Goal: Transaction & Acquisition: Book appointment/travel/reservation

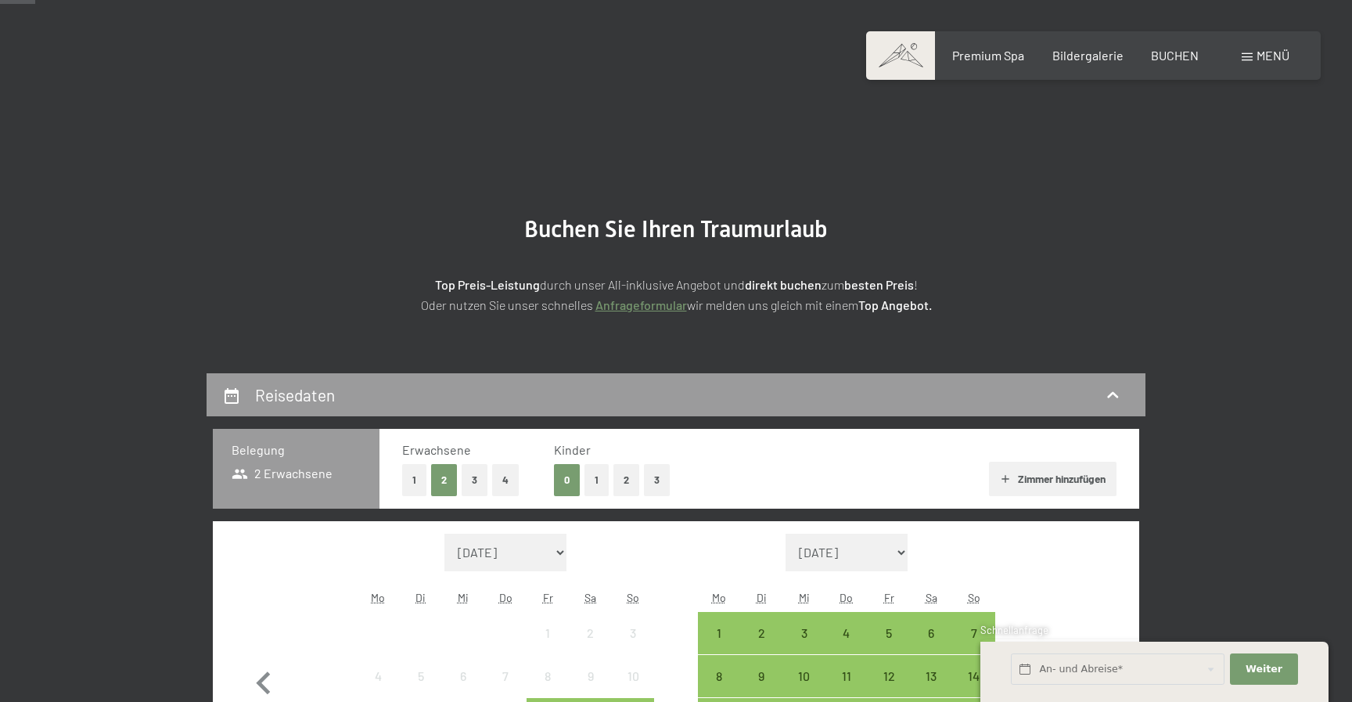
scroll to position [114, 0]
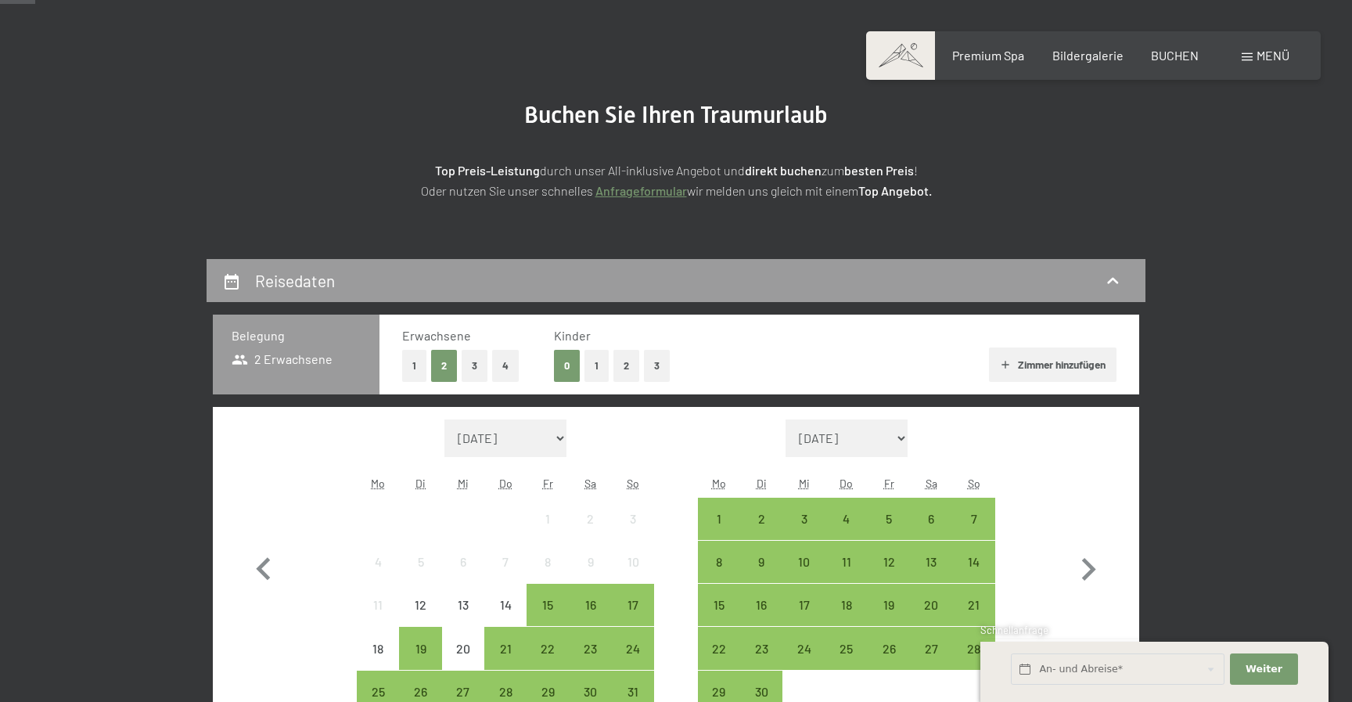
click at [657, 365] on button "3" at bounding box center [657, 366] width 26 height 32
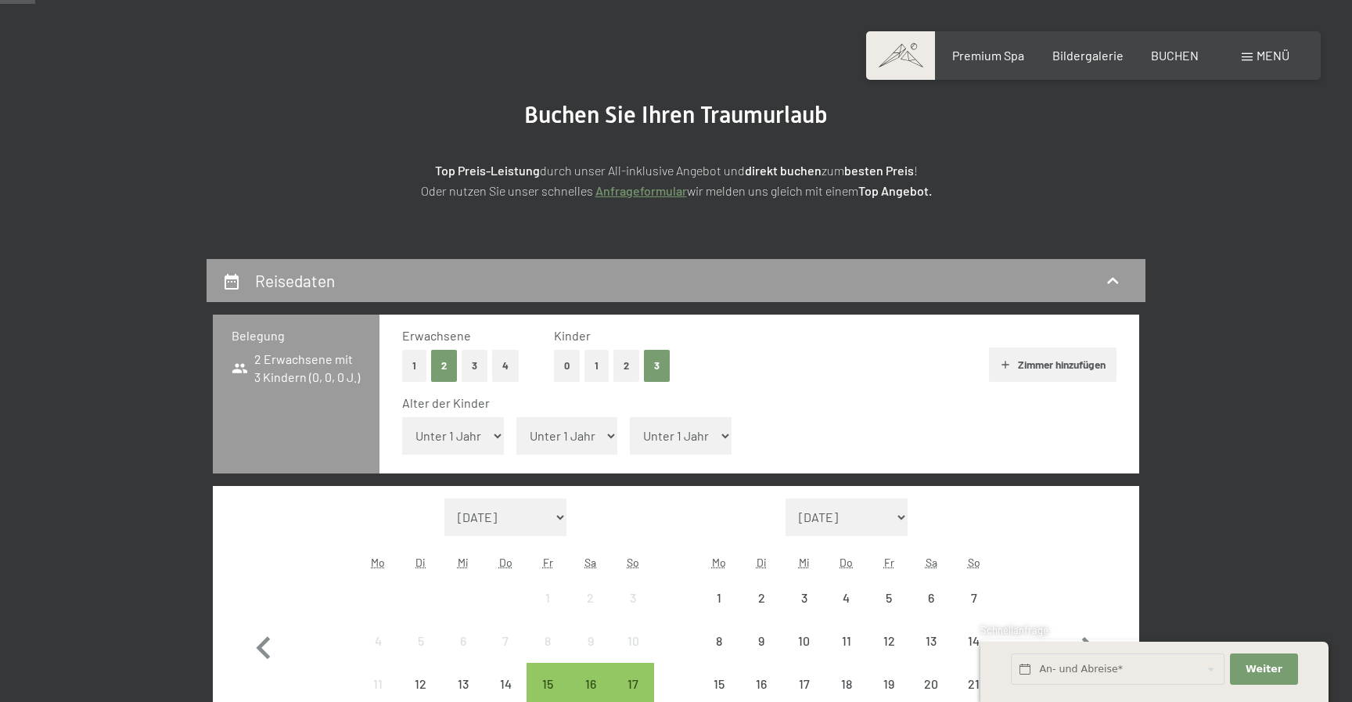
scroll to position [144, 0]
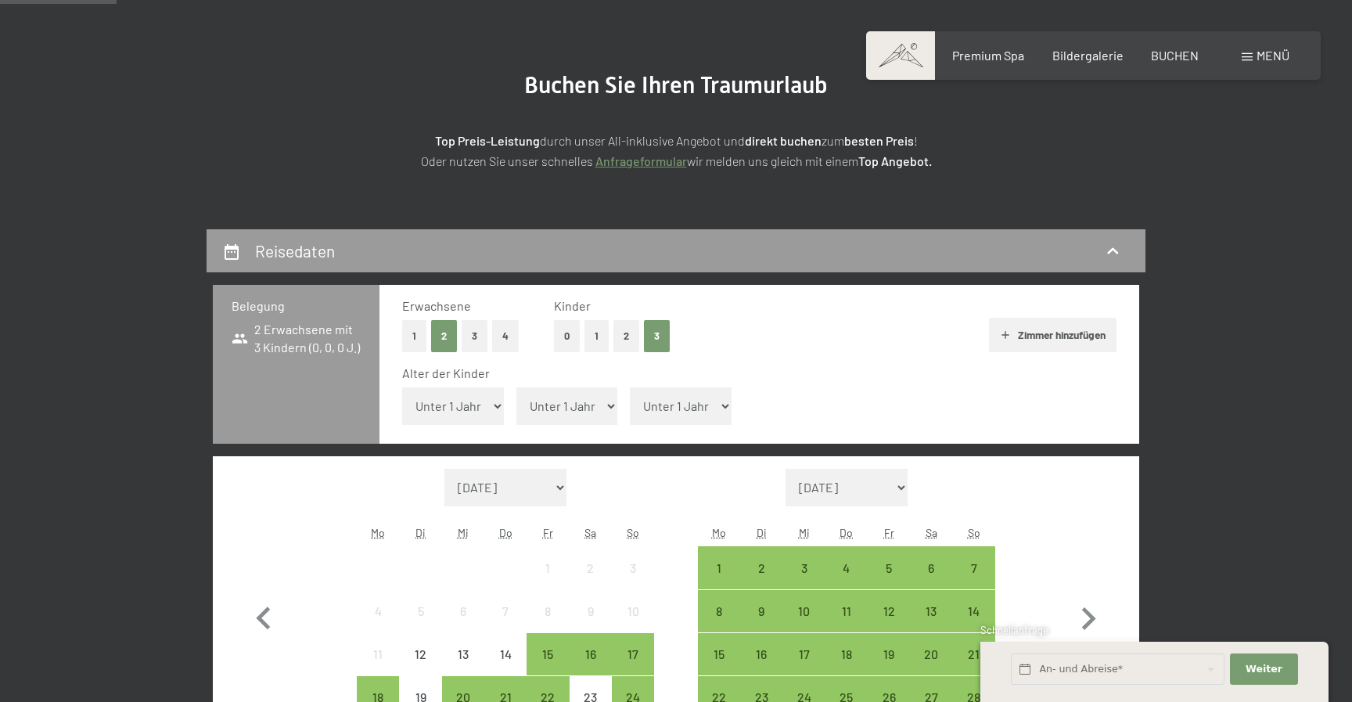
click at [482, 405] on select "Unter 1 Jahr 1 Jahr 2 Jahre 3 Jahre 4 Jahre 5 Jahre 6 Jahre 7 Jahre 8 Jahre 9 J…" at bounding box center [453, 406] width 102 height 38
select select "13"
click option "13 Jahre" at bounding box center [0, 0] width 0 height 0
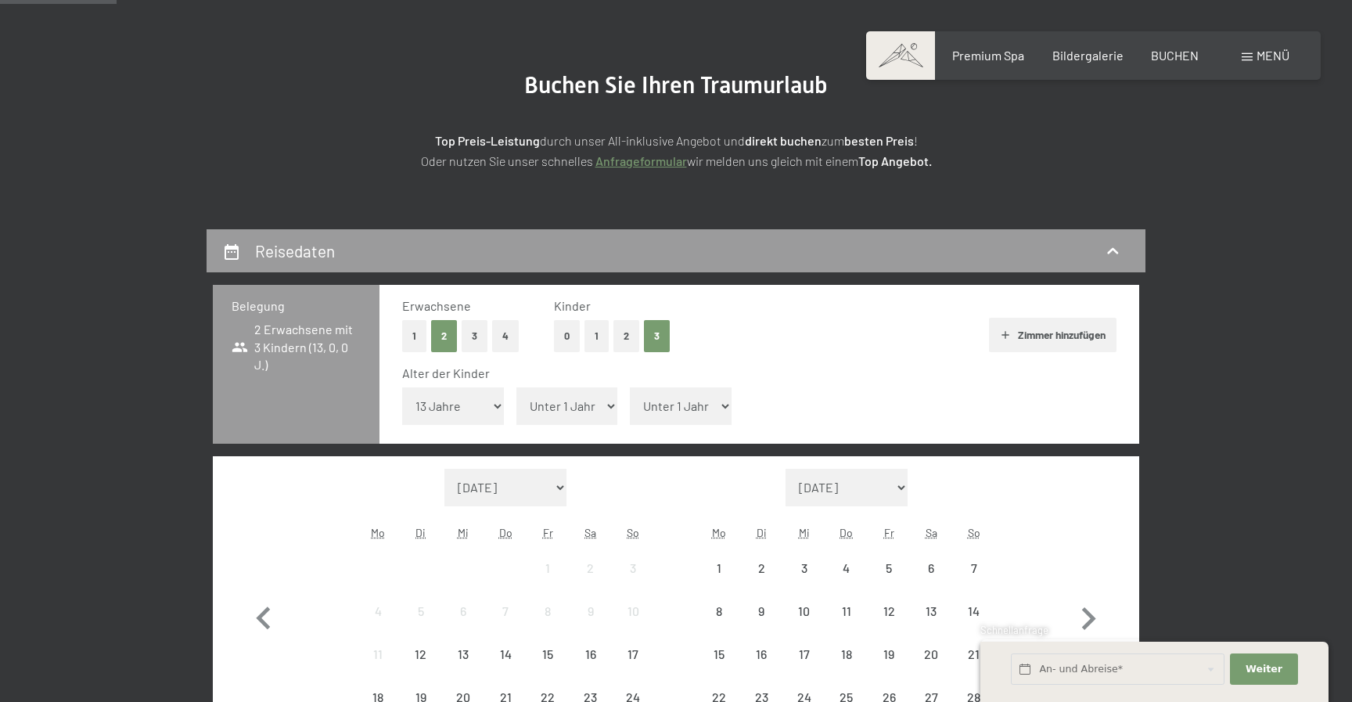
click at [516, 387] on select "Unter 1 Jahr 1 Jahr 2 Jahre 3 Jahre 4 Jahre 5 Jahre 6 Jahre 7 Jahre 8 Jahre 9 J…" at bounding box center [567, 406] width 102 height 38
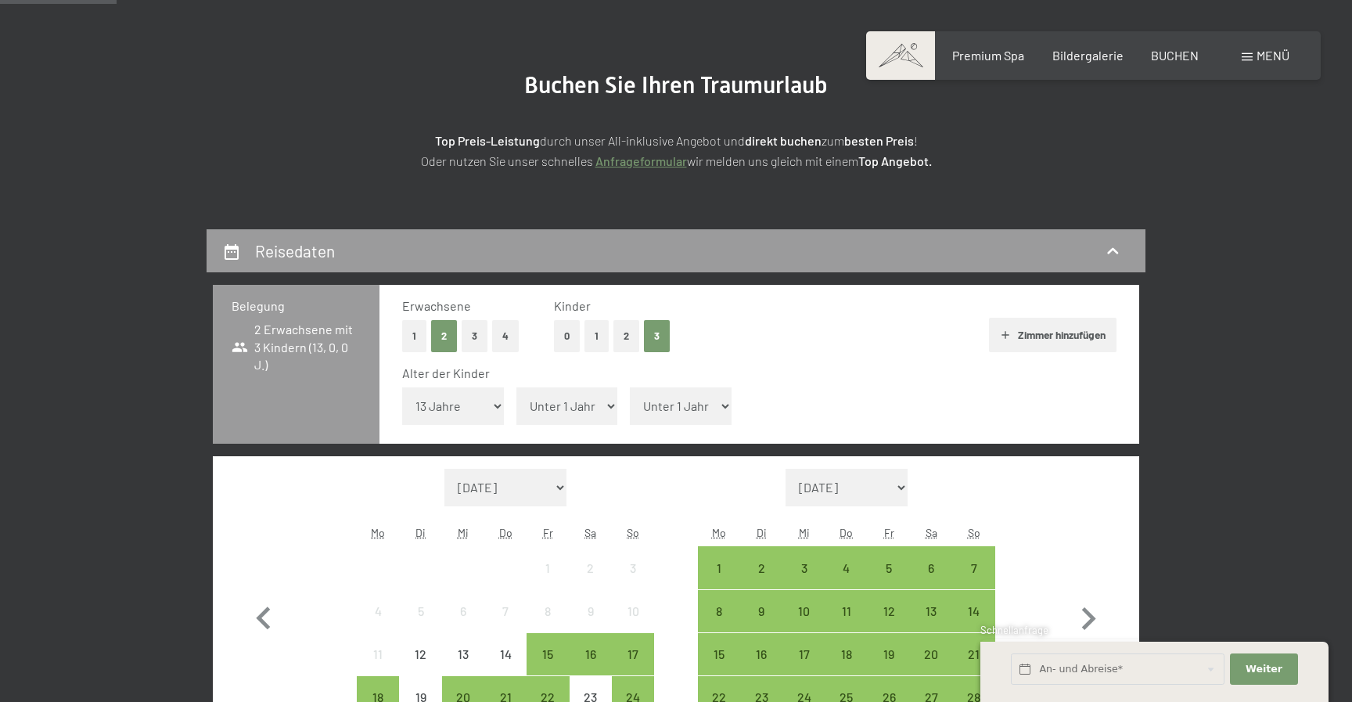
select select "11"
click option "11 Jahre" at bounding box center [0, 0] width 0 height 0
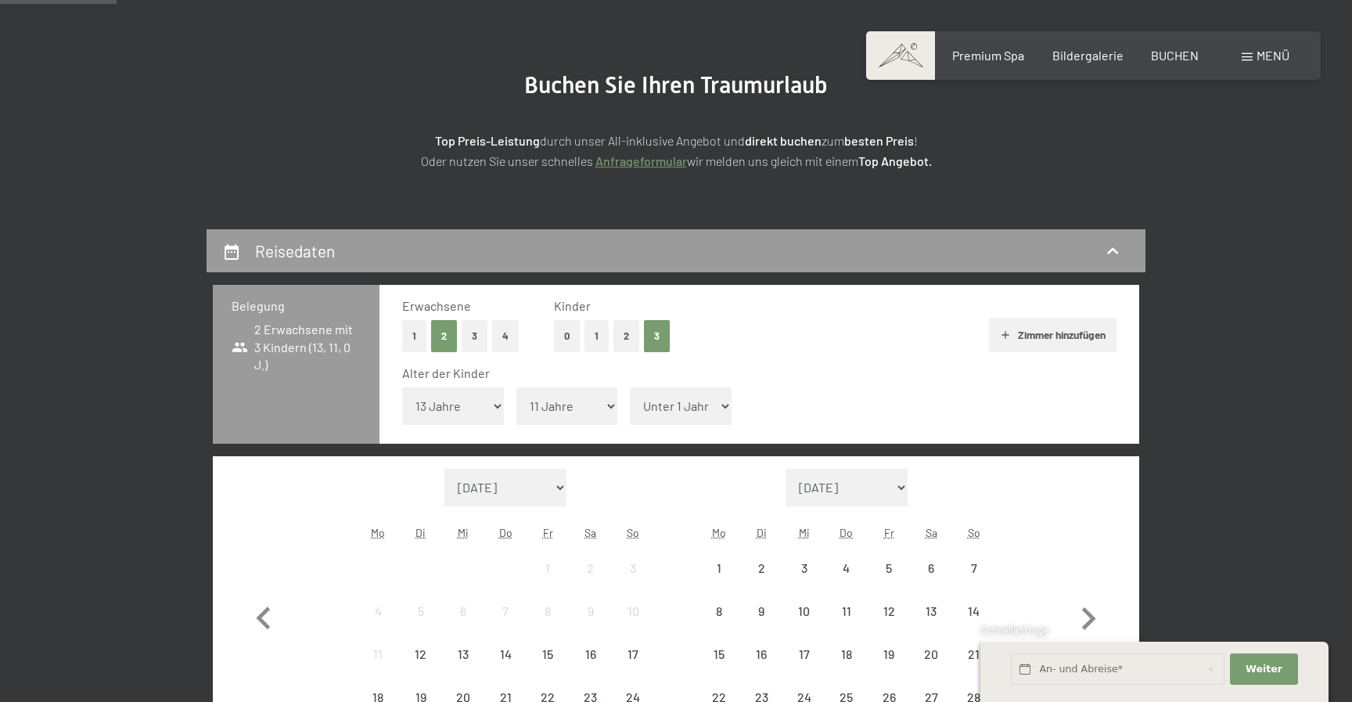
click at [630, 387] on select "Unter 1 Jahr 1 Jahr 2 Jahre 3 Jahre 4 Jahre 5 Jahre 6 Jahre 7 Jahre 8 Jahre 9 J…" at bounding box center [681, 406] width 102 height 38
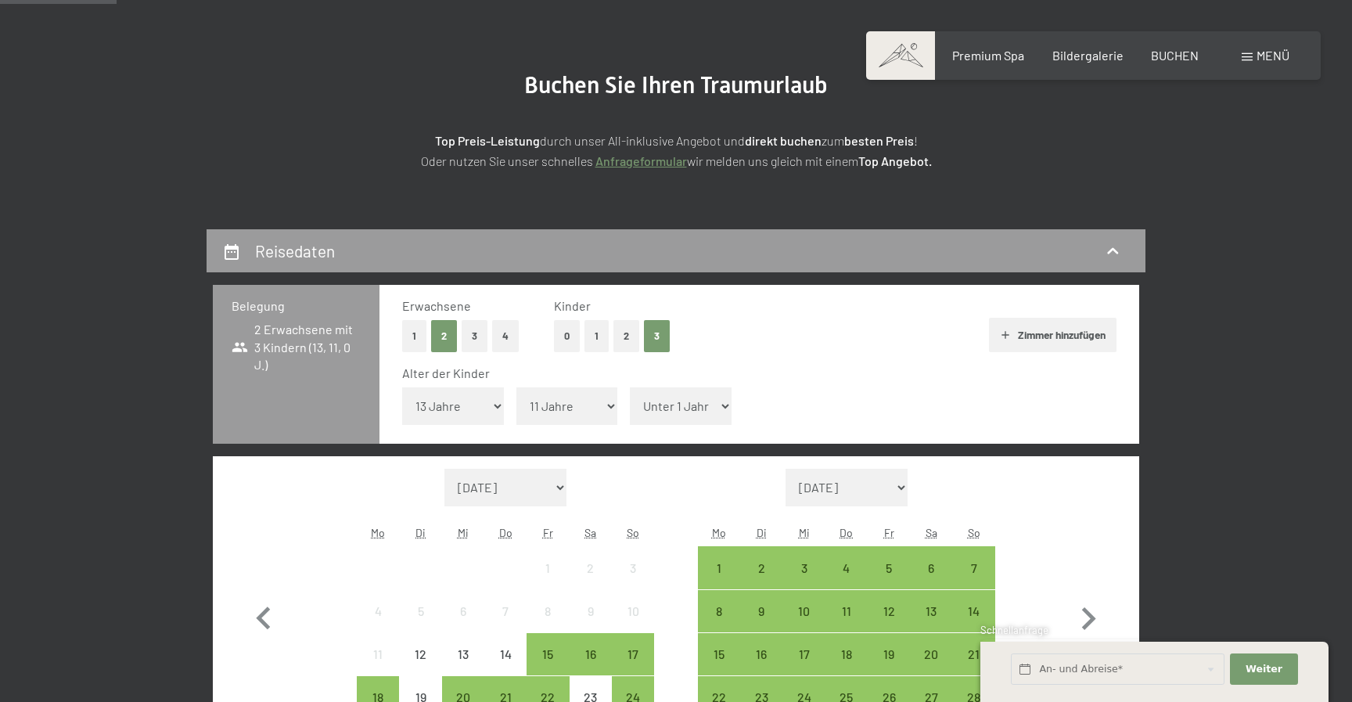
select select "9"
click option "9 Jahre" at bounding box center [0, 0] width 0 height 0
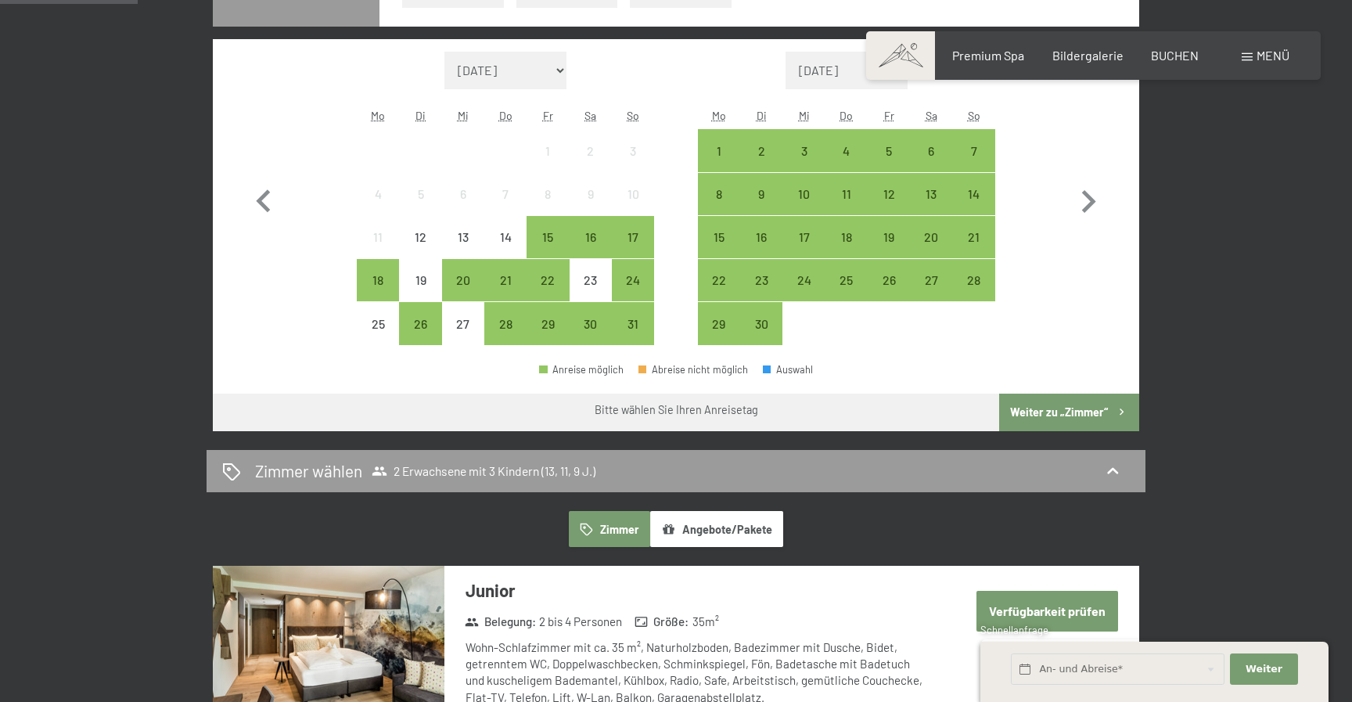
scroll to position [574, 0]
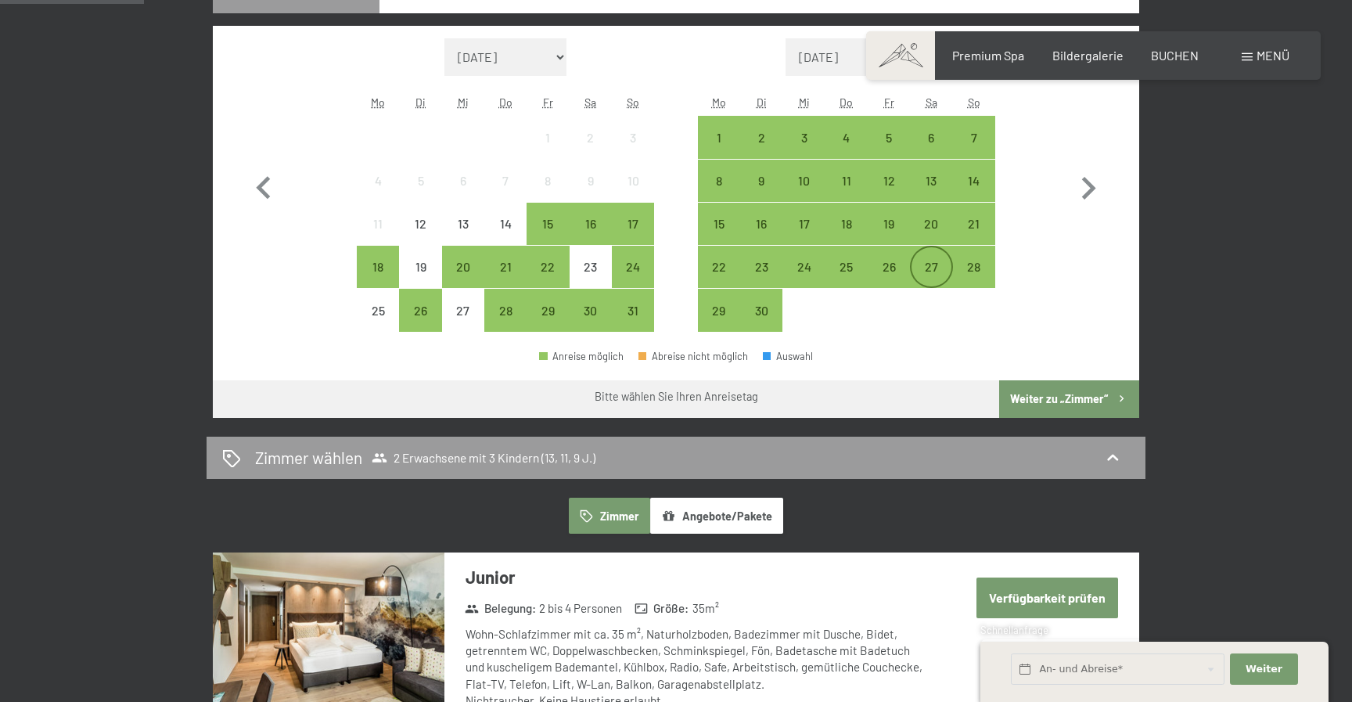
click at [929, 270] on div "27" at bounding box center [930, 279] width 39 height 39
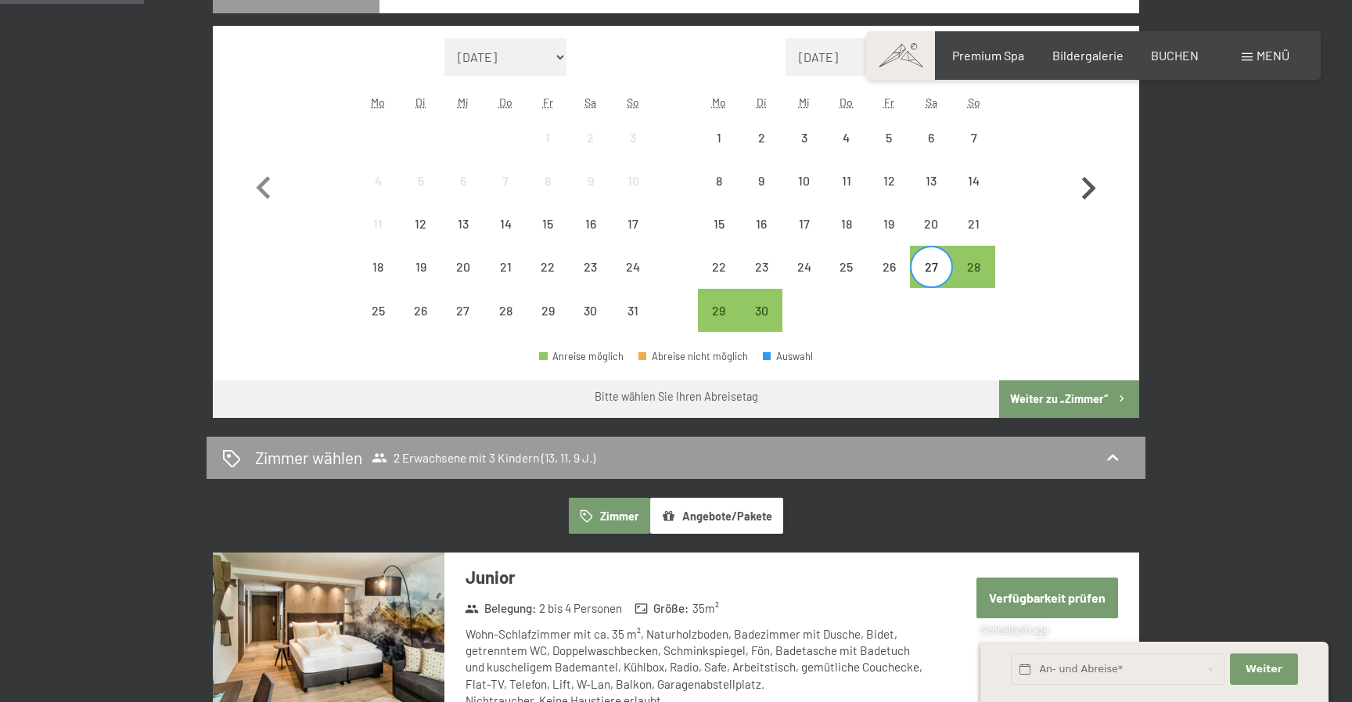
click at [1080, 188] on icon "button" at bounding box center [1087, 188] width 45 height 45
select select "[DATE]"
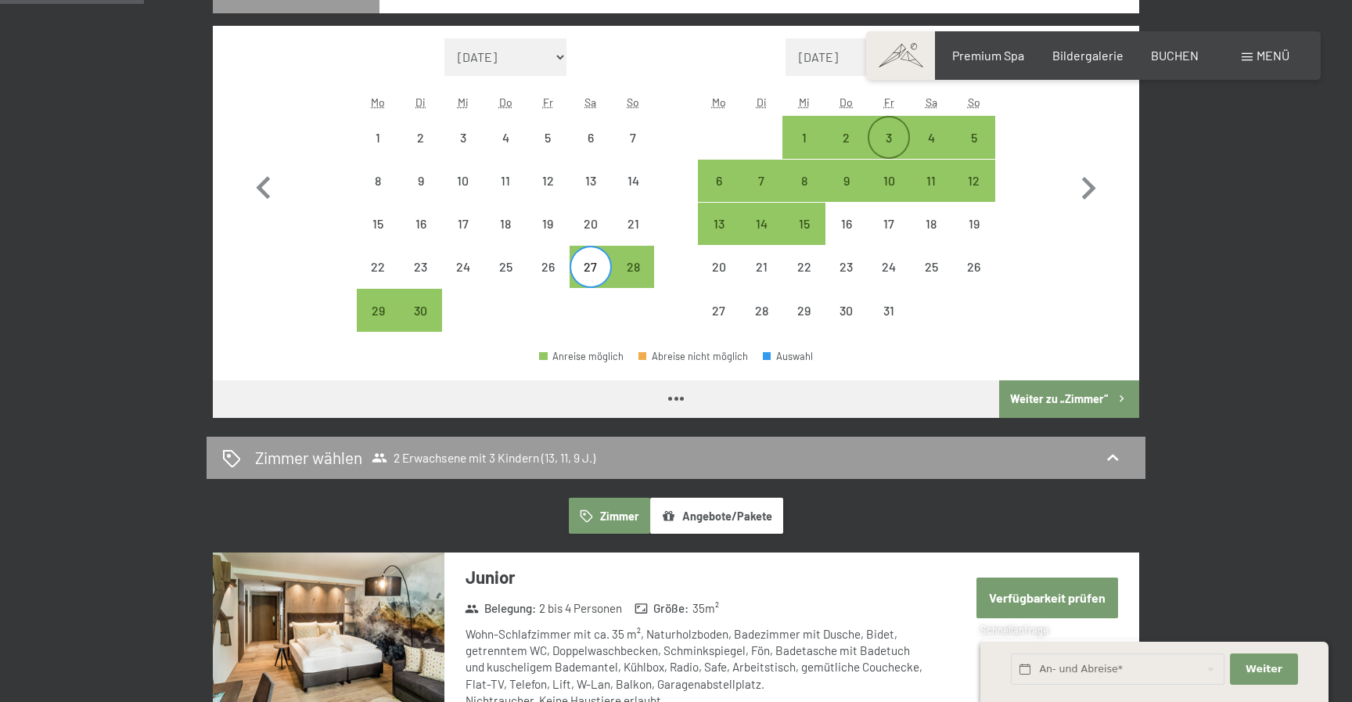
select select "[DATE]"
click at [878, 136] on div "3" at bounding box center [888, 150] width 39 height 39
select select "[DATE]"
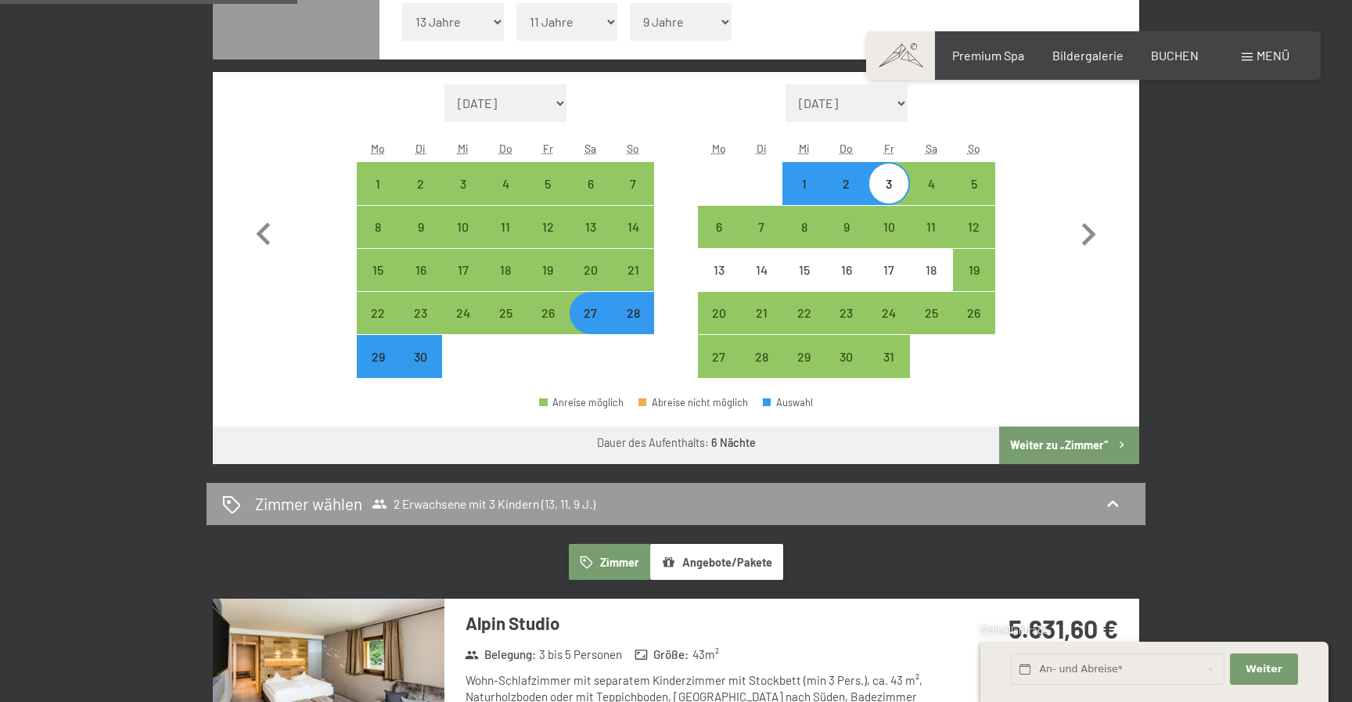
scroll to position [502, 0]
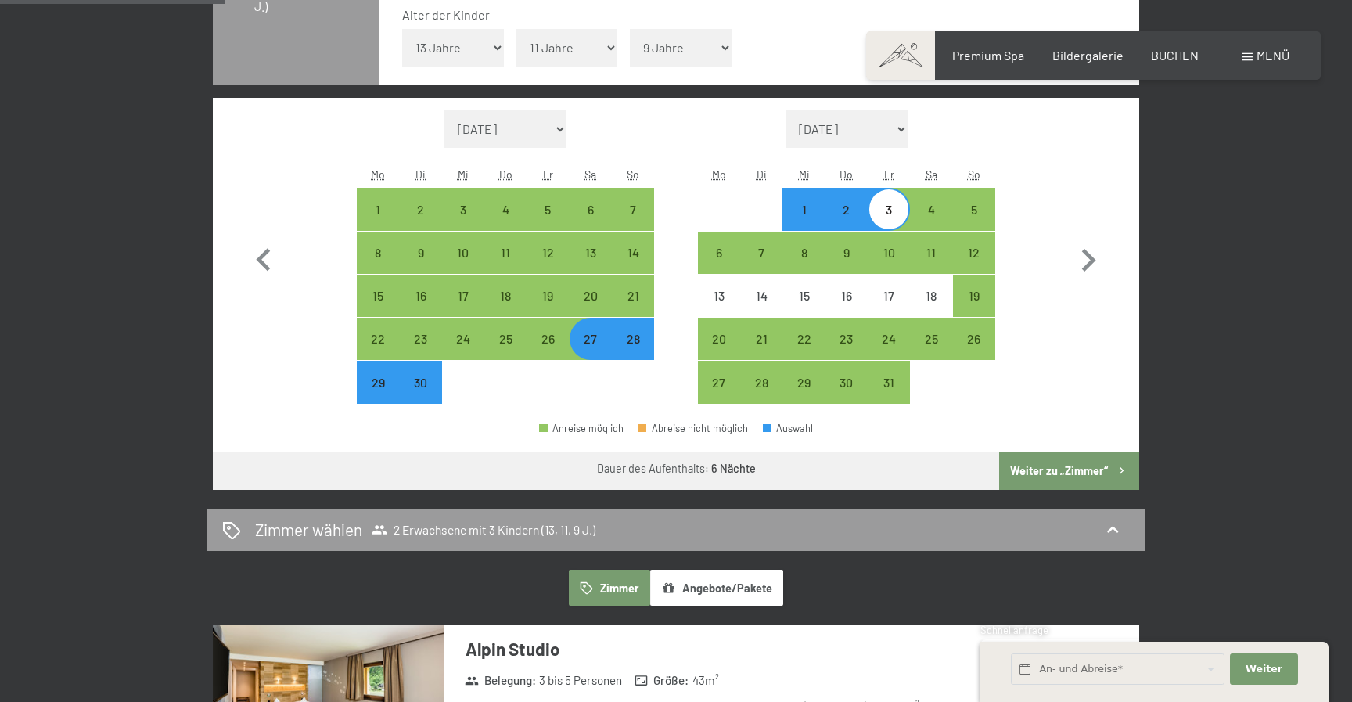
click at [630, 348] on div "28" at bounding box center [632, 351] width 39 height 39
select select "[DATE]"
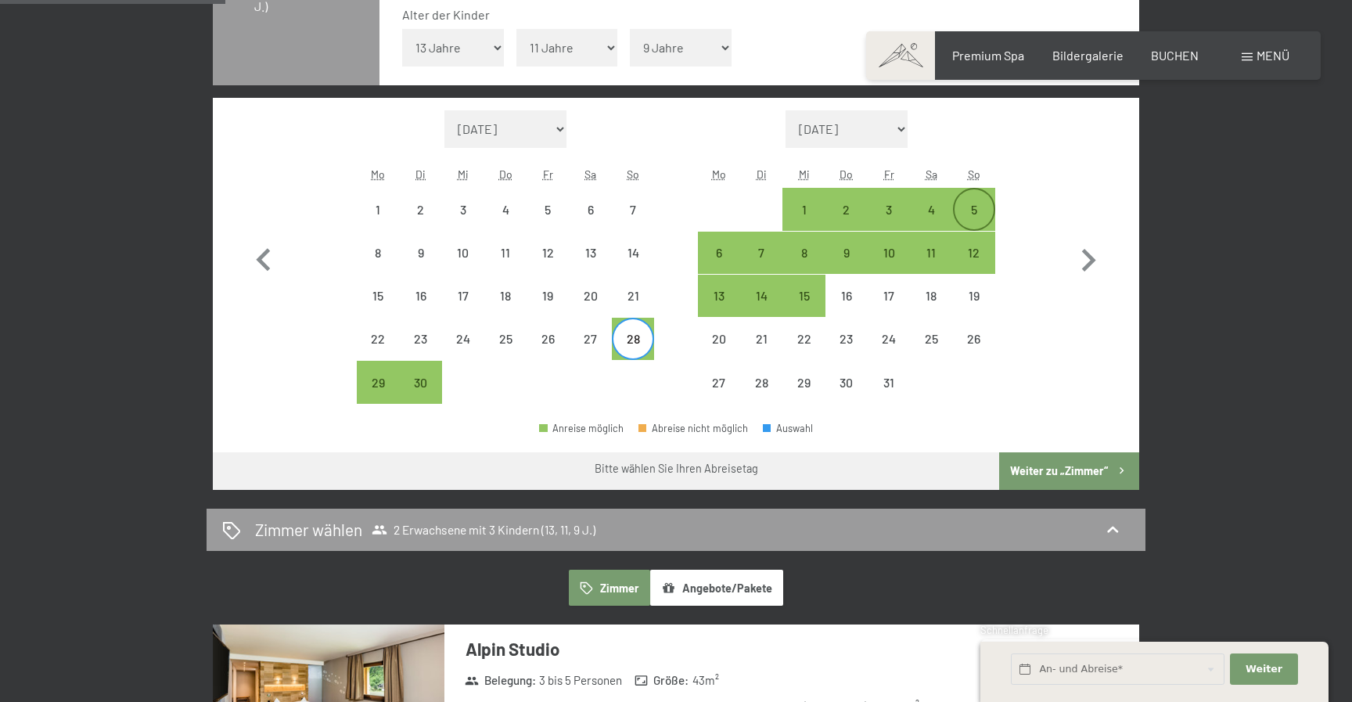
click at [975, 210] on div "5" at bounding box center [973, 222] width 39 height 39
select select "[DATE]"
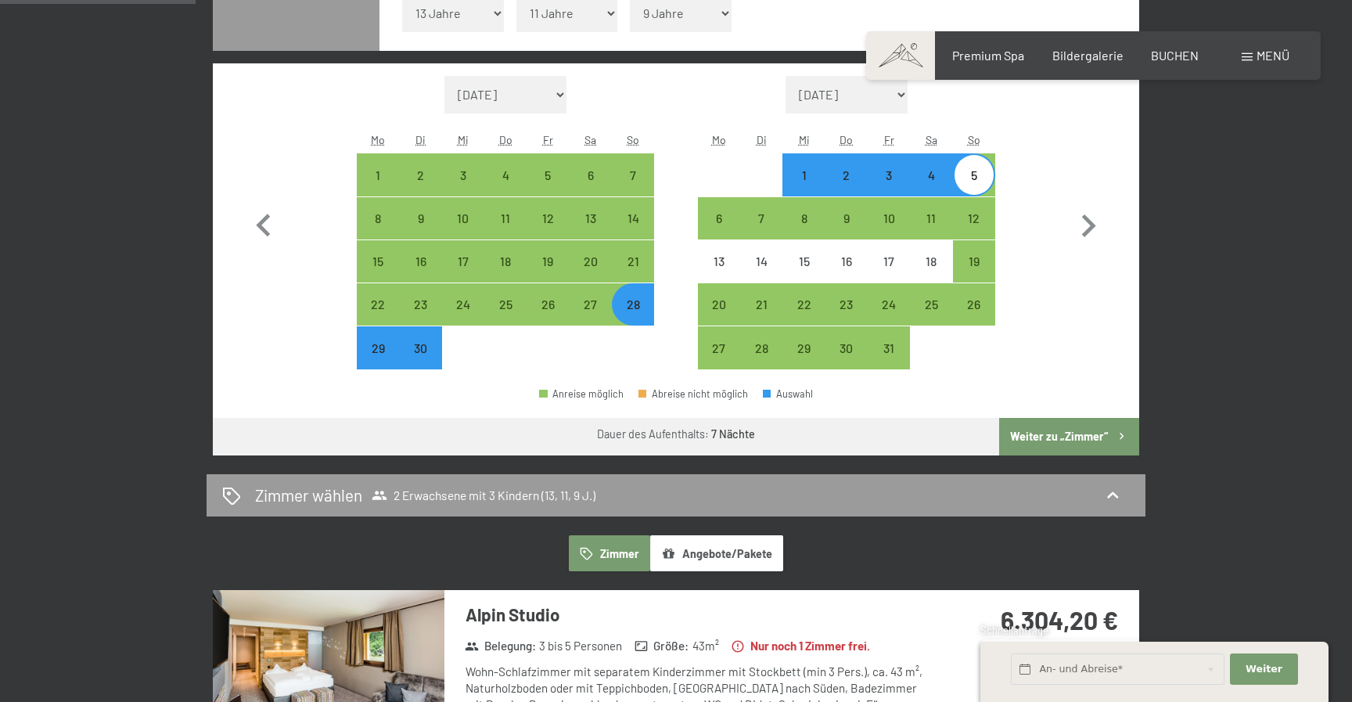
scroll to position [501, 0]
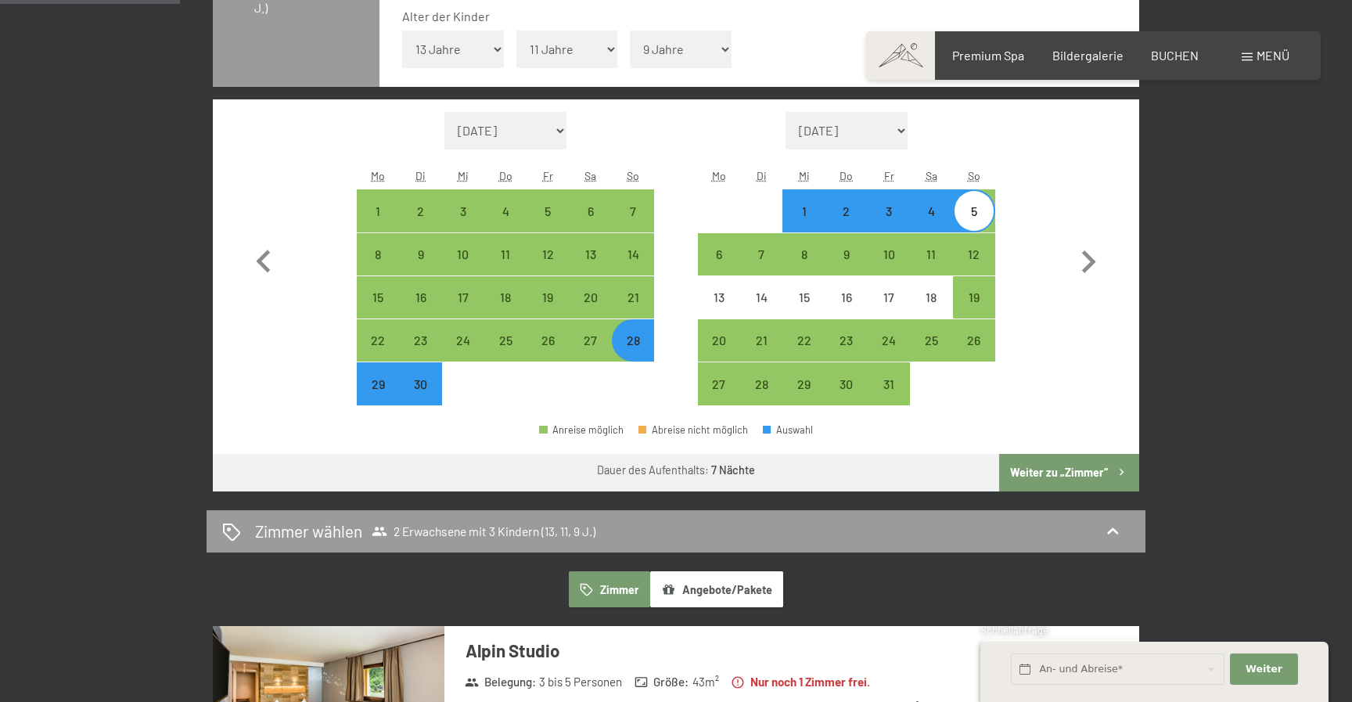
click at [378, 390] on div "29" at bounding box center [377, 397] width 39 height 39
select select "[DATE]"
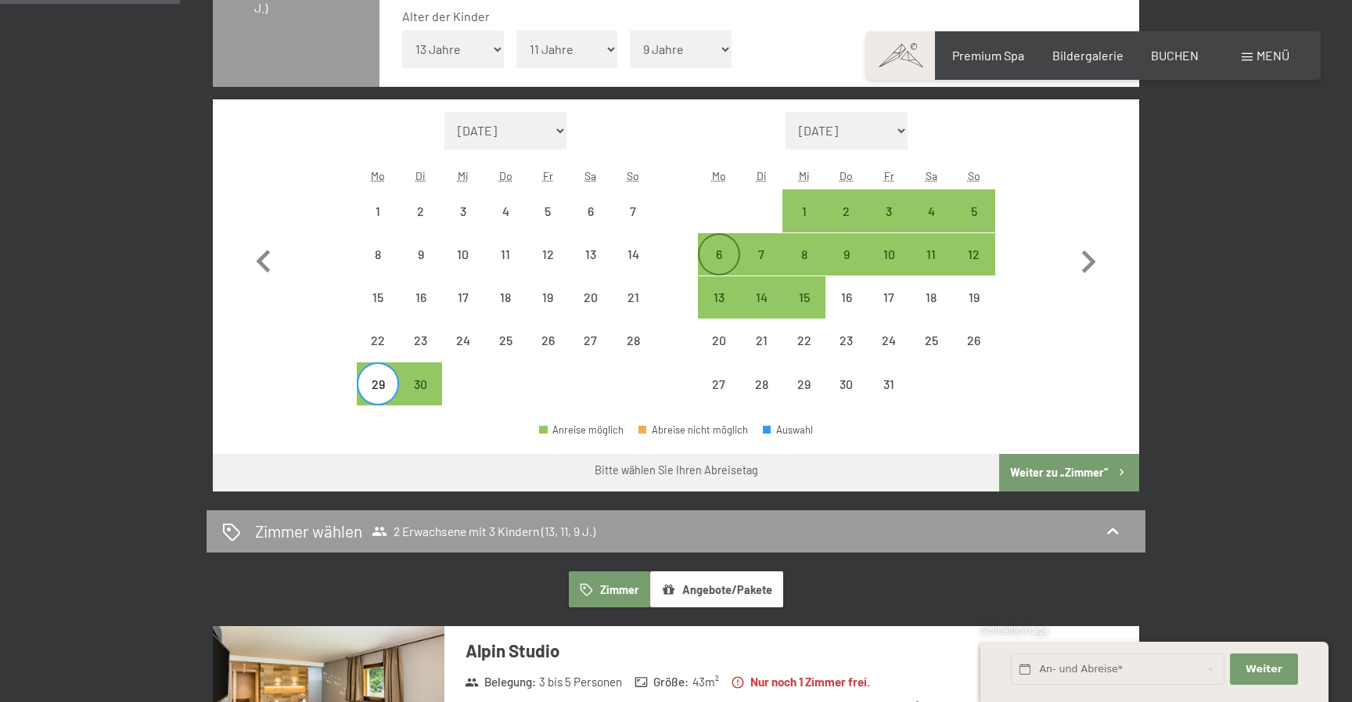
click at [720, 255] on div "6" at bounding box center [718, 267] width 39 height 39
select select "[DATE]"
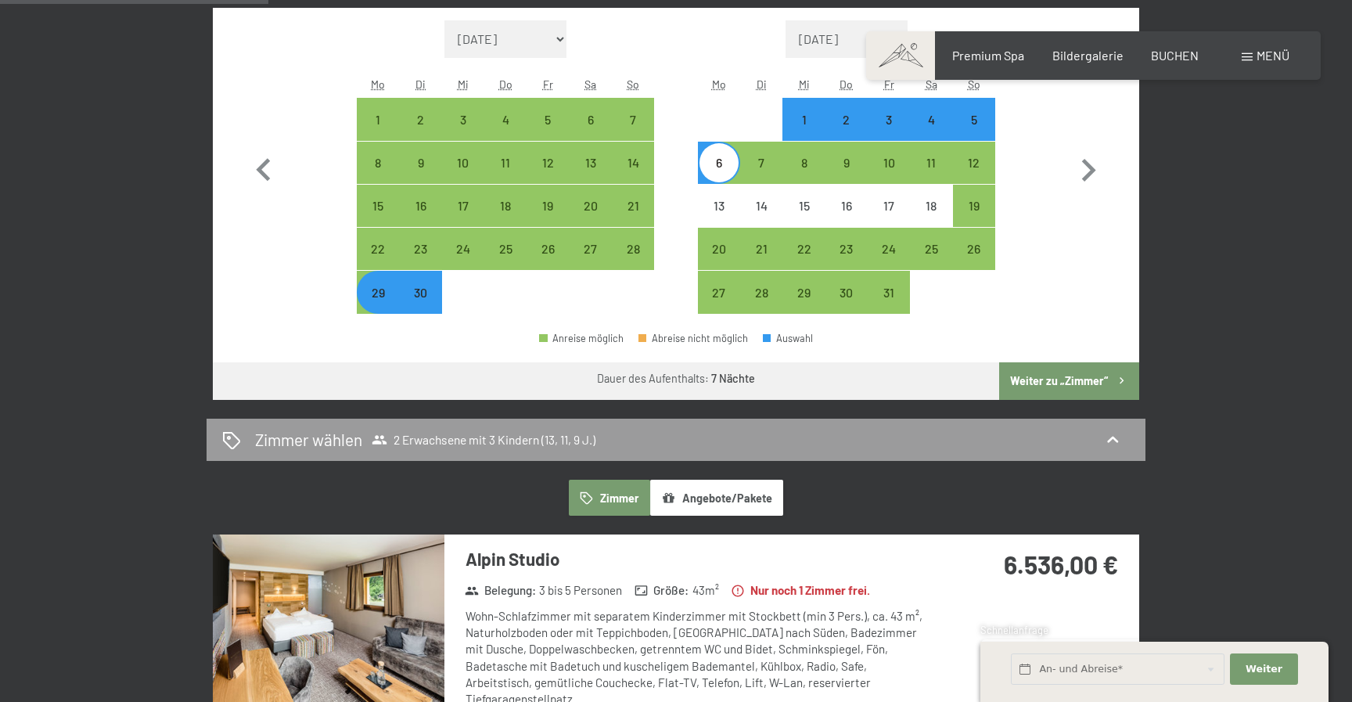
scroll to position [578, 0]
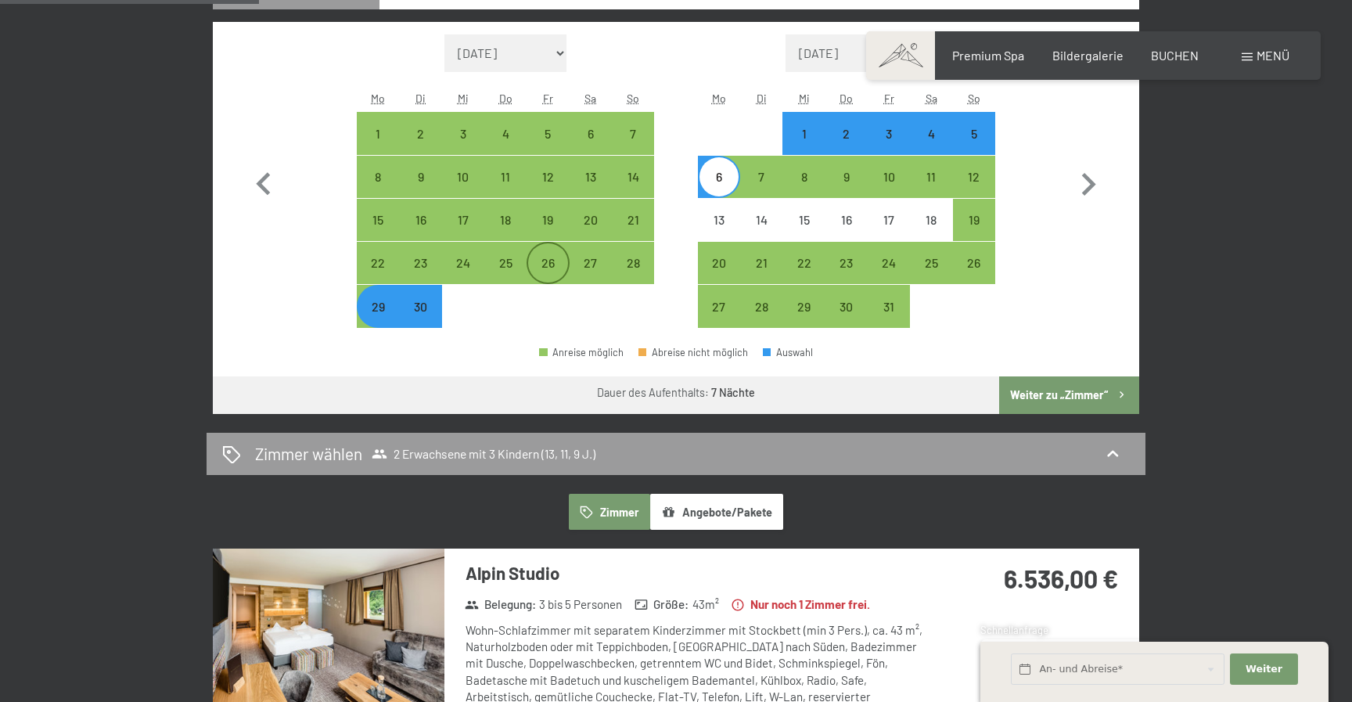
click at [536, 261] on div "26" at bounding box center [547, 276] width 39 height 39
select select "[DATE]"
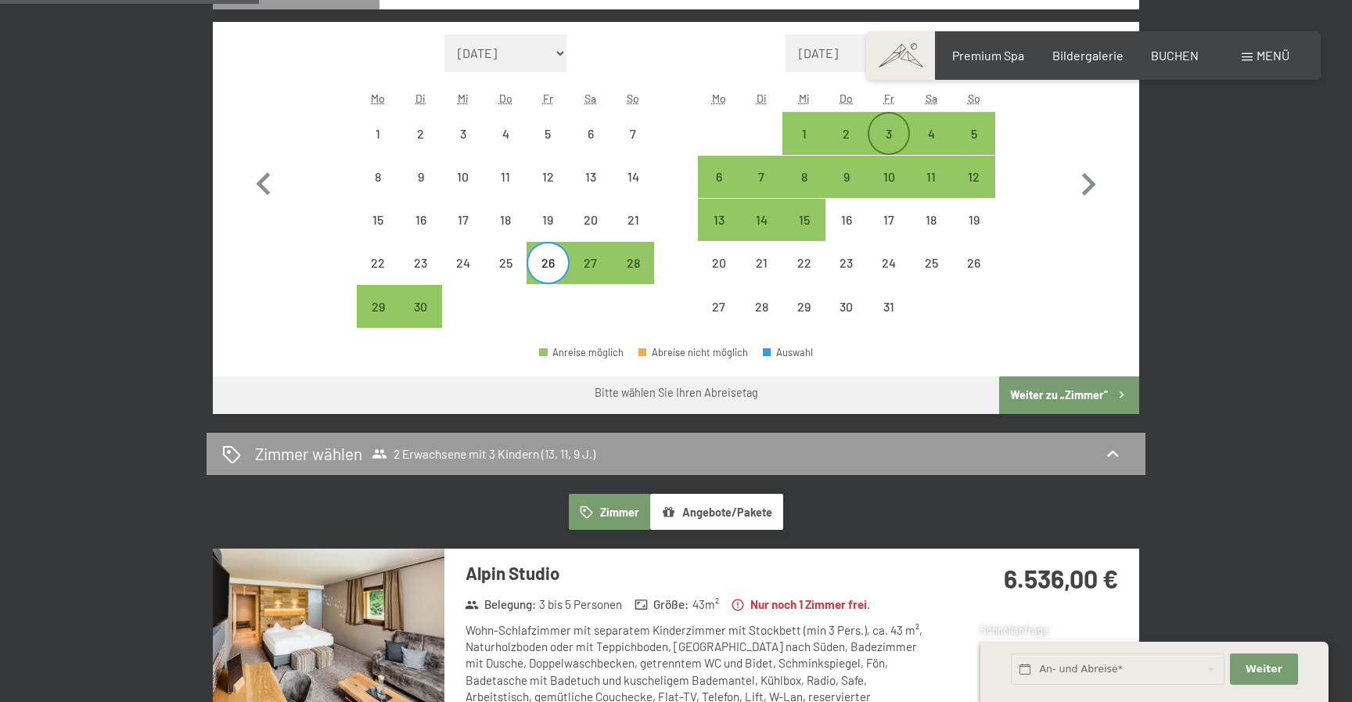
click at [899, 129] on div "3" at bounding box center [888, 146] width 39 height 39
select select "[DATE]"
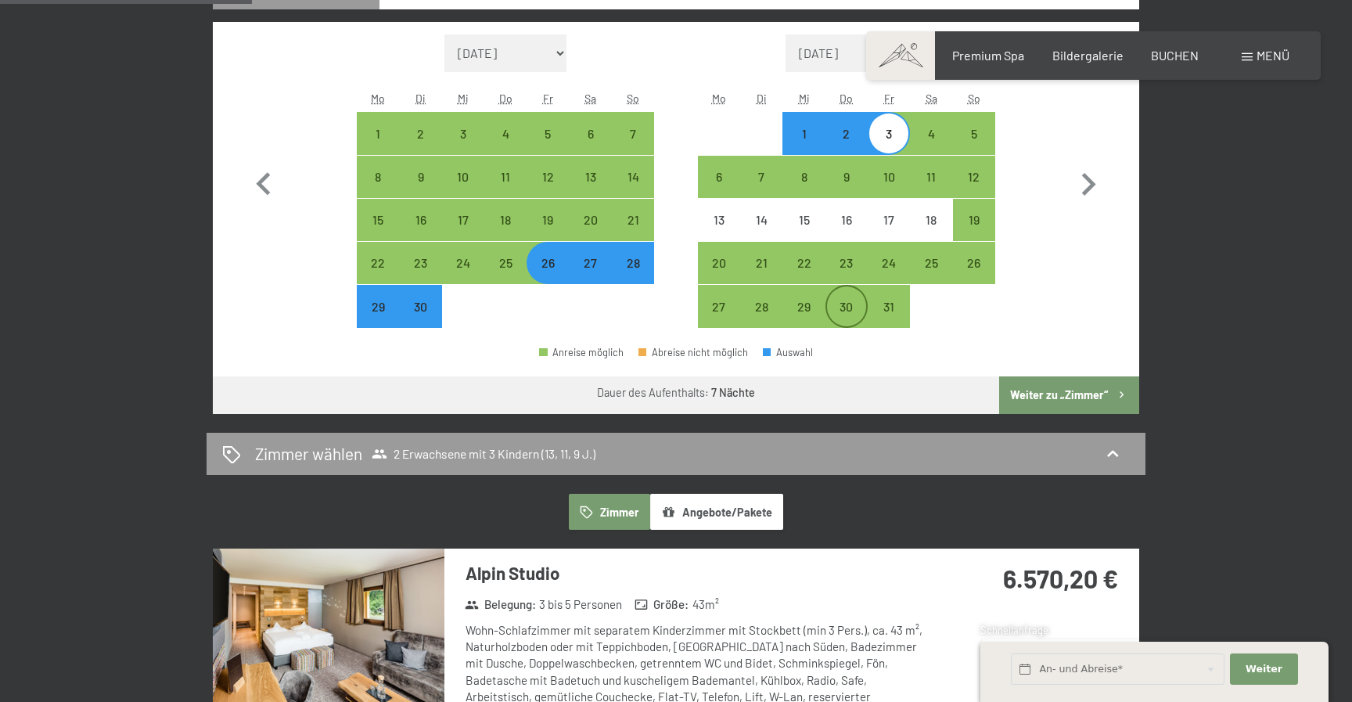
scroll to position [561, 0]
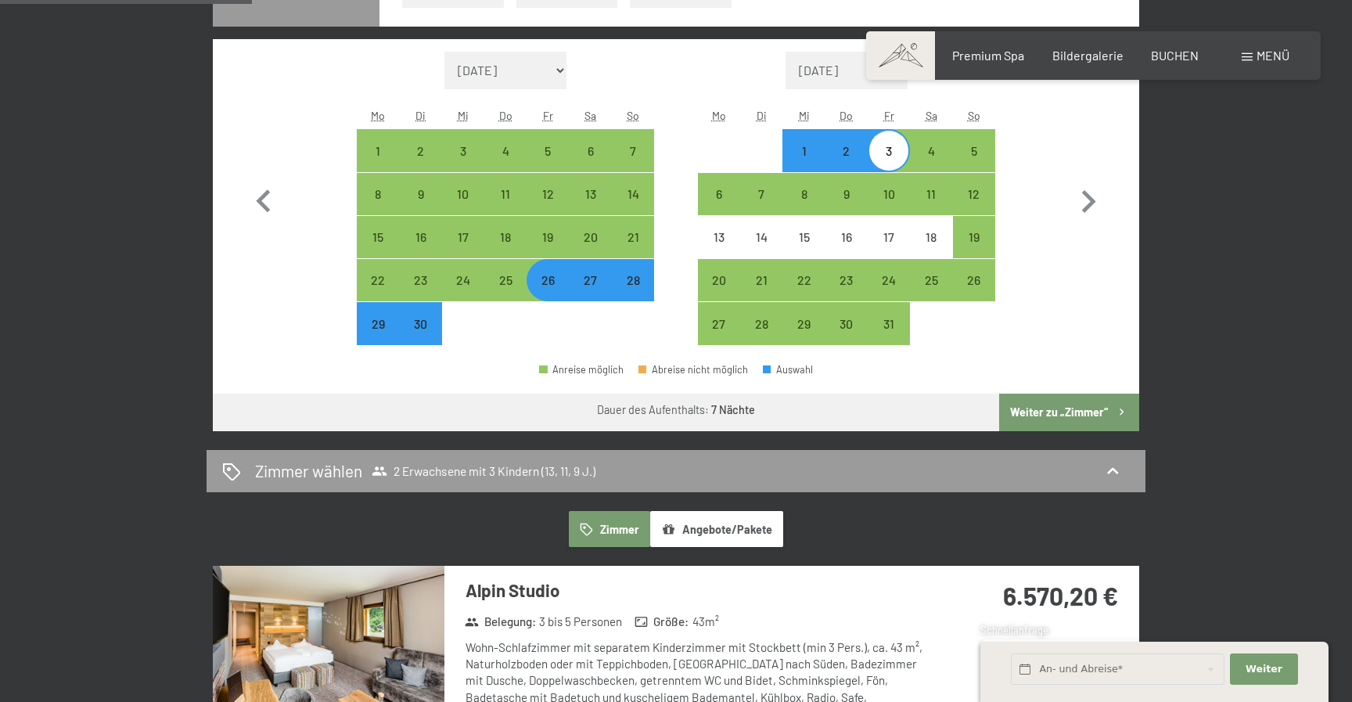
click at [590, 291] on div "27" at bounding box center [590, 293] width 39 height 39
select select "[DATE]"
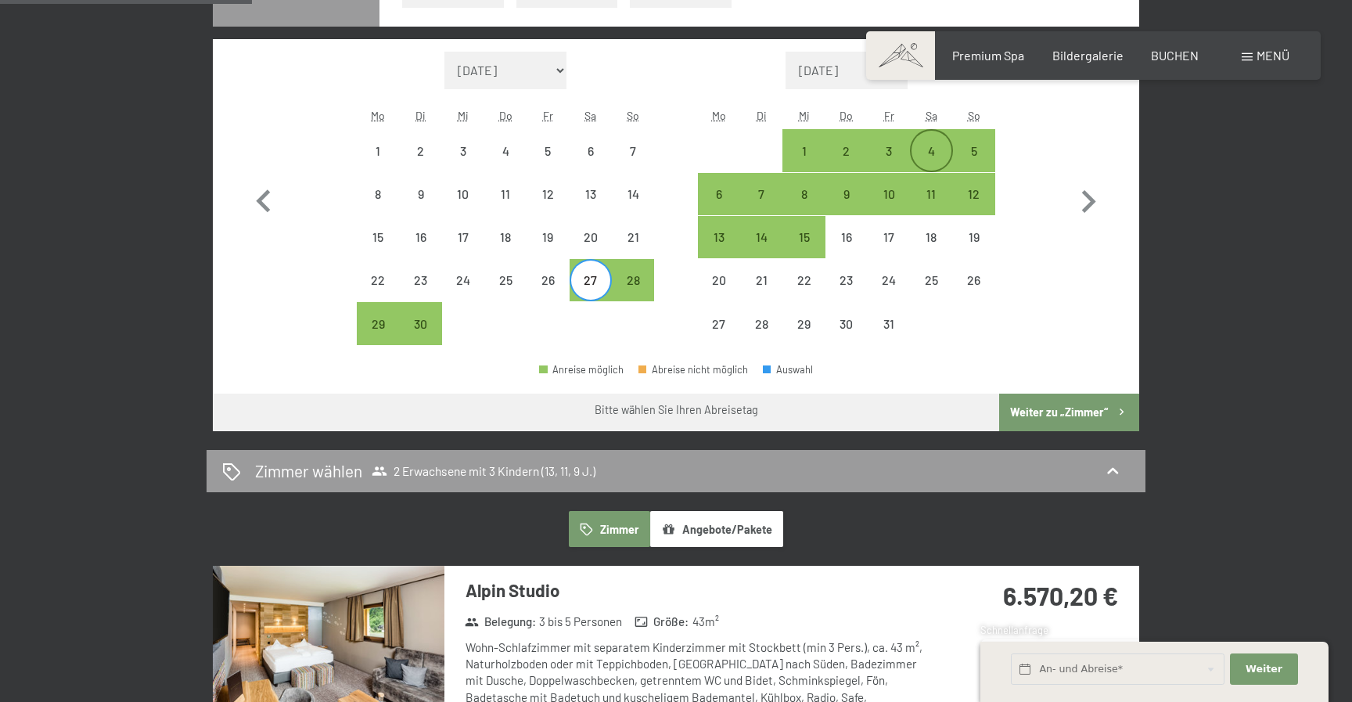
click at [931, 161] on div "4" at bounding box center [930, 164] width 39 height 39
select select "[DATE]"
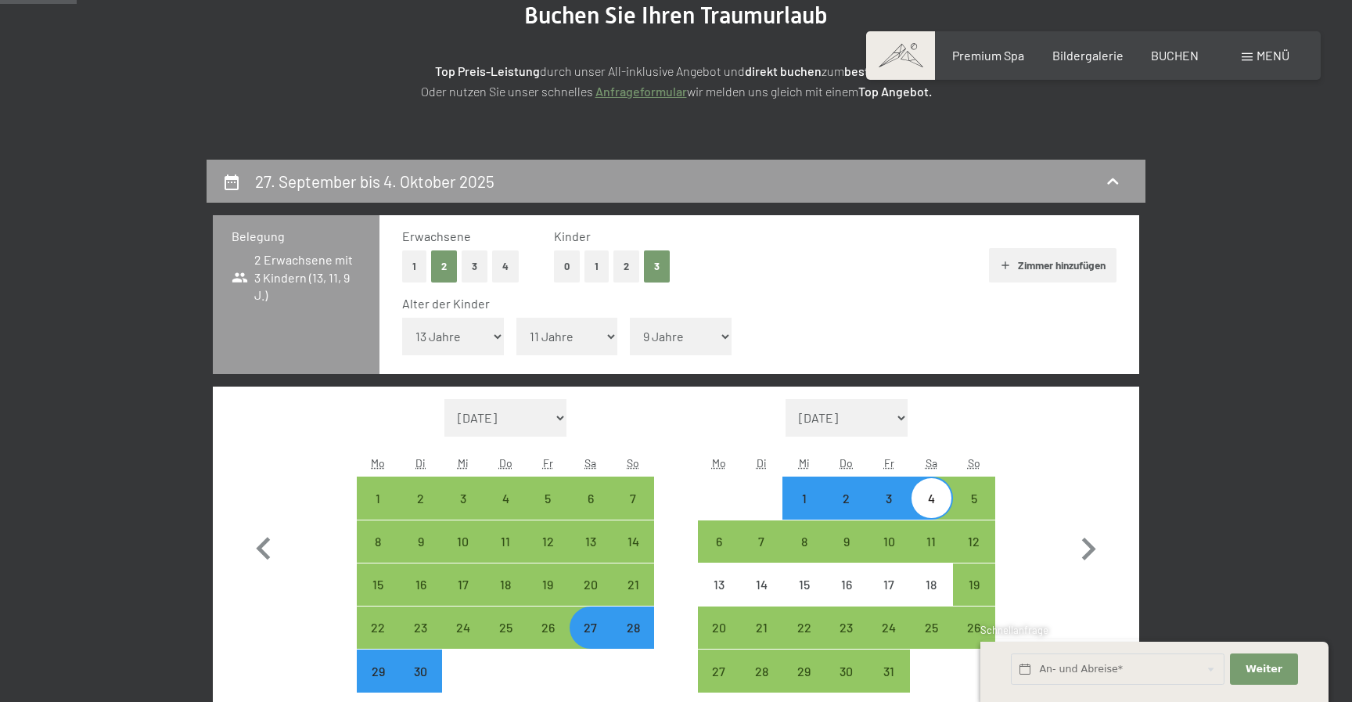
scroll to position [246, 0]
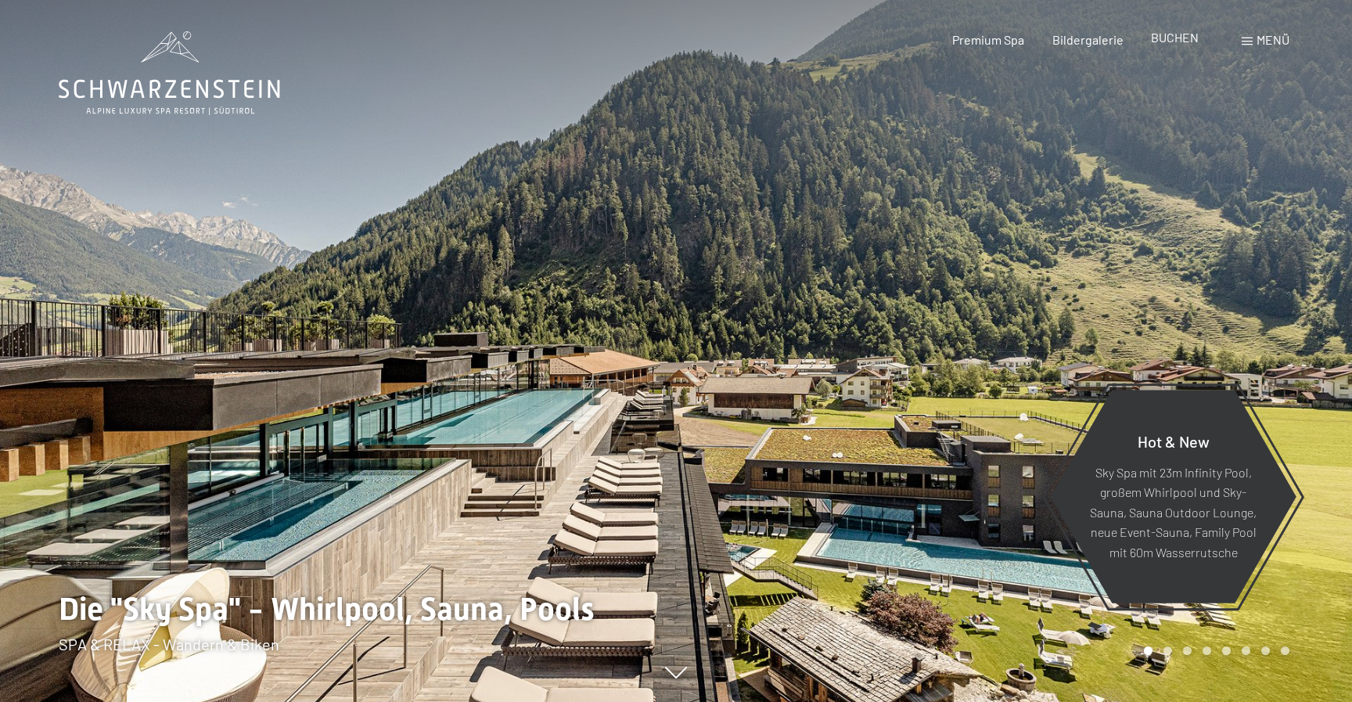
click at [1173, 40] on span "BUCHEN" at bounding box center [1175, 37] width 48 height 15
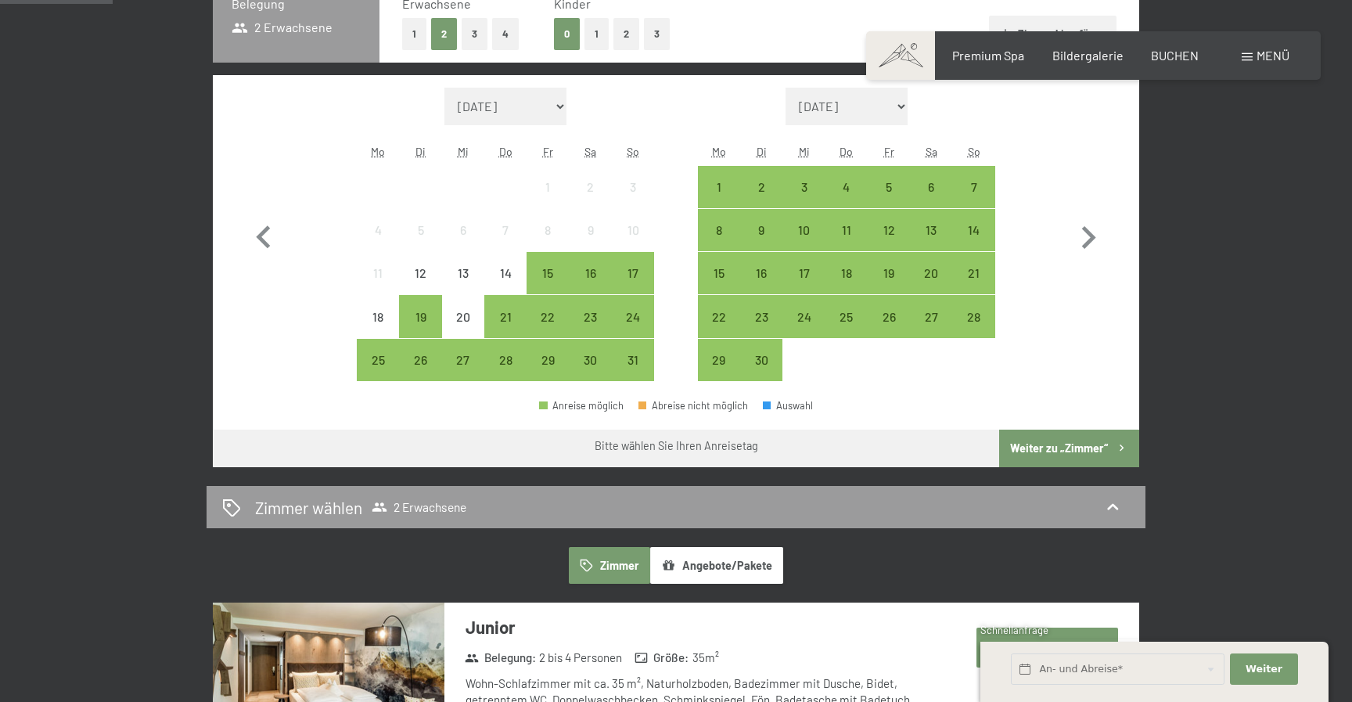
scroll to position [435, 0]
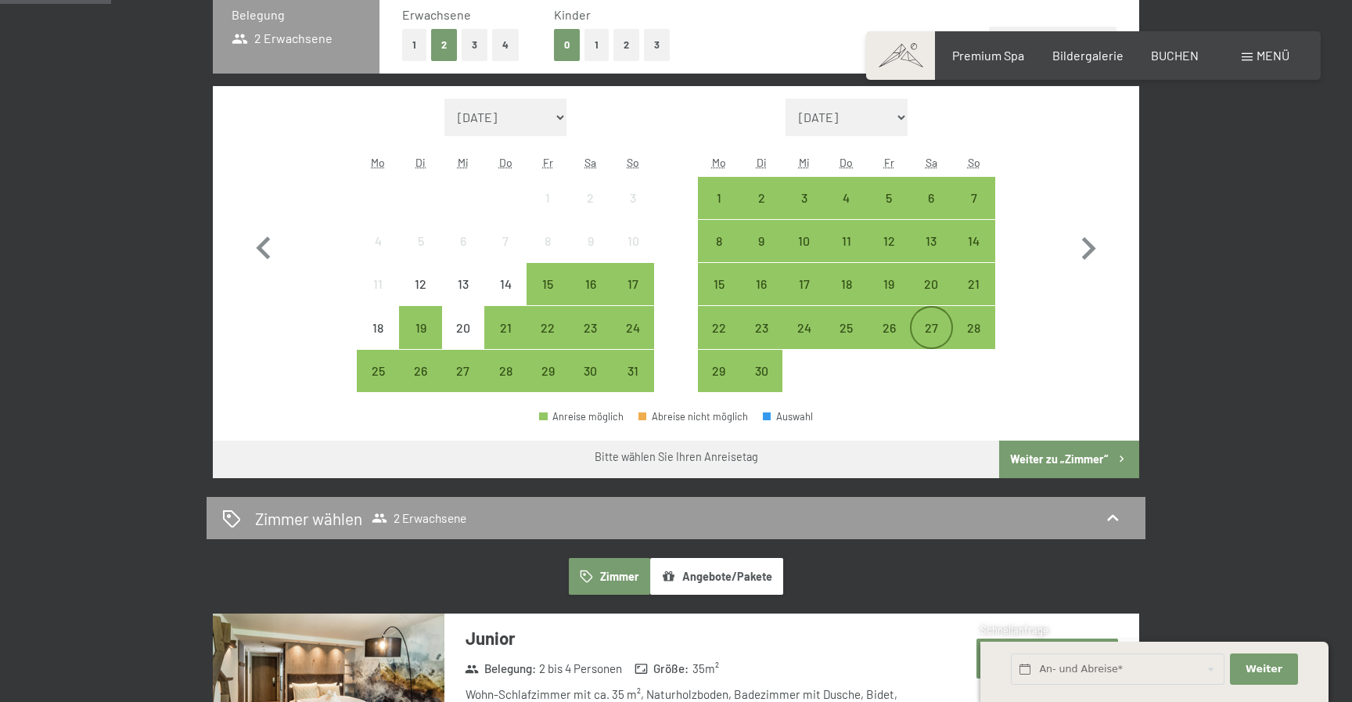
click at [938, 332] on div "27" at bounding box center [930, 340] width 39 height 39
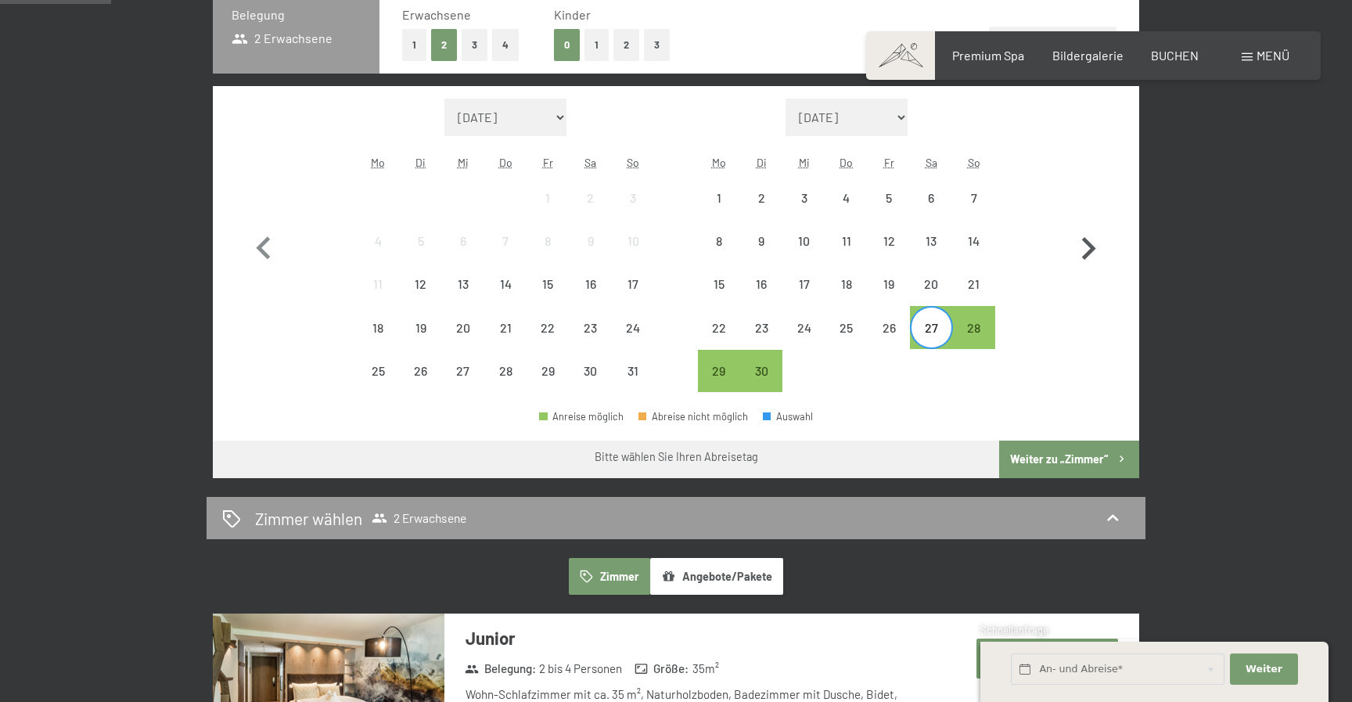
click at [1087, 250] on icon "button" at bounding box center [1087, 248] width 45 height 45
select select "[DATE]"
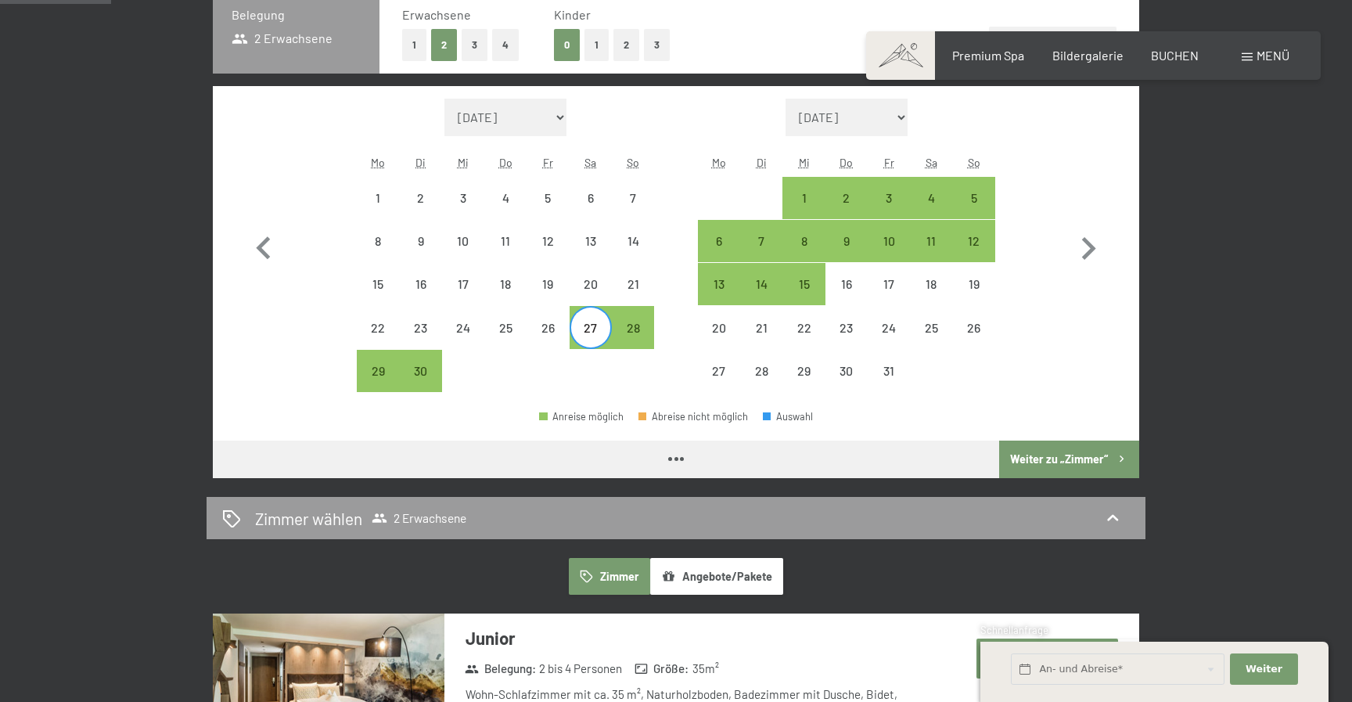
select select "[DATE]"
click at [942, 196] on div "4" at bounding box center [930, 211] width 39 height 39
select select "[DATE]"
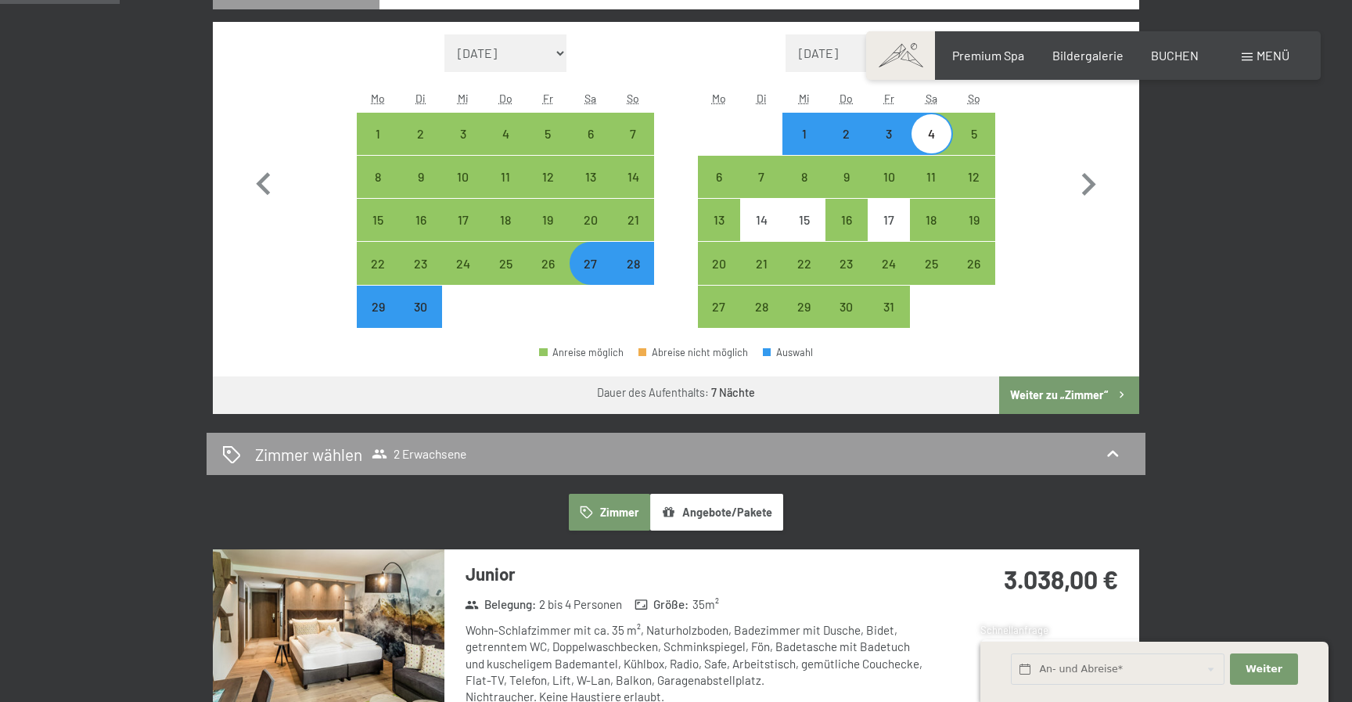
scroll to position [447, 0]
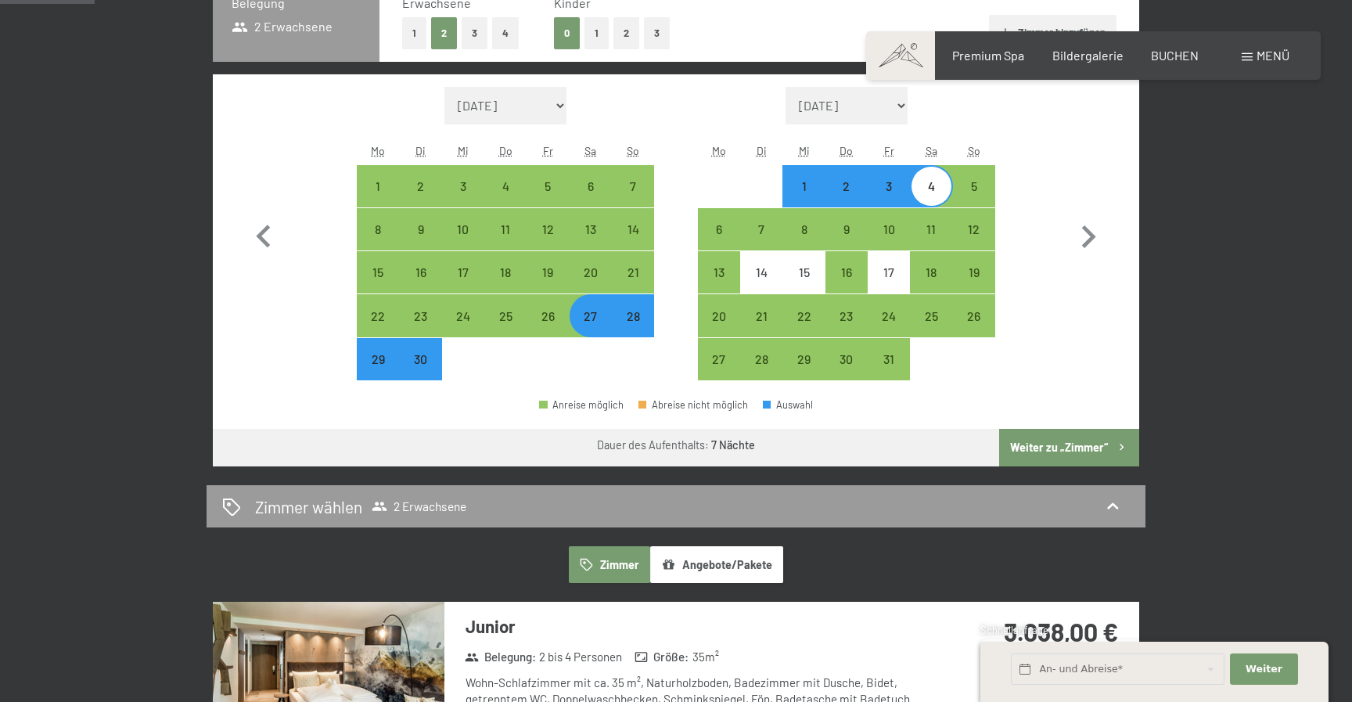
click at [659, 32] on button "3" at bounding box center [657, 33] width 26 height 32
select select "[DATE]"
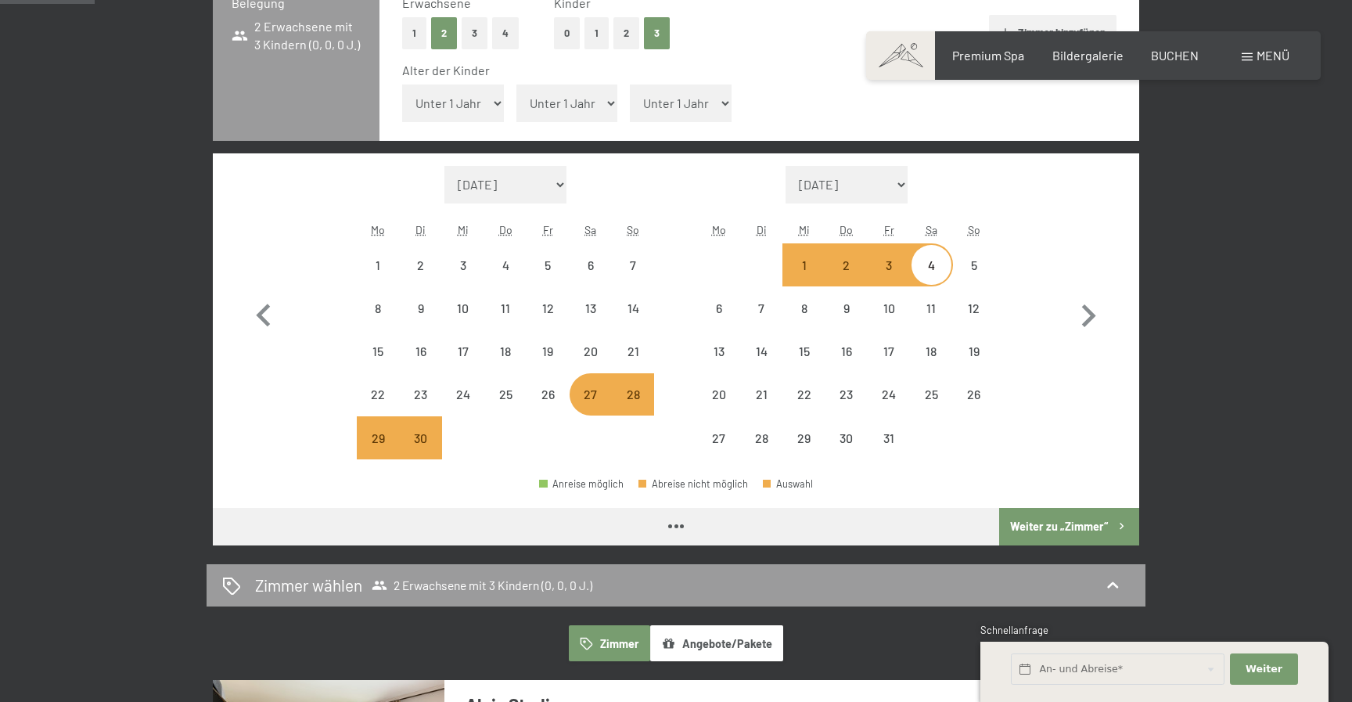
select select "[DATE]"
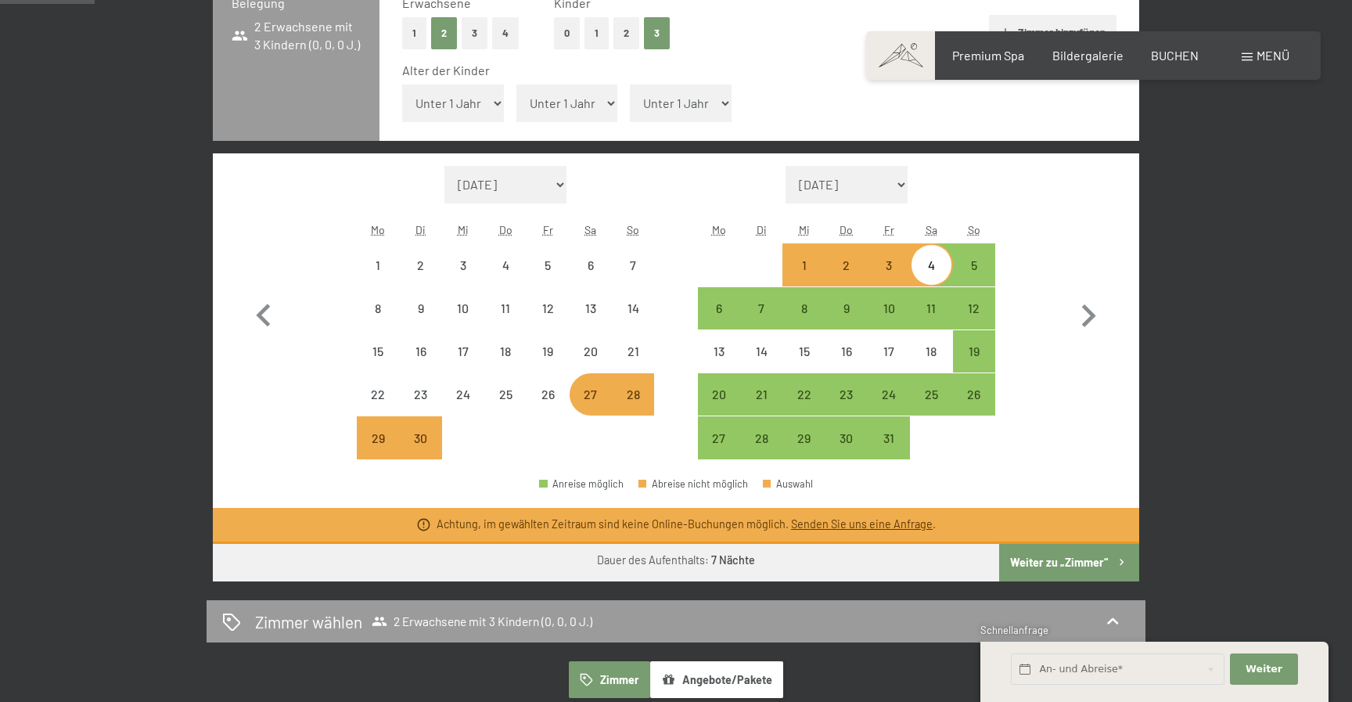
select select "[DATE]"
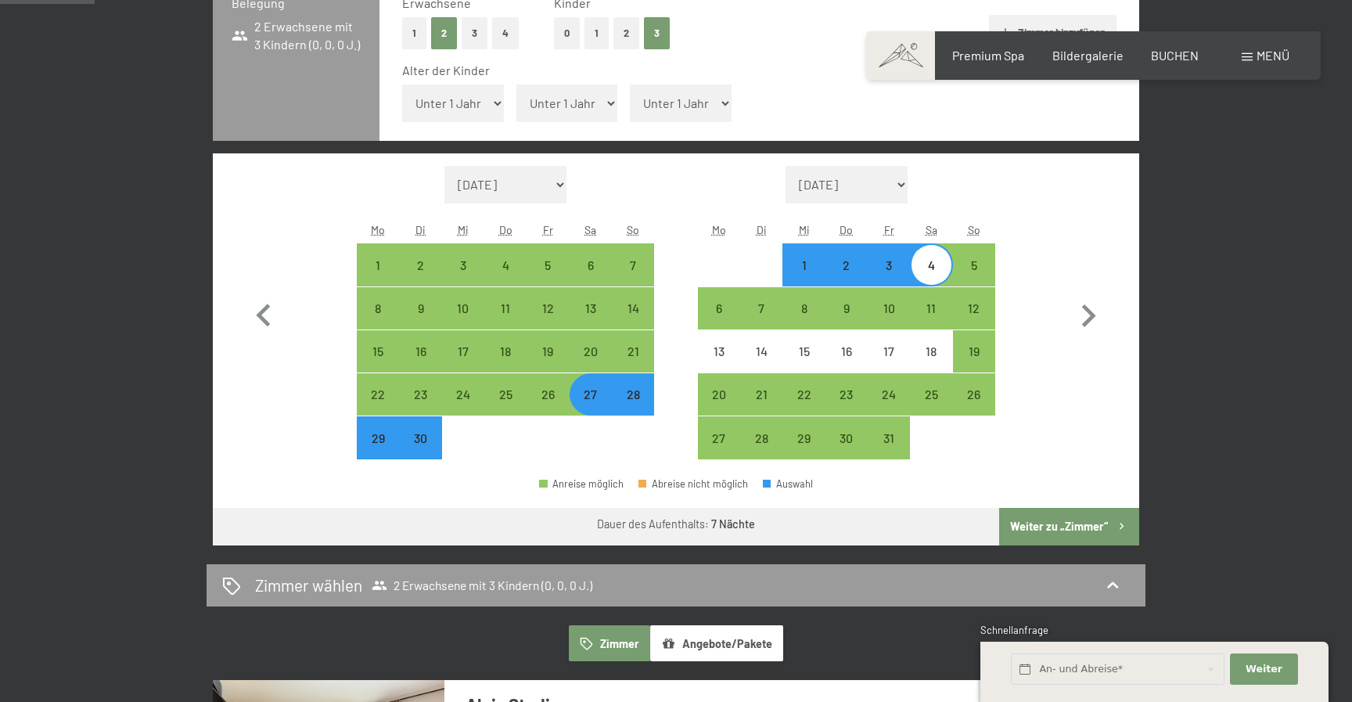
click at [481, 97] on select "Unter 1 Jahr 1 Jahr 2 Jahre 3 Jahre 4 Jahre 5 Jahre 6 Jahre 7 Jahre 8 Jahre 9 J…" at bounding box center [453, 103] width 102 height 38
select select "13"
click option "13 Jahre" at bounding box center [0, 0] width 0 height 0
select select "[DATE]"
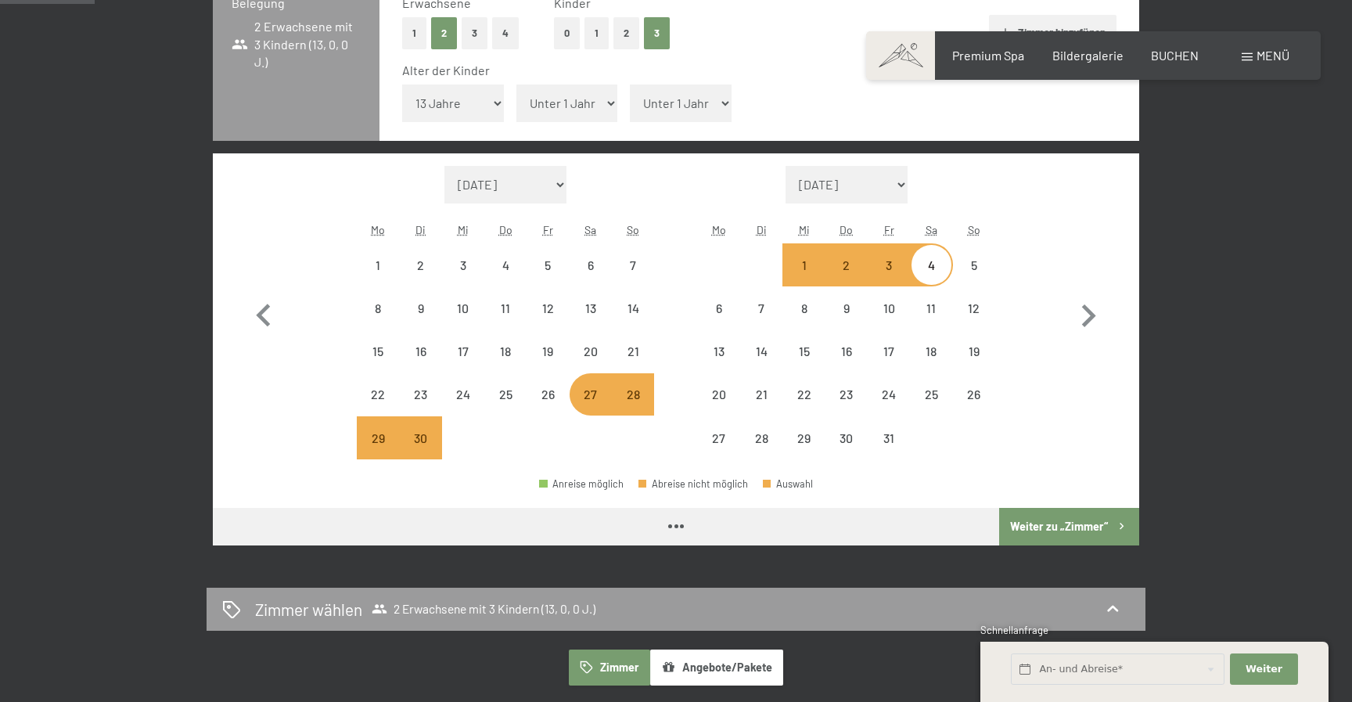
select select "[DATE]"
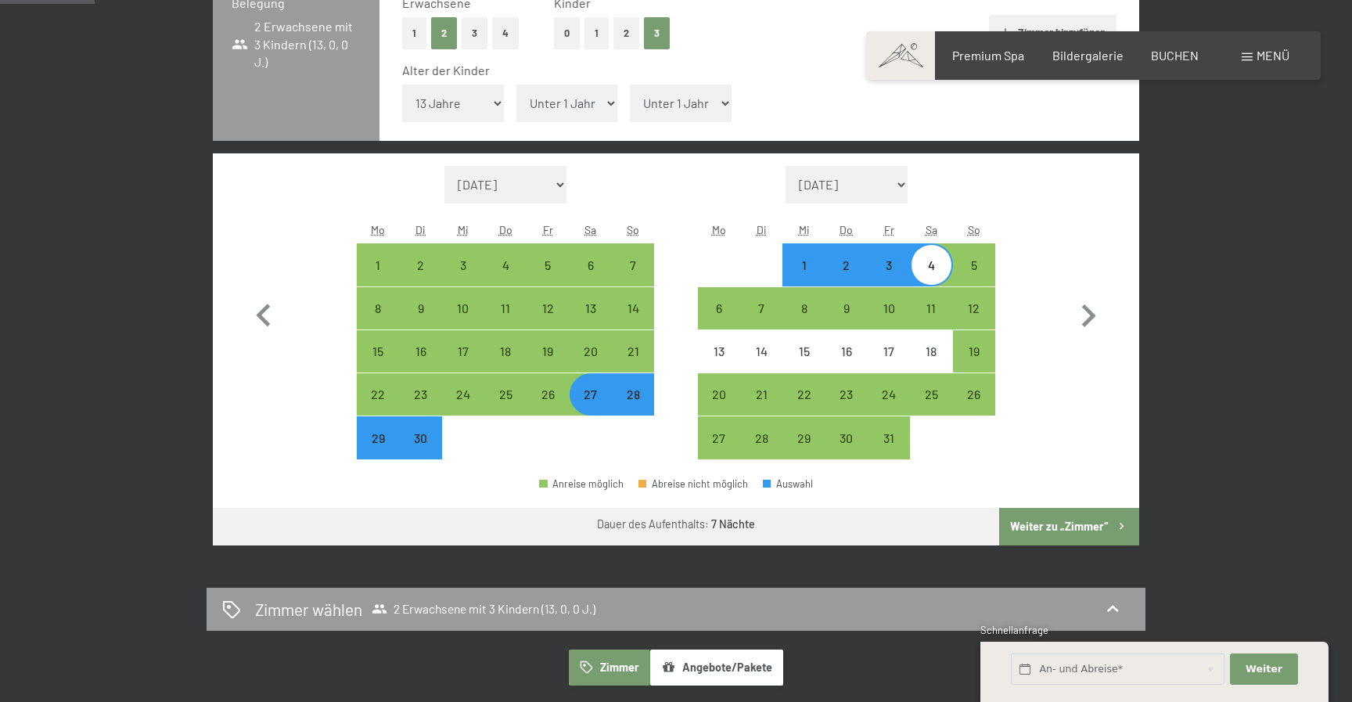
select select "11"
click option "11 Jahre" at bounding box center [0, 0] width 0 height 0
select select "[DATE]"
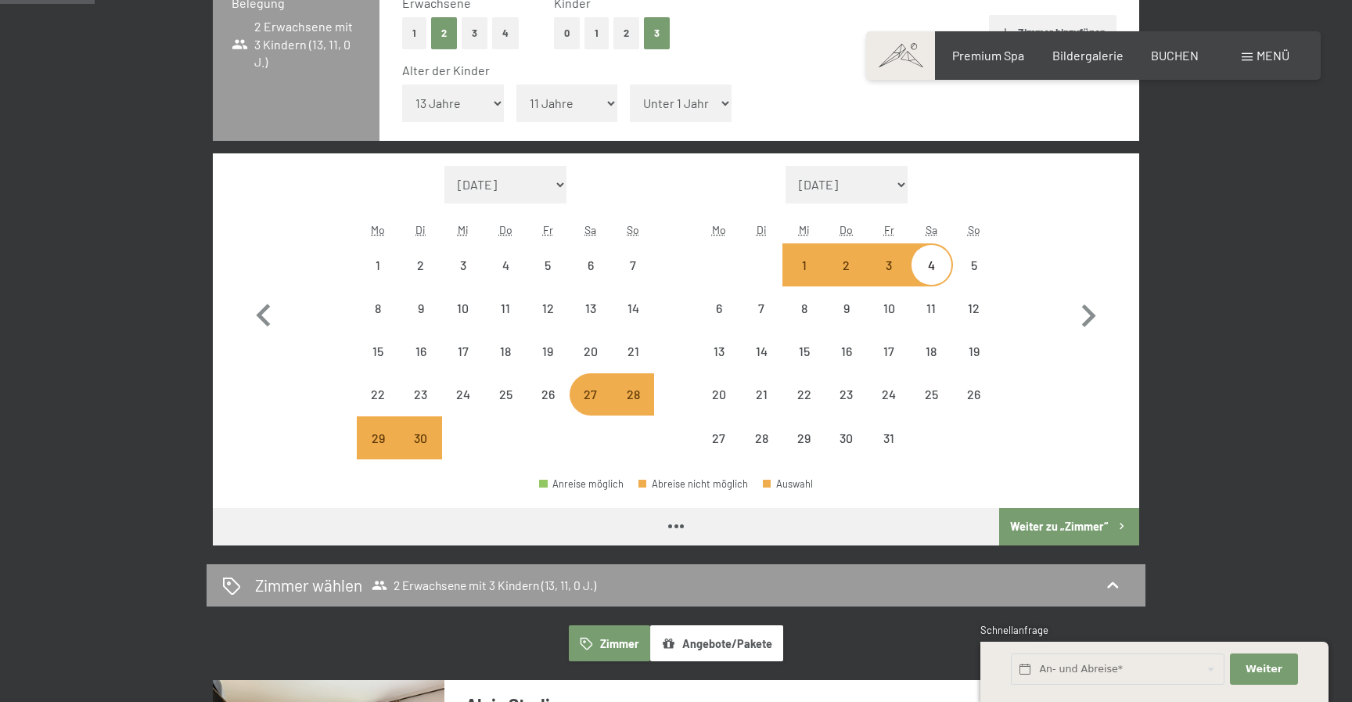
select select "[DATE]"
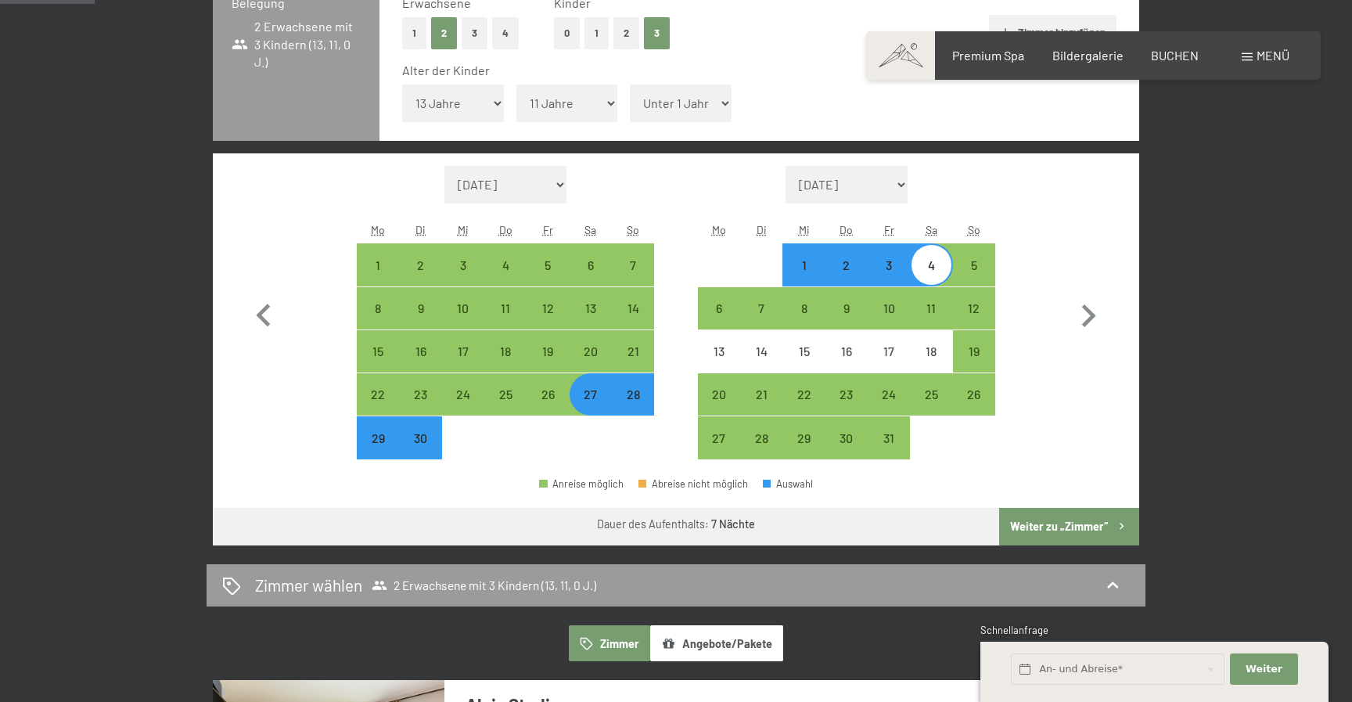
select select "9"
click option "9 Jahre" at bounding box center [0, 0] width 0 height 0
select select "[DATE]"
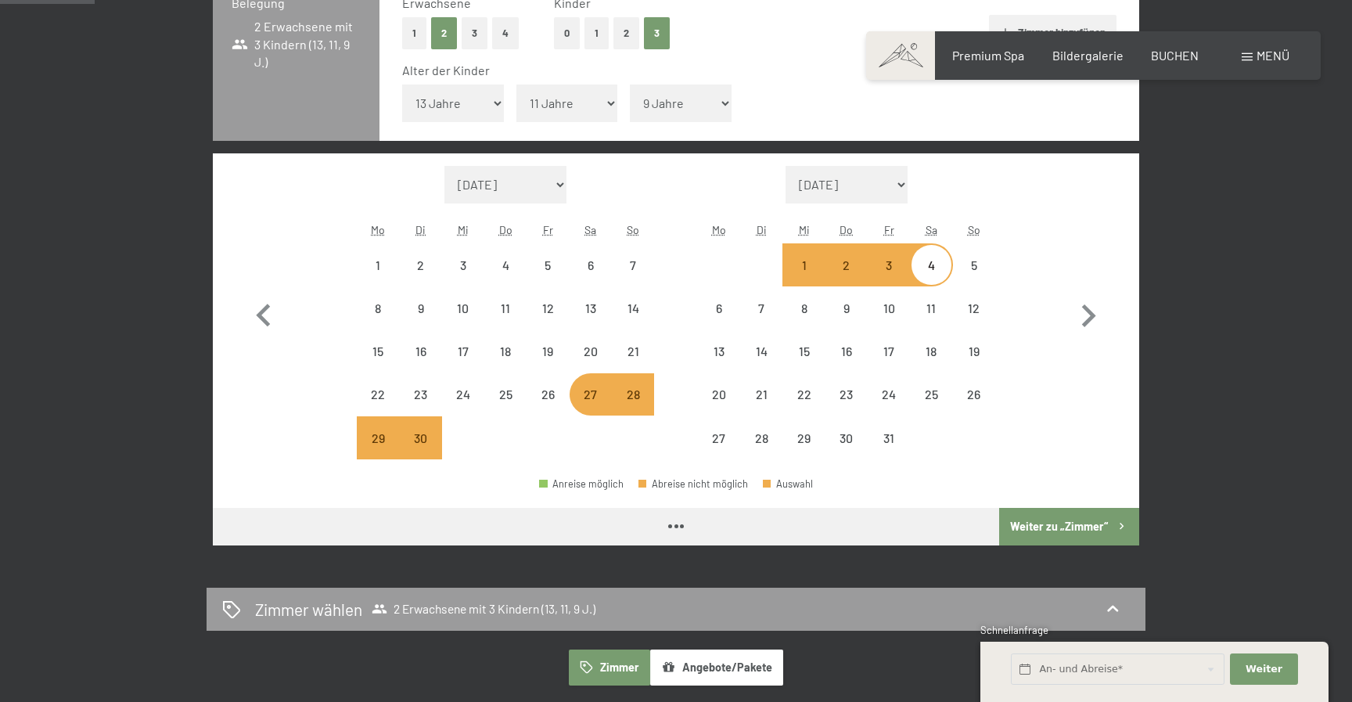
select select "[DATE]"
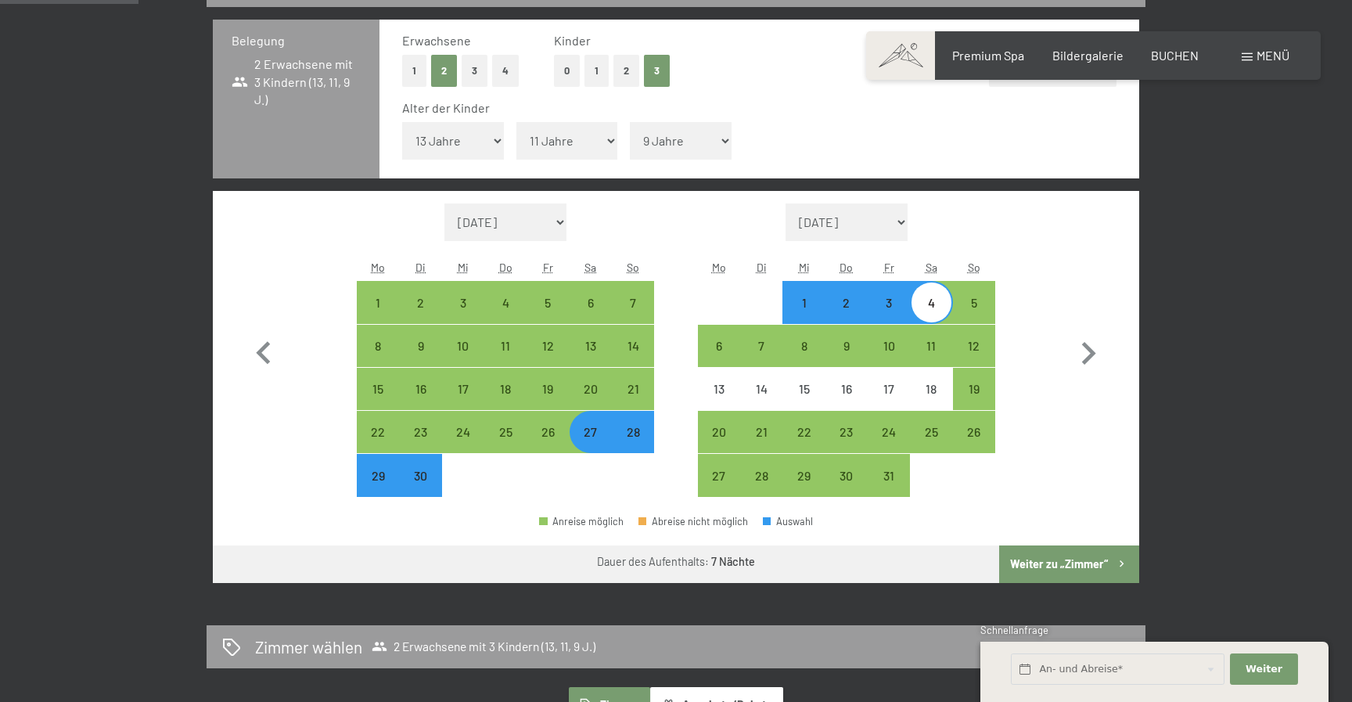
scroll to position [438, 0]
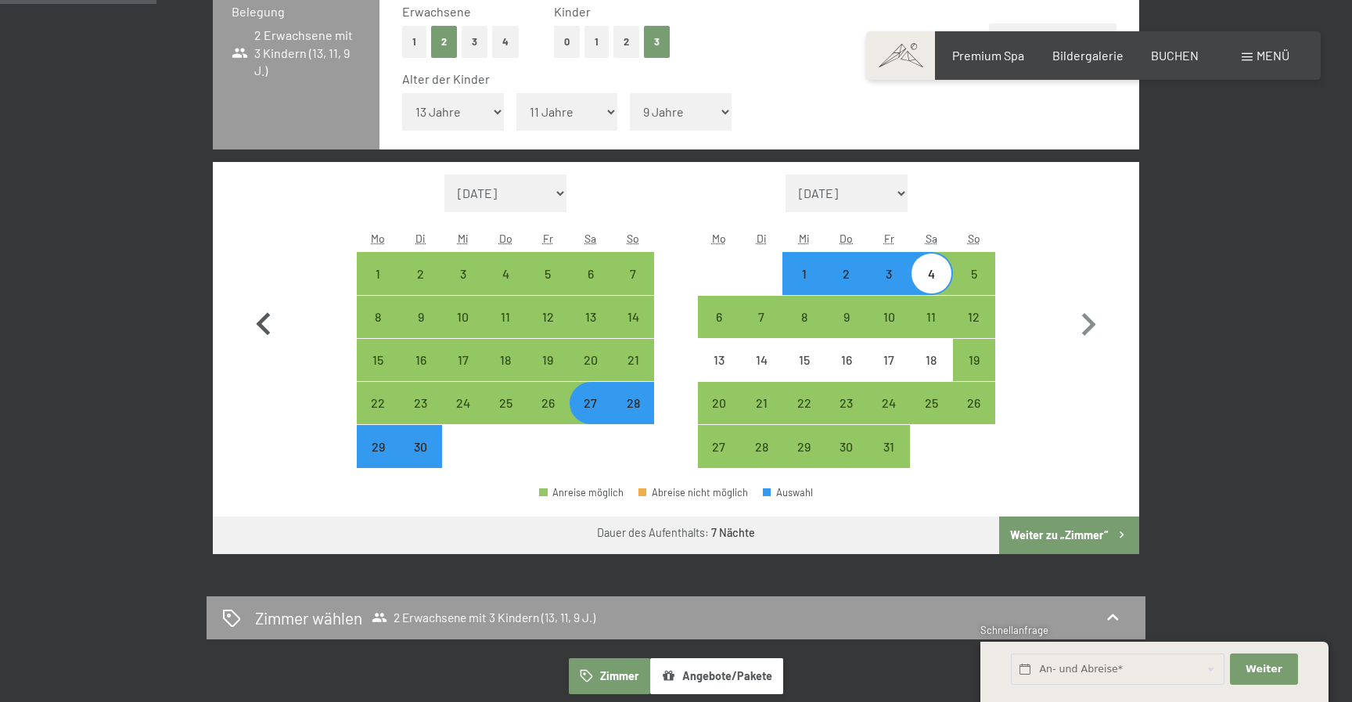
click at [264, 328] on icon "button" at bounding box center [263, 323] width 14 height 23
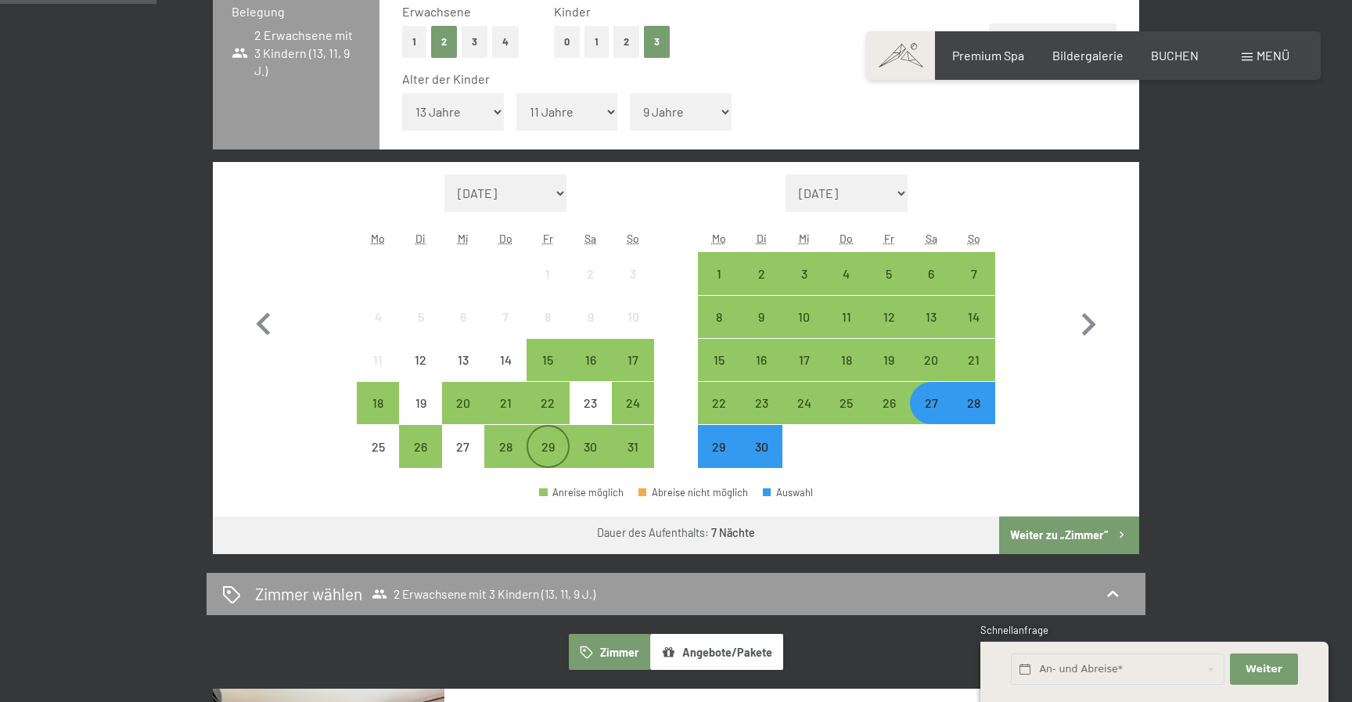
click at [549, 454] on div "29" at bounding box center [547, 459] width 39 height 39
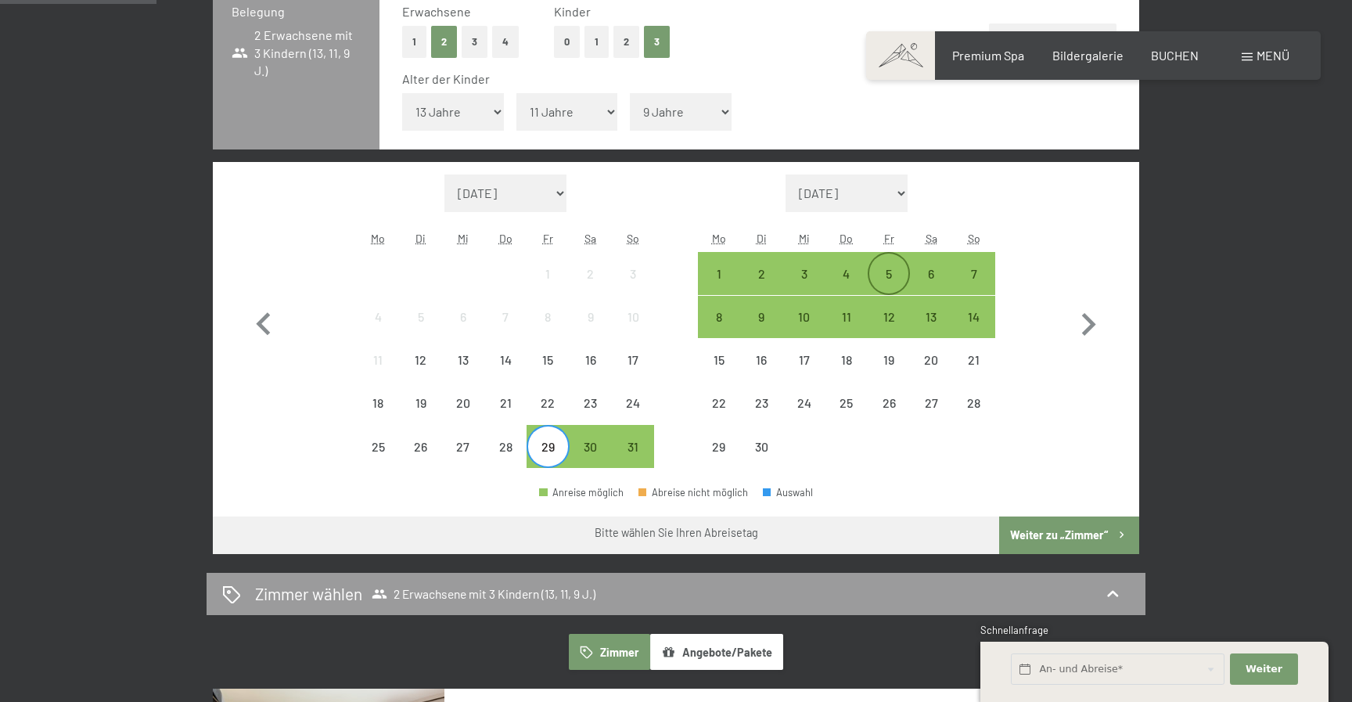
click at [890, 268] on div "5" at bounding box center [888, 286] width 39 height 39
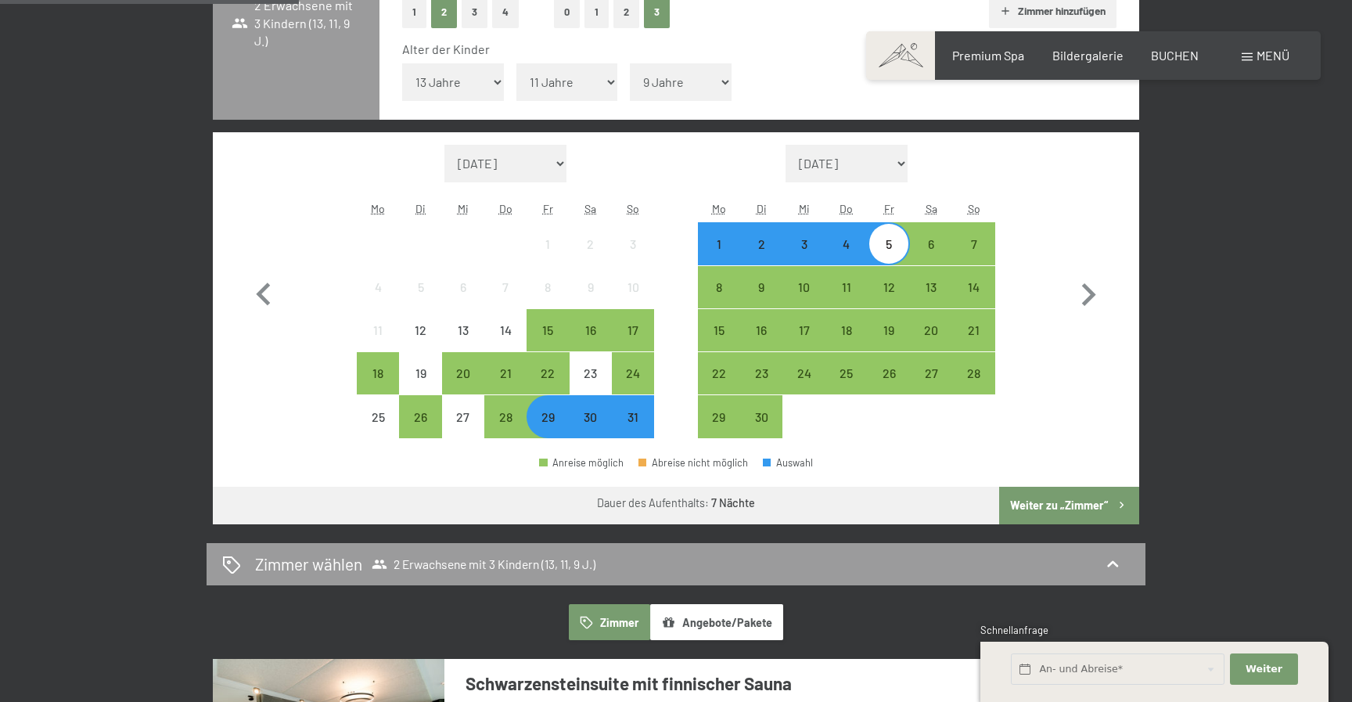
scroll to position [443, 0]
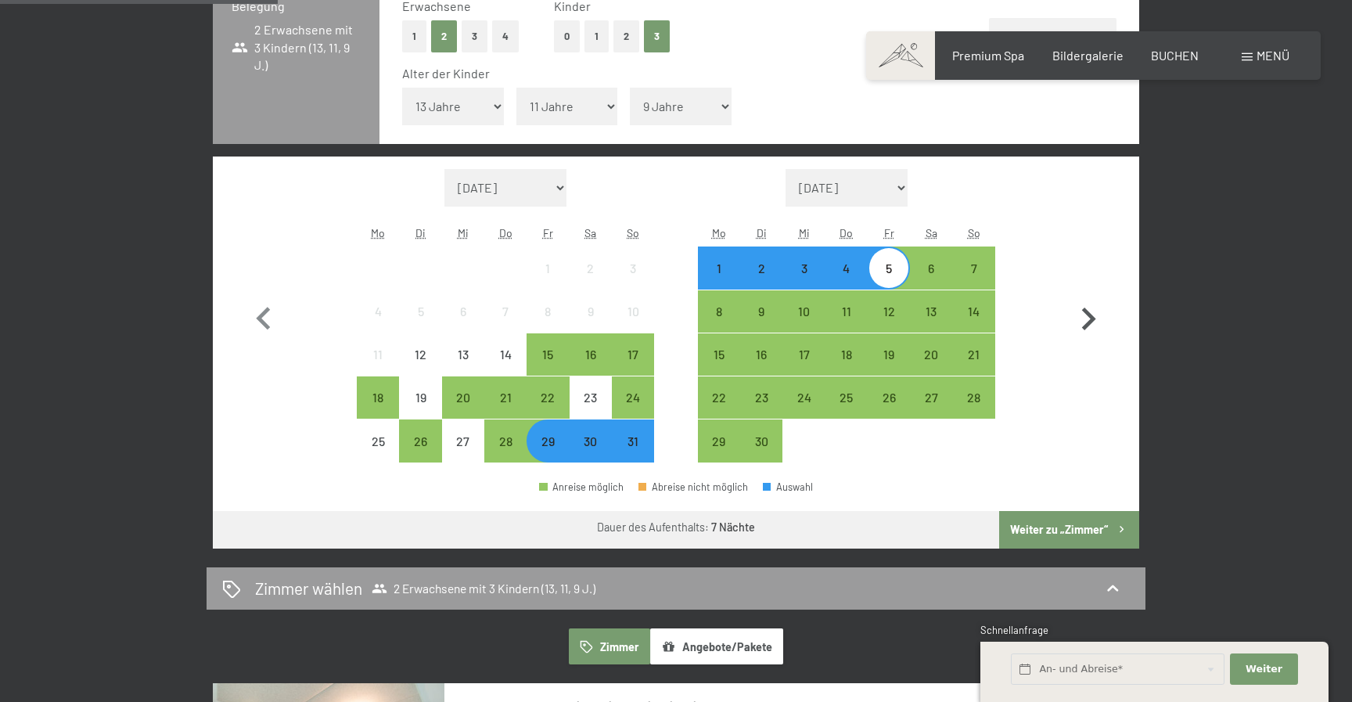
click at [1090, 301] on icon "button" at bounding box center [1087, 318] width 45 height 45
select select "[DATE]"
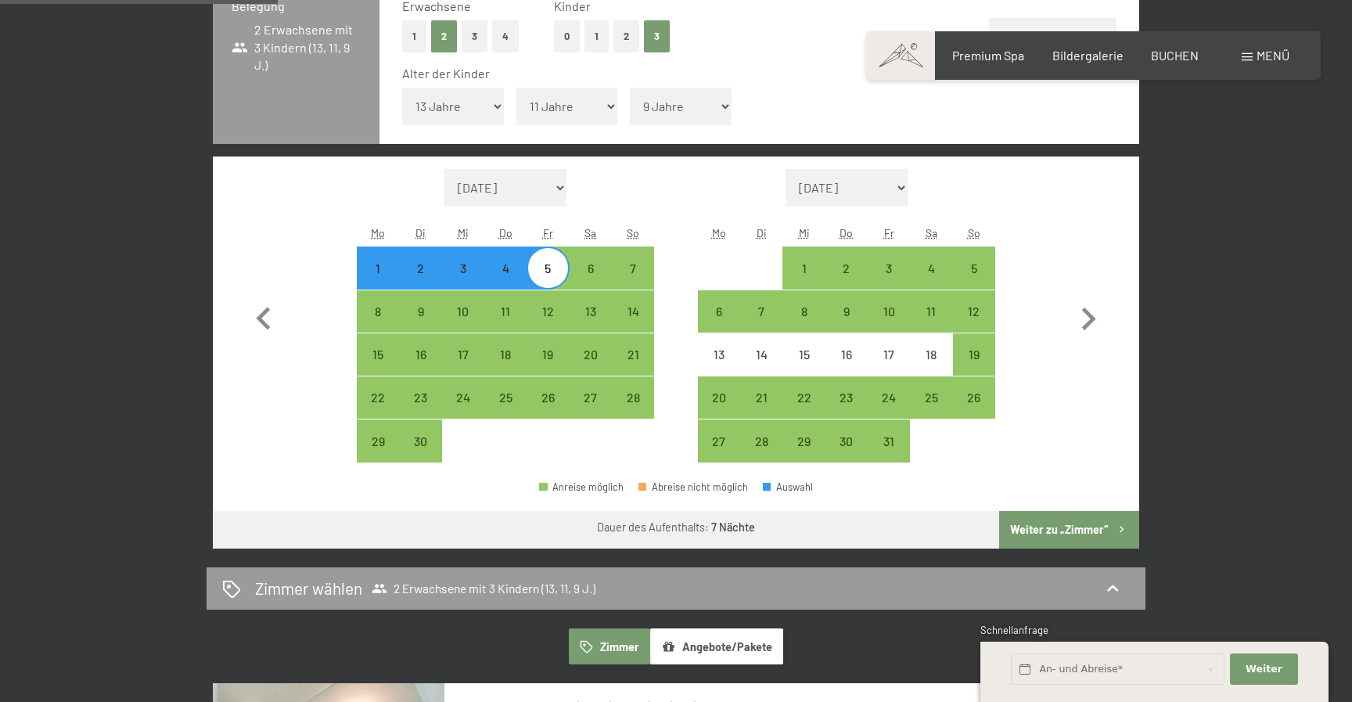
click at [591, 400] on span "Einwilligung Marketing*" at bounding box center [590, 397] width 129 height 16
click at [518, 400] on input "Einwilligung Marketing*" at bounding box center [510, 397] width 16 height 16
click at [592, 396] on span "Einwilligung Marketing*" at bounding box center [590, 397] width 129 height 16
click at [518, 396] on input "Einwilligung Marketing*" at bounding box center [510, 397] width 16 height 16
click at [546, 397] on span "Einwilligung Marketing*" at bounding box center [590, 397] width 129 height 16
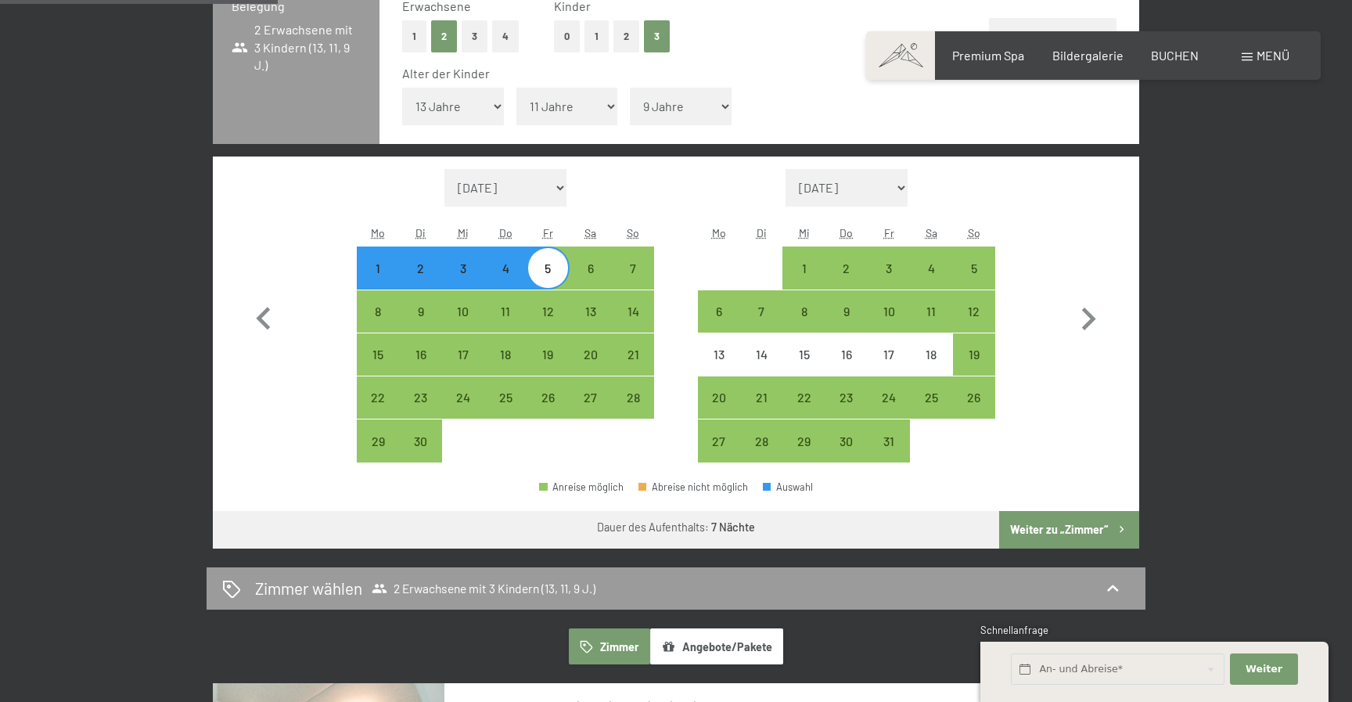
click at [518, 397] on input "Einwilligung Marketing*" at bounding box center [510, 397] width 16 height 16
checkbox input "false"
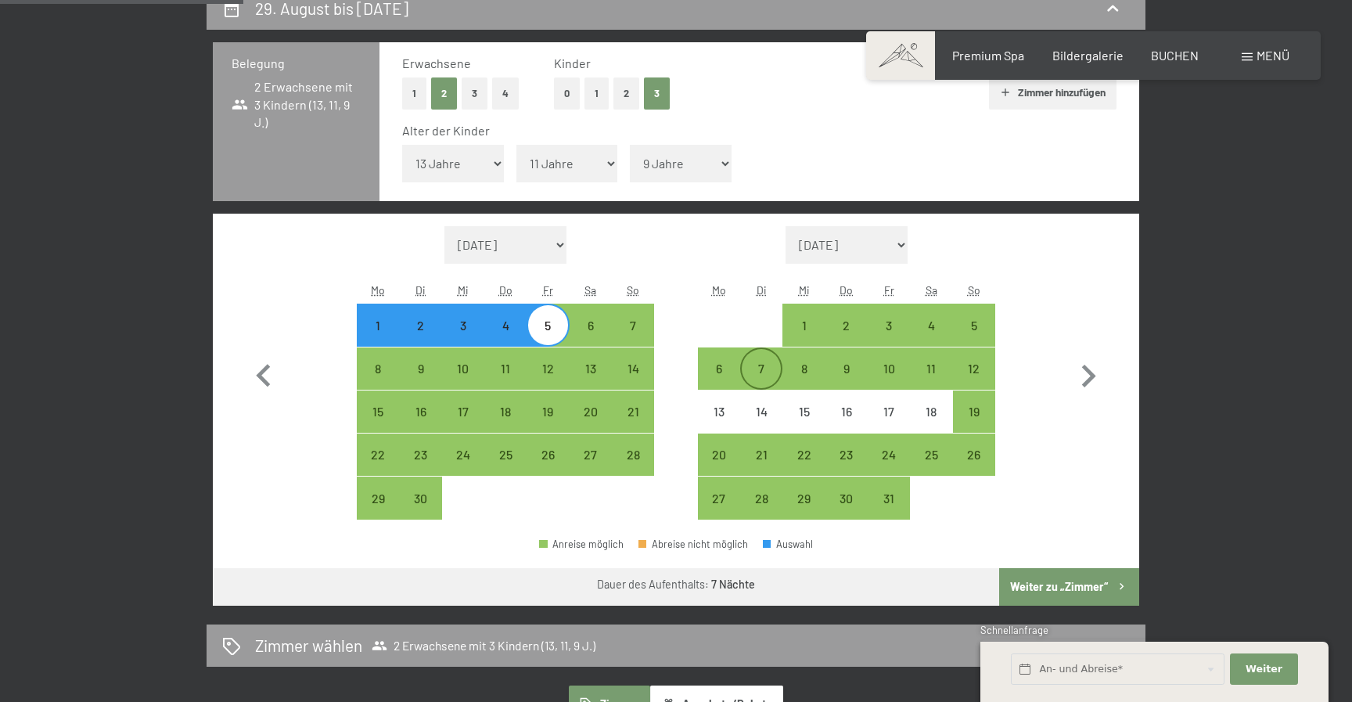
scroll to position [345, 0]
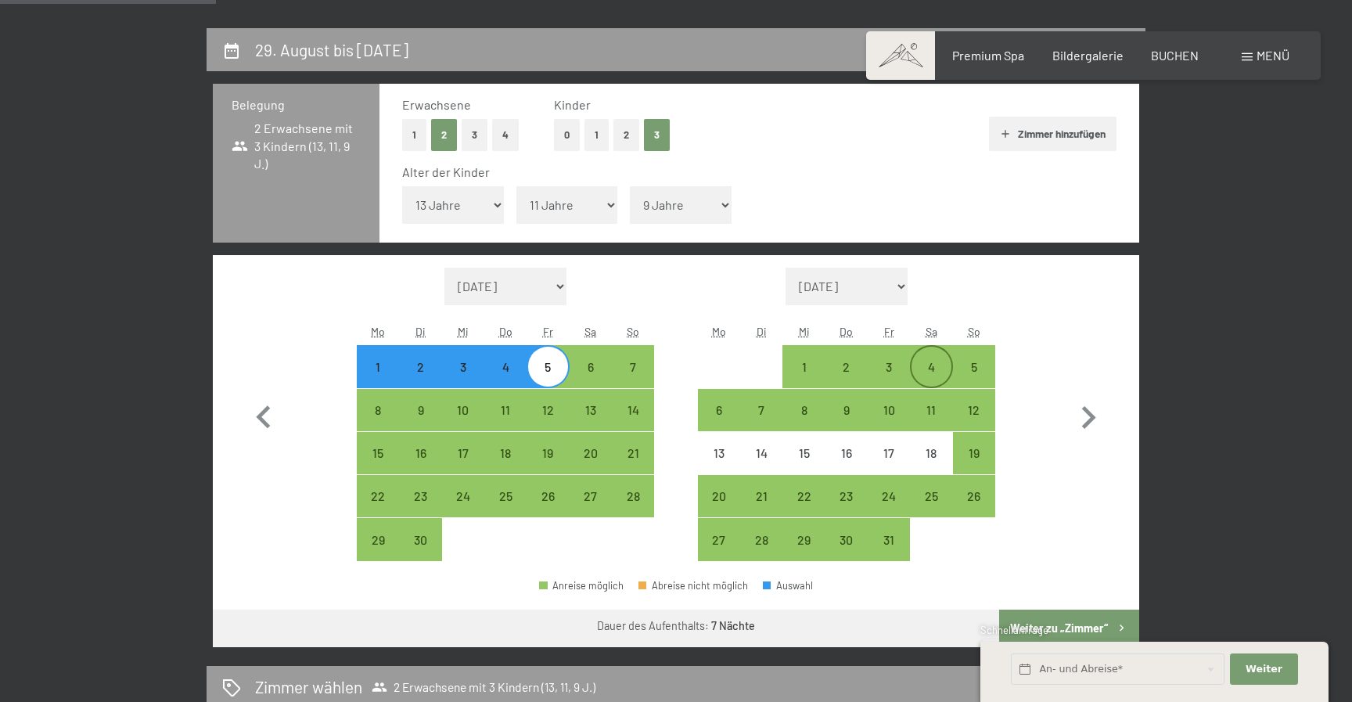
click at [922, 353] on div "4" at bounding box center [930, 365] width 39 height 39
select select "[DATE]"
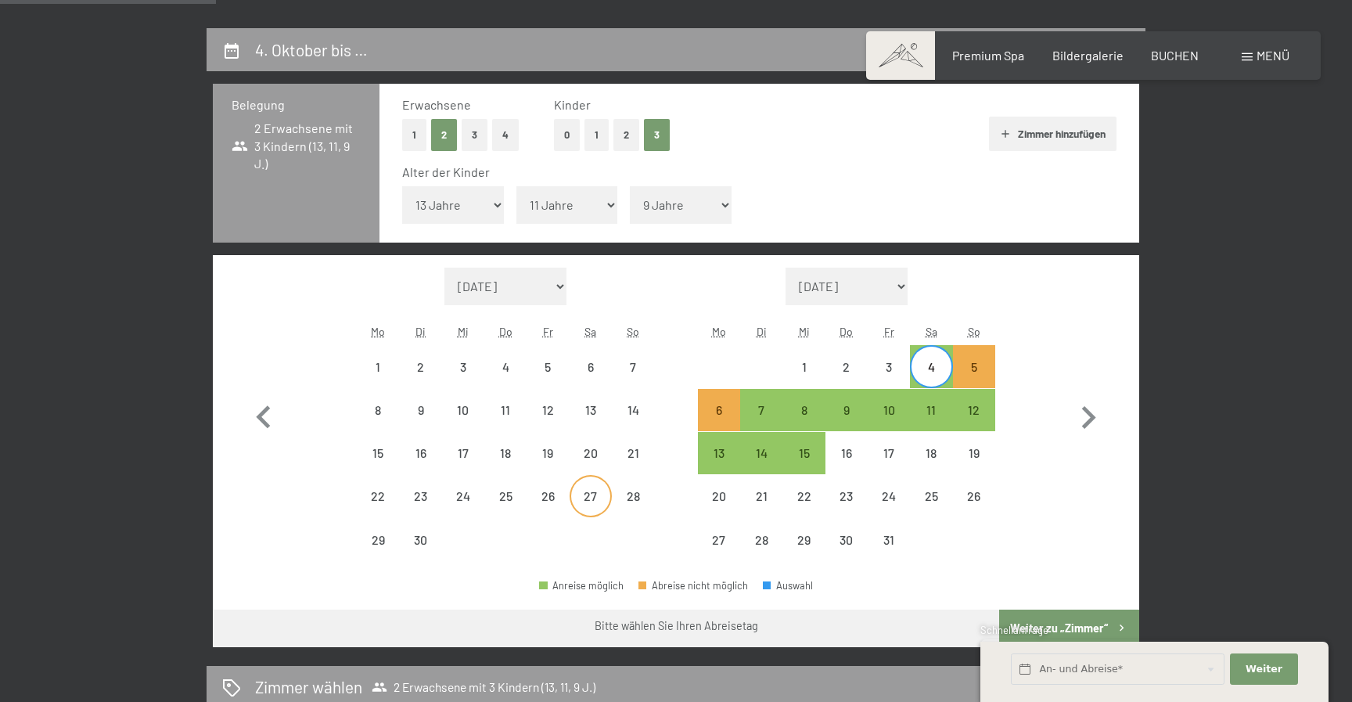
click at [581, 499] on div "27" at bounding box center [590, 509] width 39 height 39
select select "[DATE]"
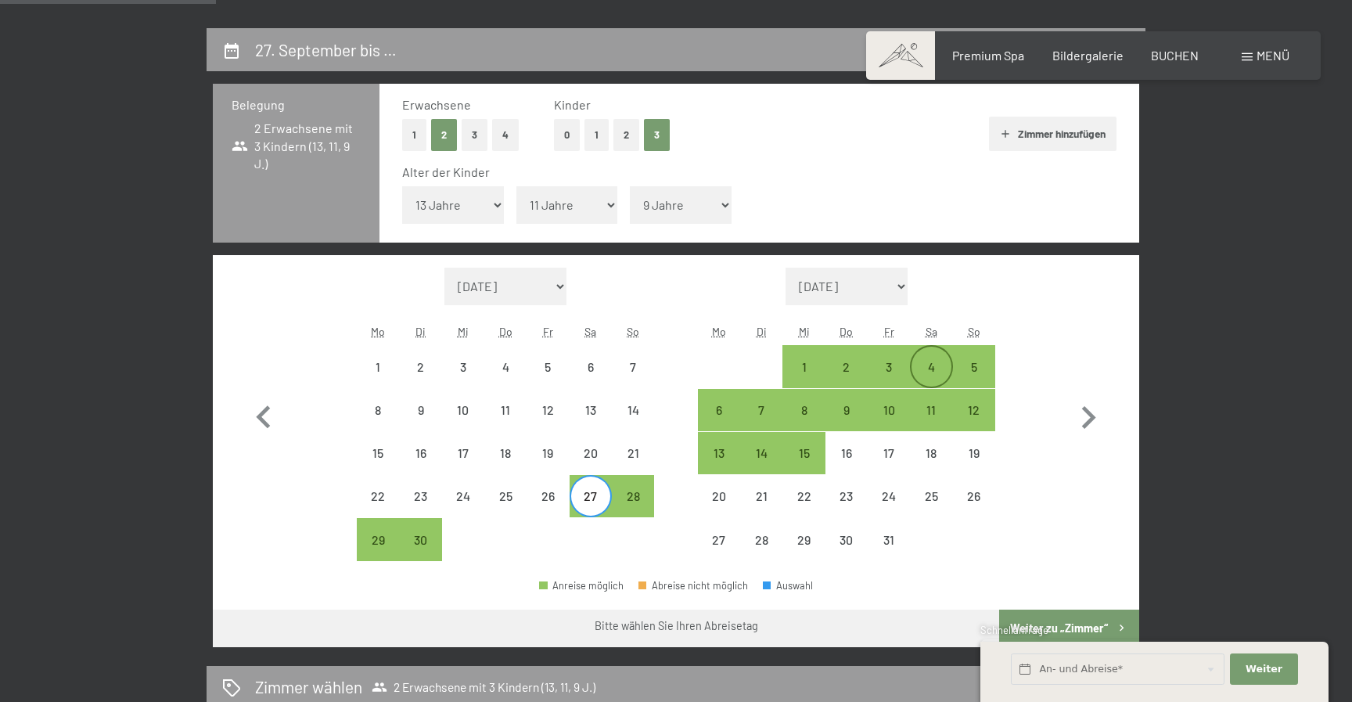
click at [933, 363] on div "4" at bounding box center [930, 380] width 39 height 39
select select "[DATE]"
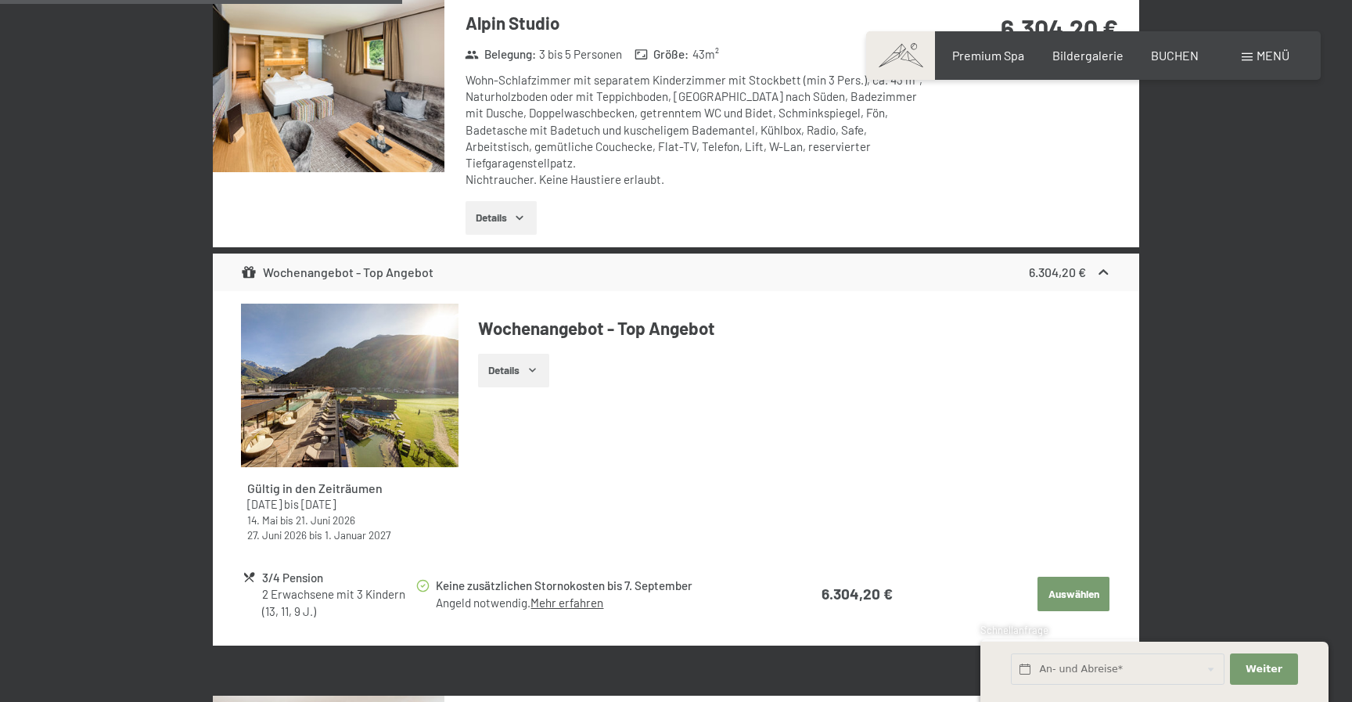
scroll to position [1140, 0]
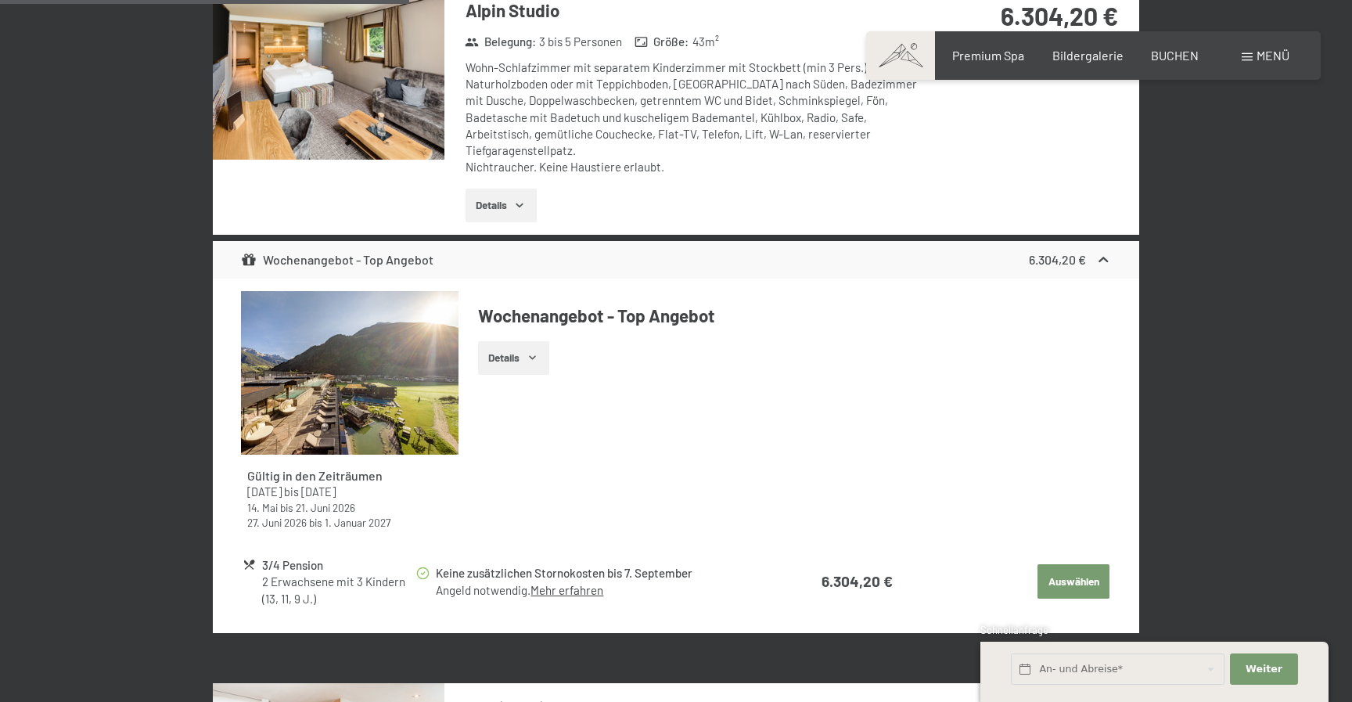
click at [537, 351] on icon "button" at bounding box center [532, 357] width 13 height 13
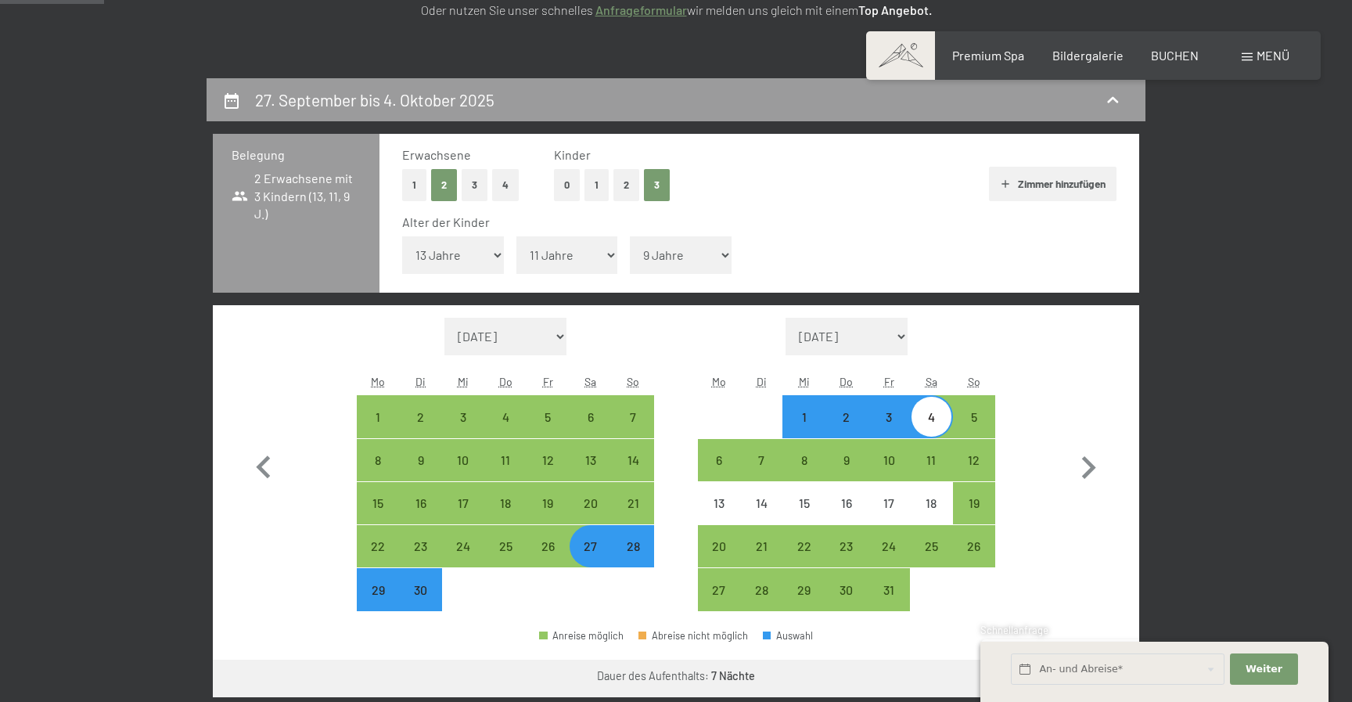
scroll to position [282, 0]
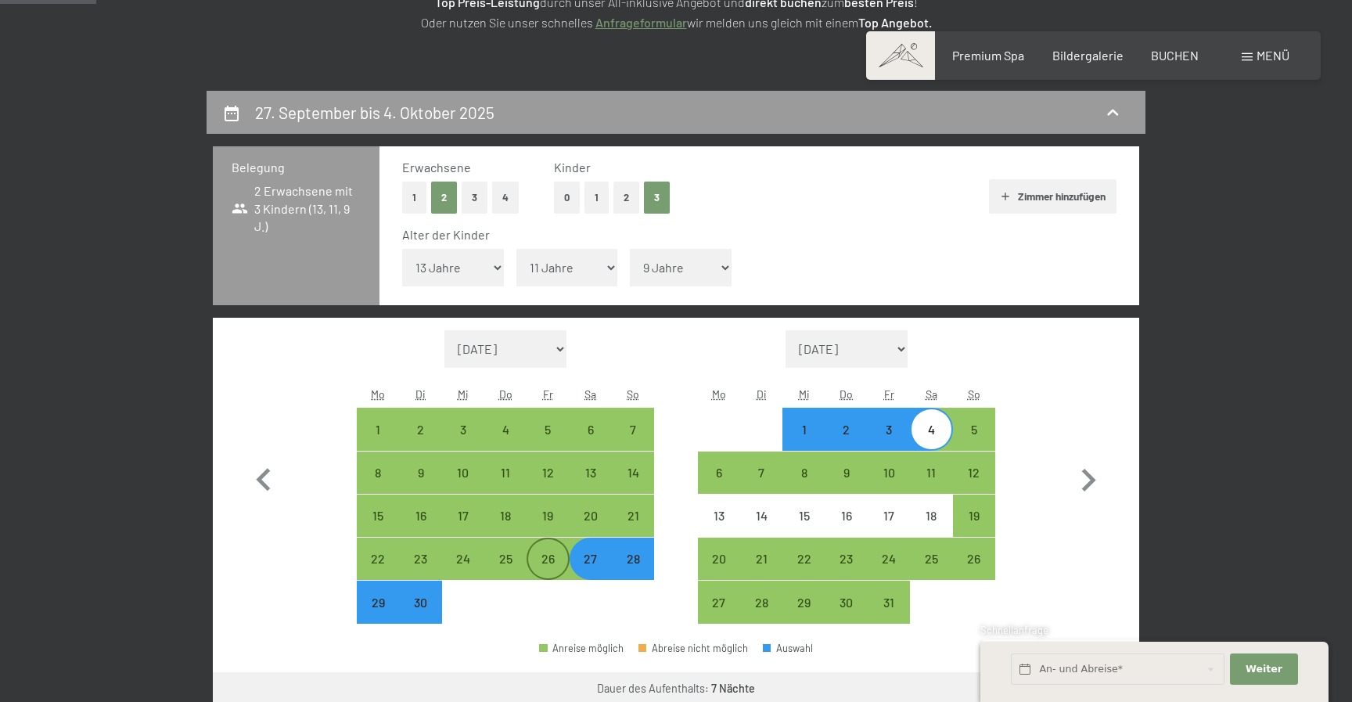
click at [547, 560] on div "26" at bounding box center [547, 571] width 39 height 39
select select "[DATE]"
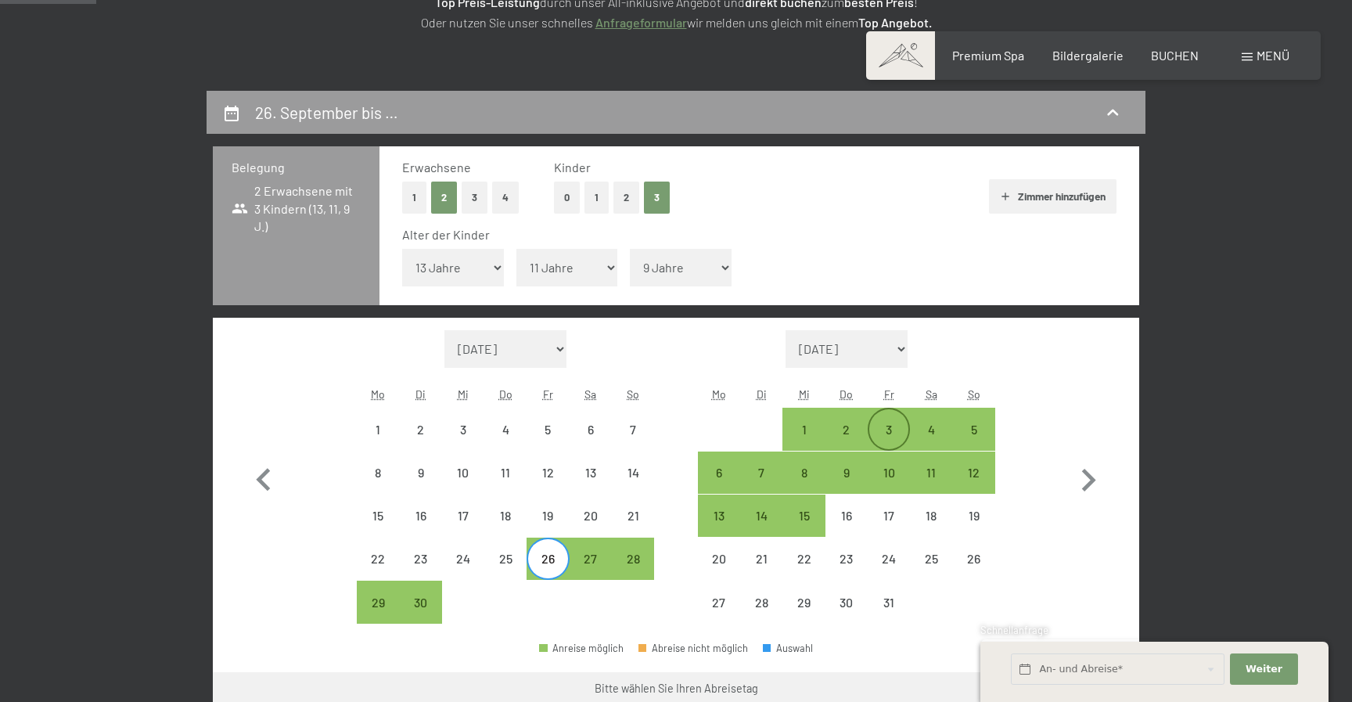
click at [889, 429] on div "3" at bounding box center [888, 442] width 39 height 39
select select "[DATE]"
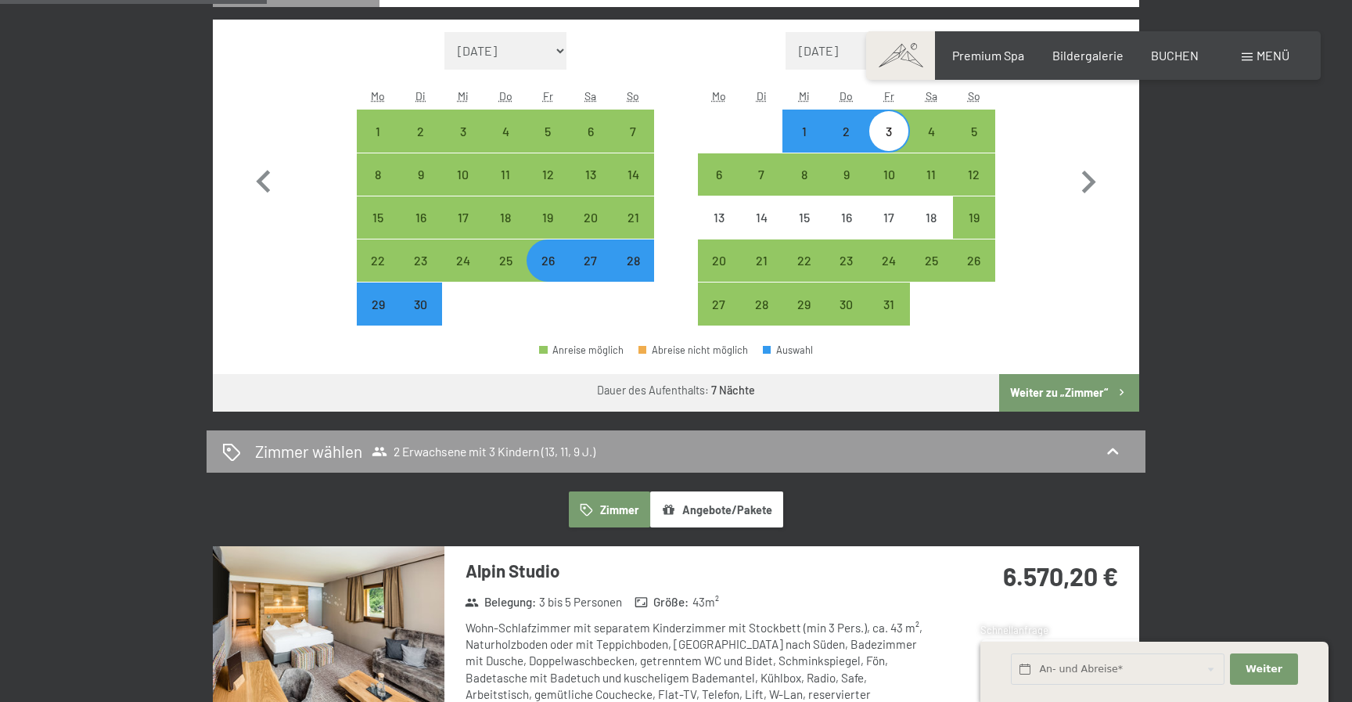
scroll to position [571, 0]
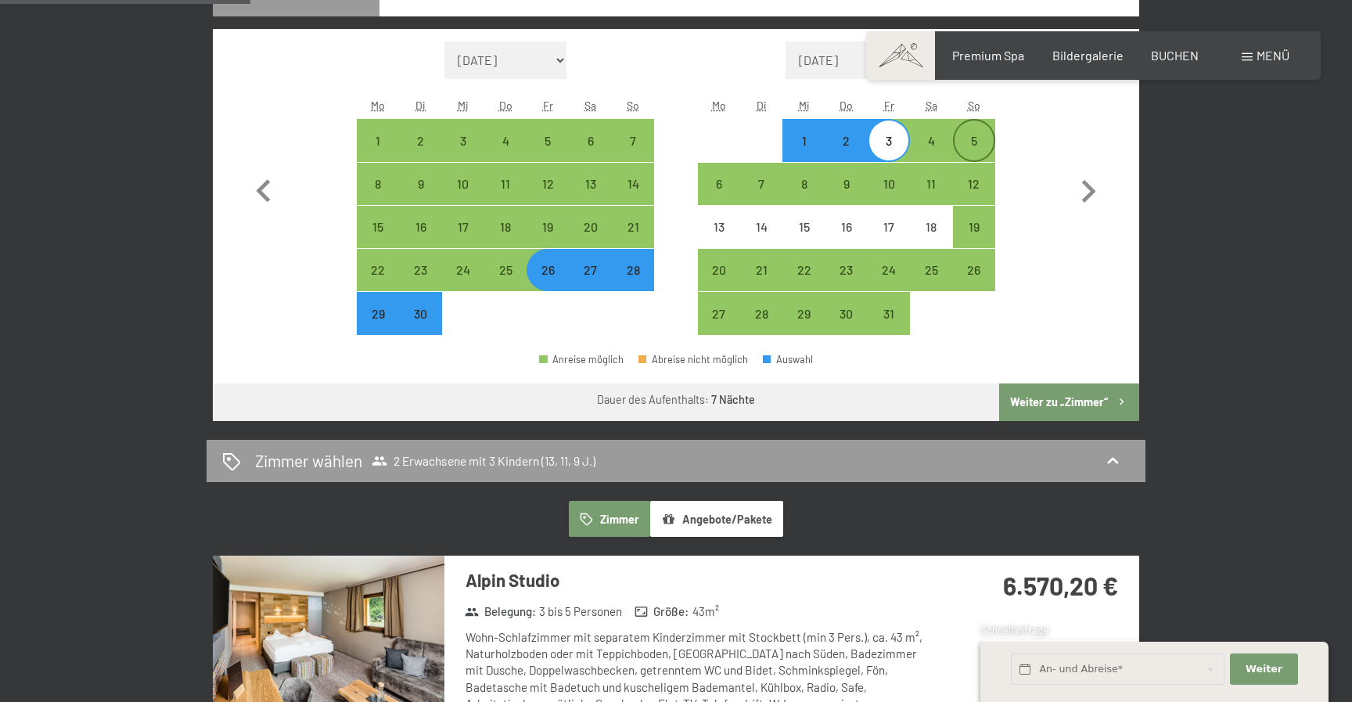
click at [978, 142] on div "5" at bounding box center [973, 154] width 39 height 39
select select "[DATE]"
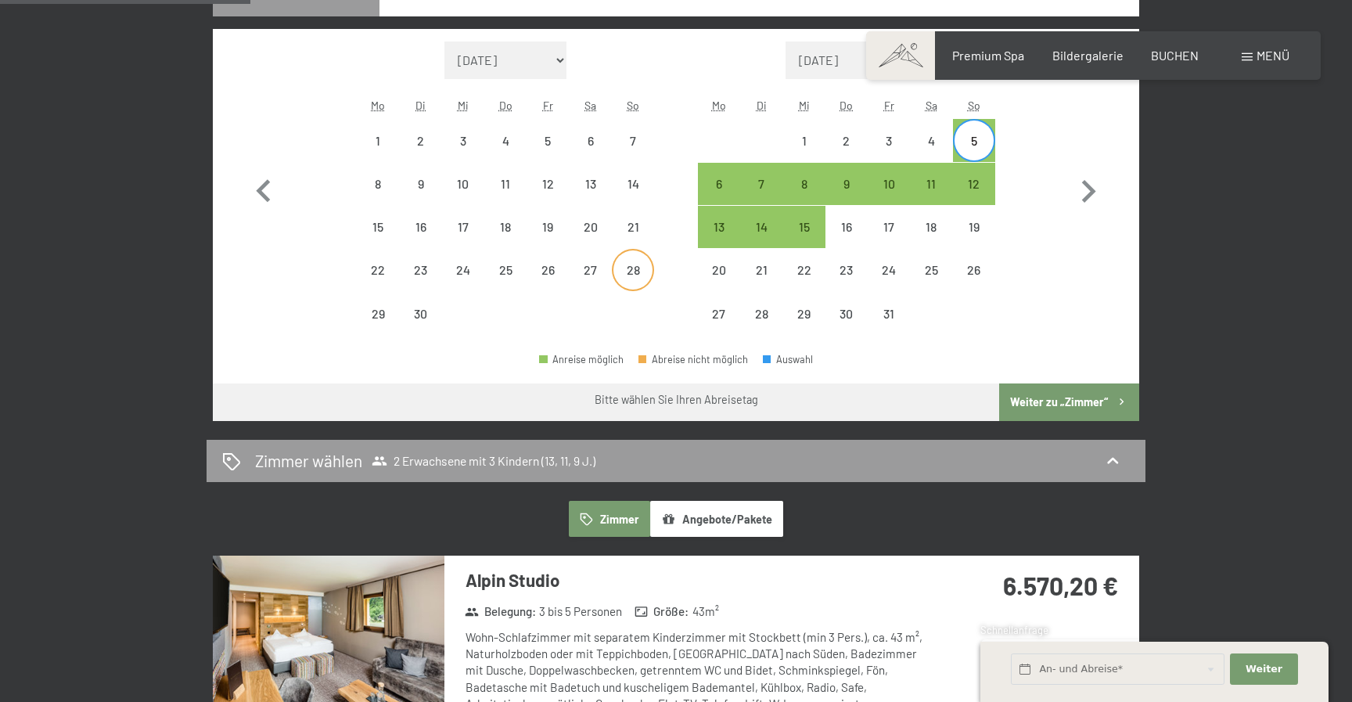
click at [623, 271] on div "28" at bounding box center [632, 283] width 39 height 39
select select "[DATE]"
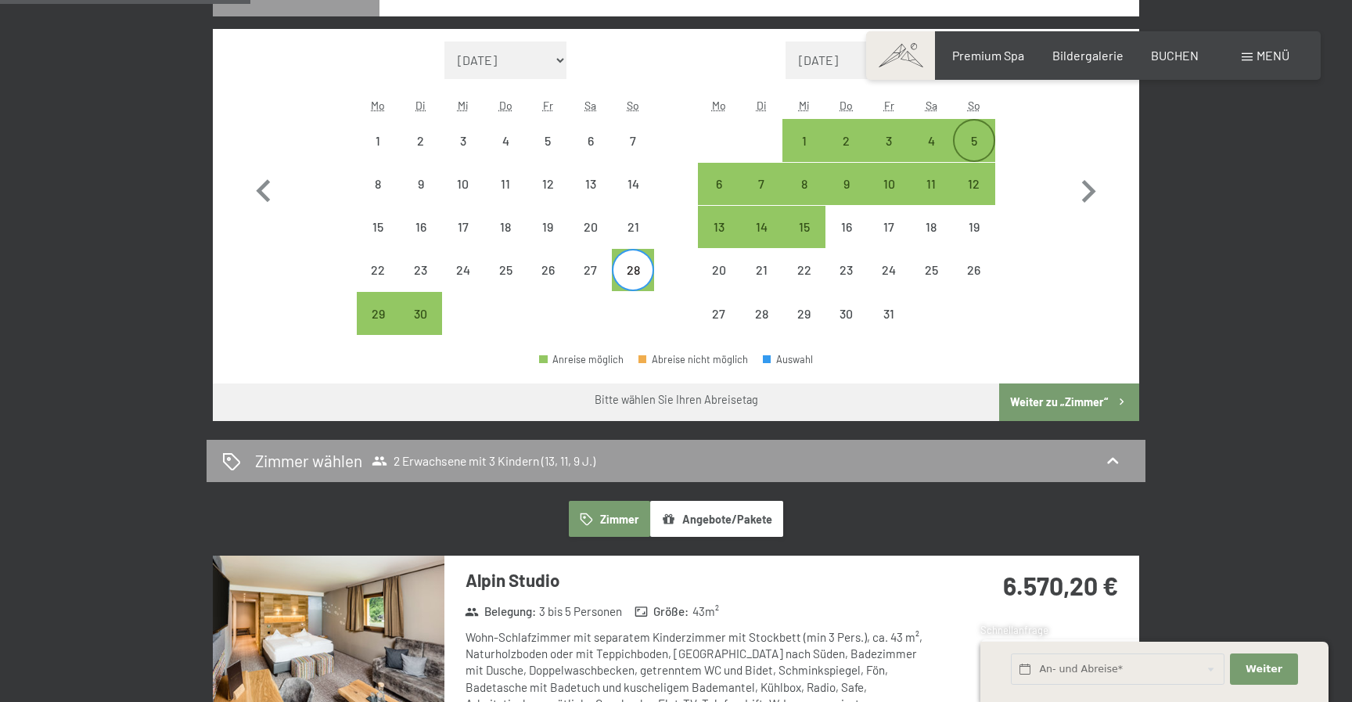
click at [976, 135] on div "5" at bounding box center [973, 154] width 39 height 39
select select "[DATE]"
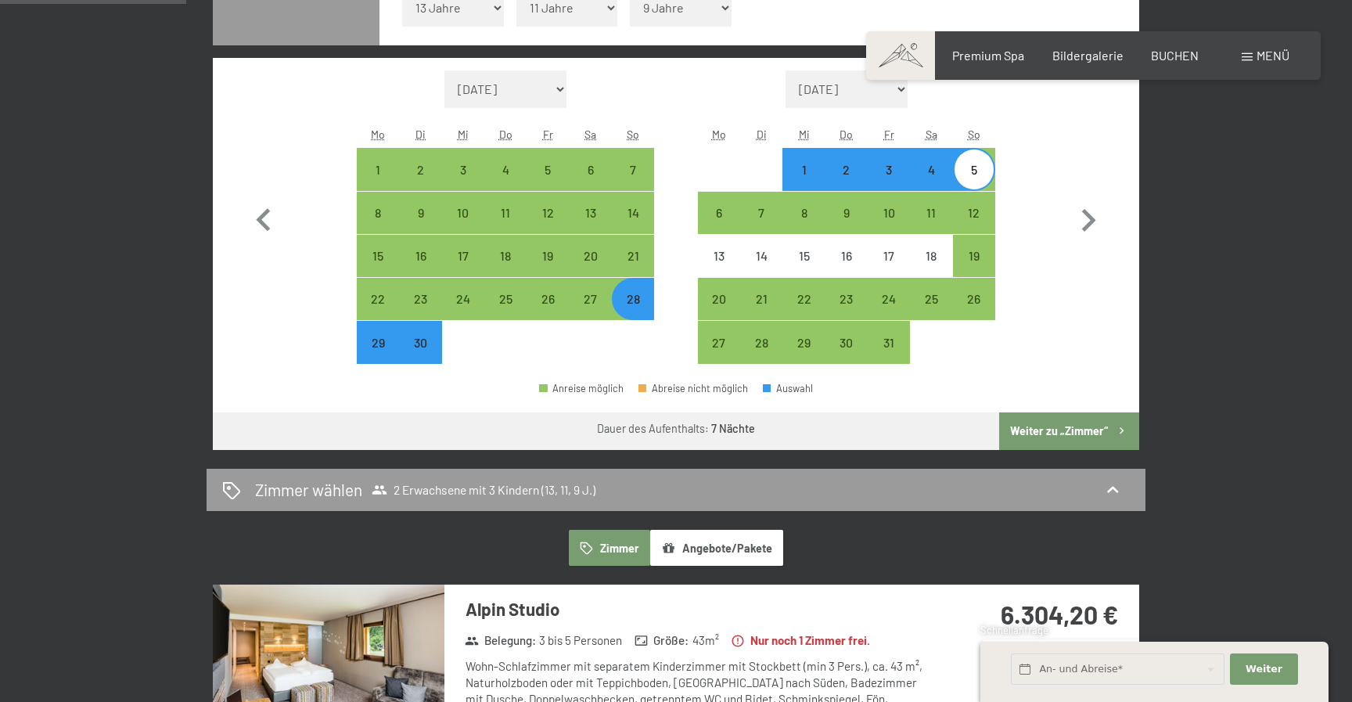
scroll to position [530, 0]
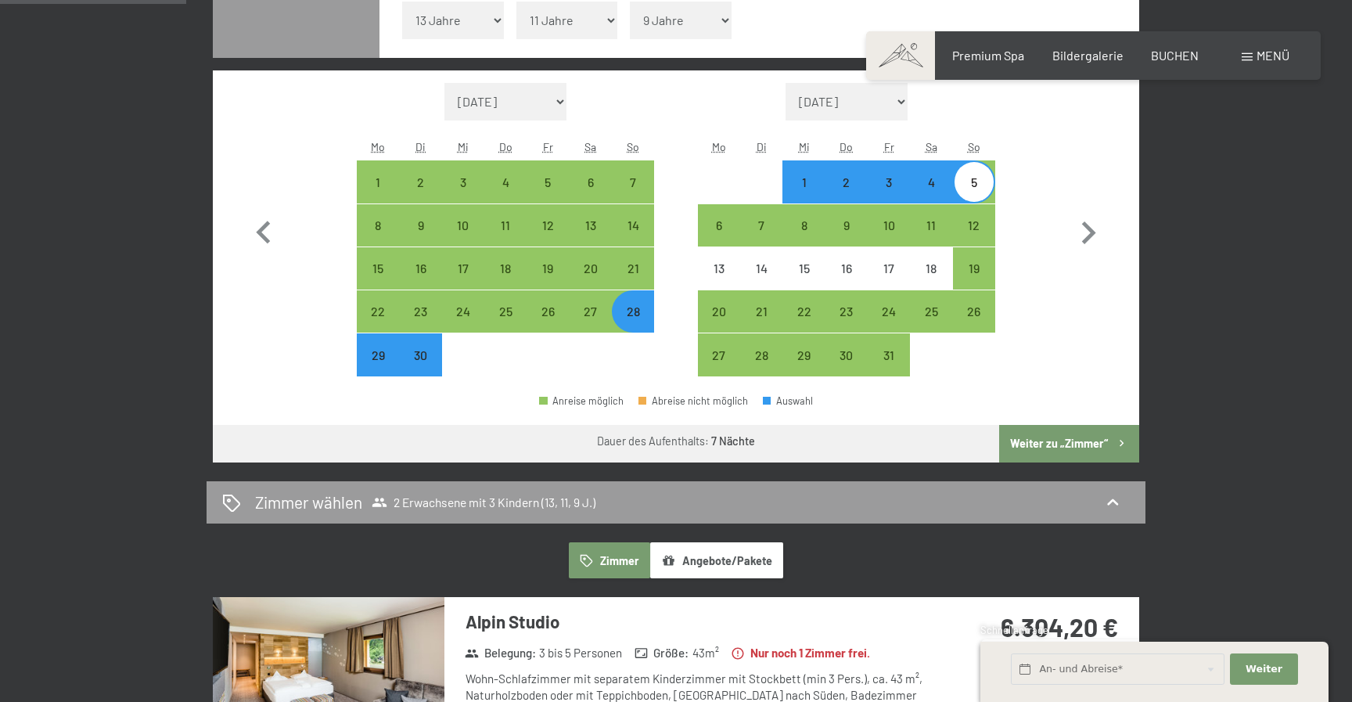
click at [371, 363] on div "29" at bounding box center [377, 368] width 39 height 39
select select "[DATE]"
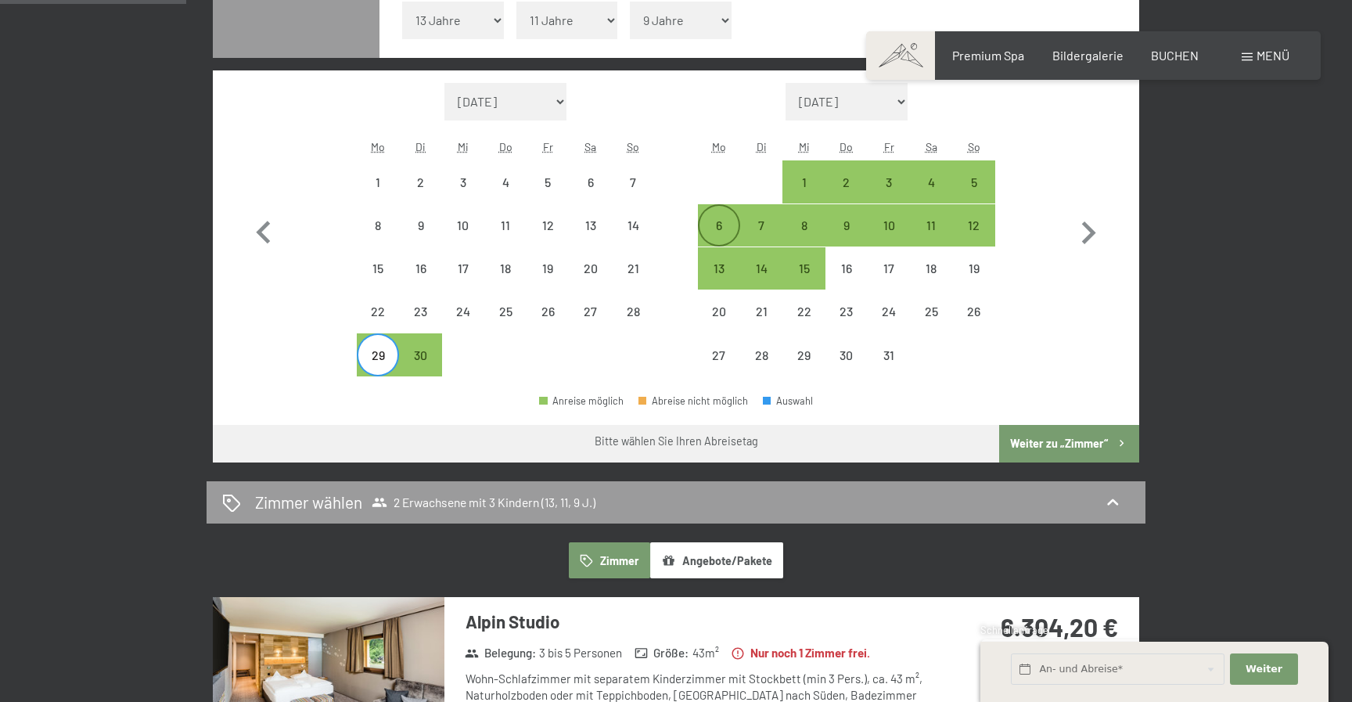
click at [705, 232] on div "6" at bounding box center [718, 238] width 39 height 39
select select "[DATE]"
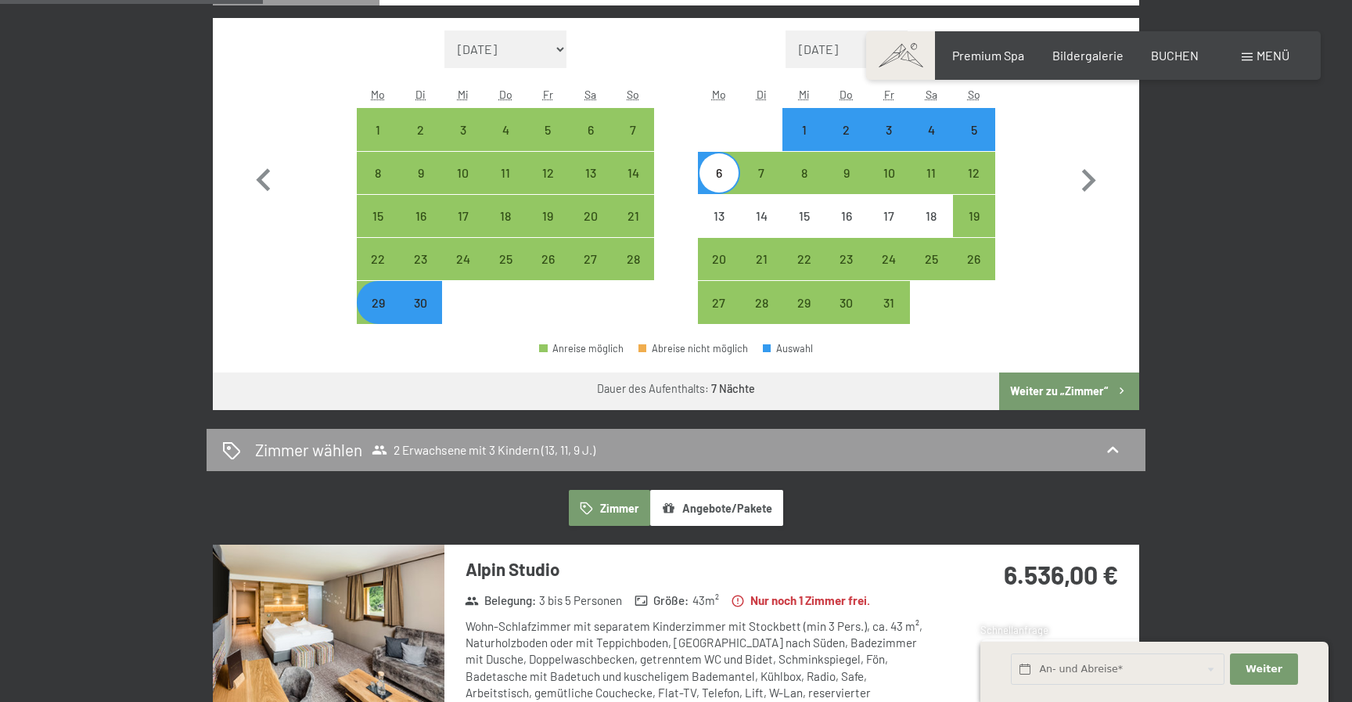
scroll to position [563, 0]
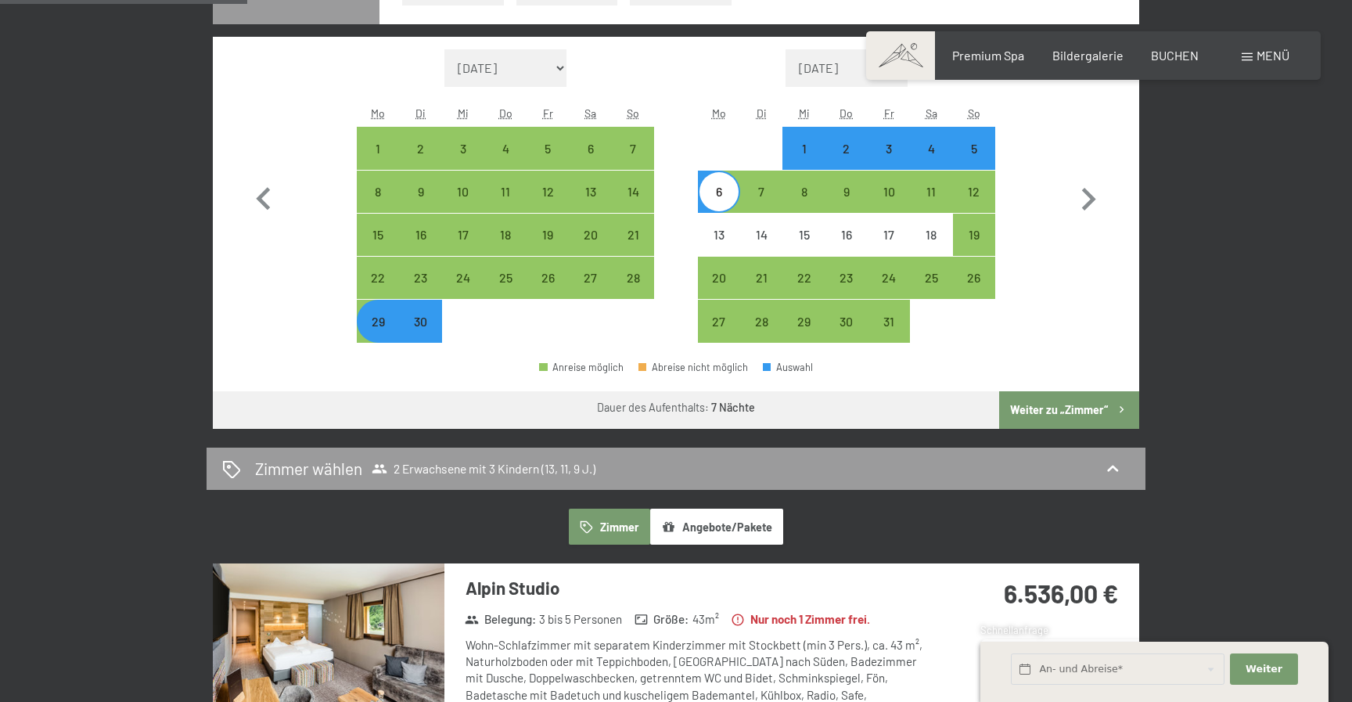
click at [414, 331] on div "30" at bounding box center [419, 334] width 39 height 39
select select "[DATE]"
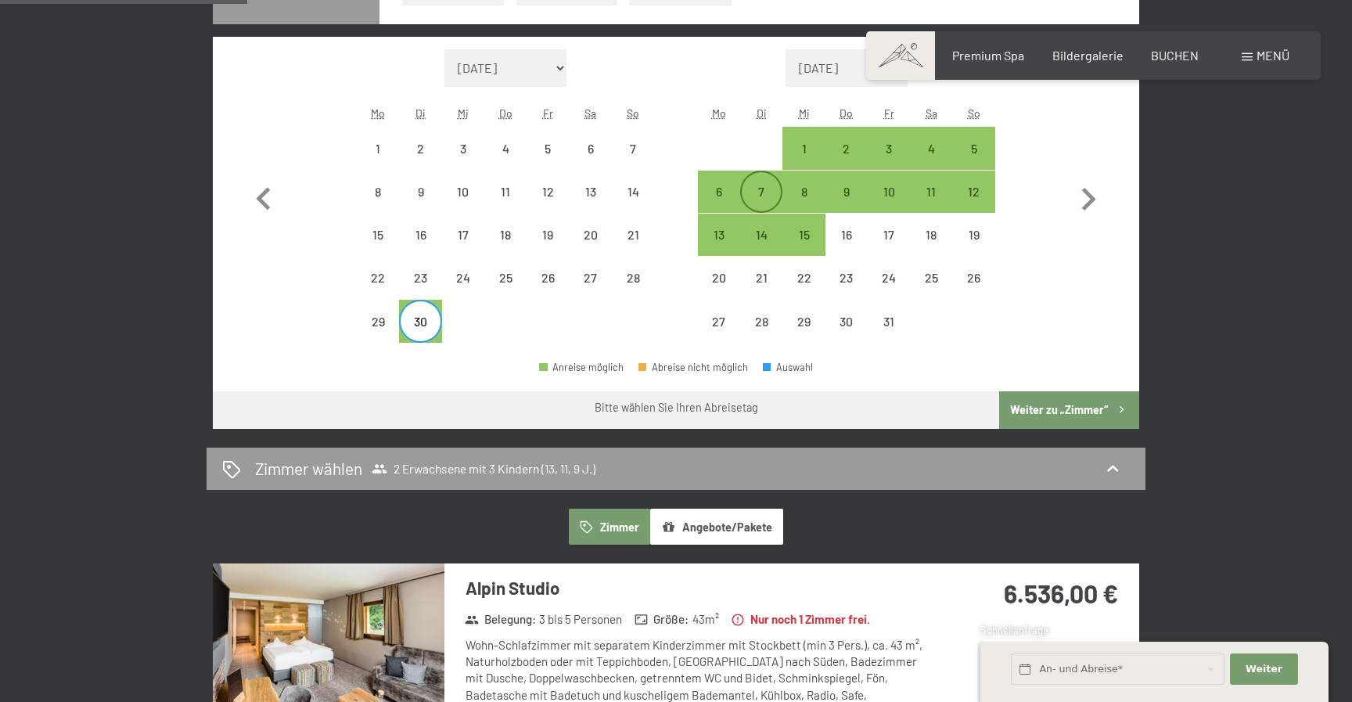
click at [766, 197] on div "7" at bounding box center [760, 204] width 39 height 39
select select "[DATE]"
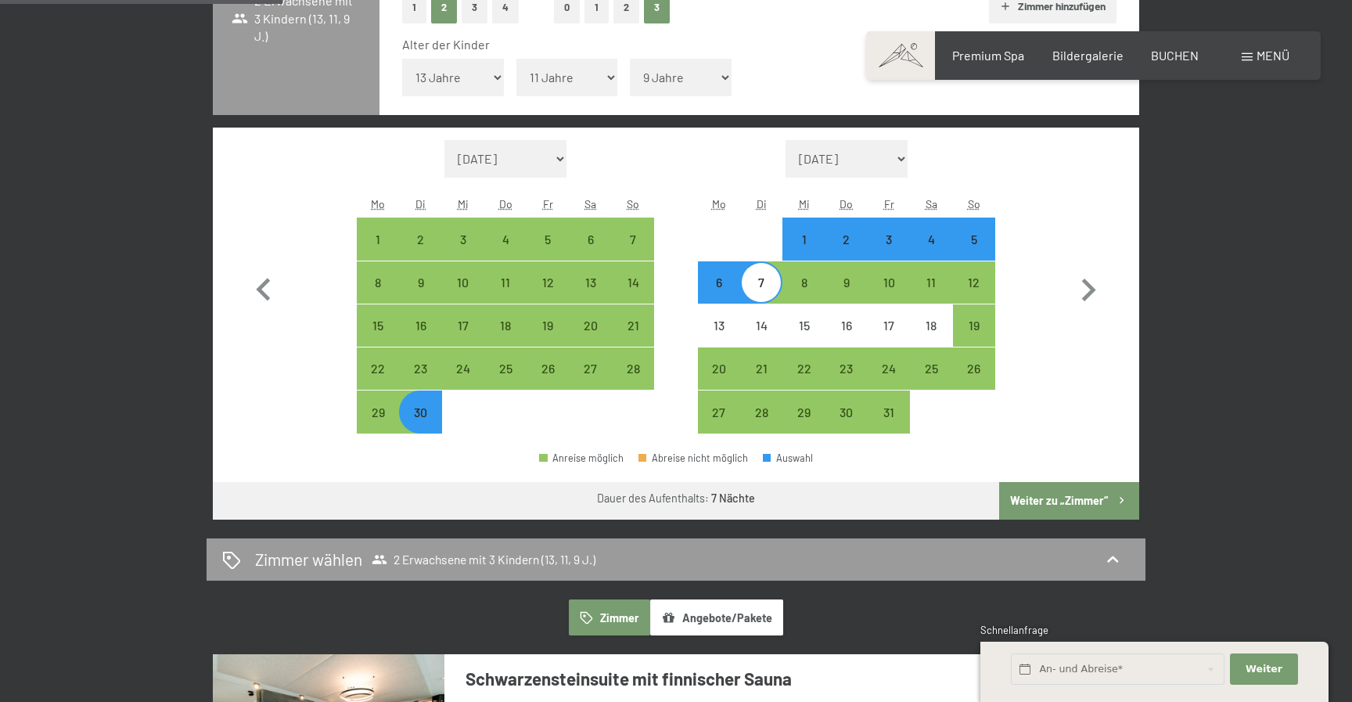
scroll to position [459, 0]
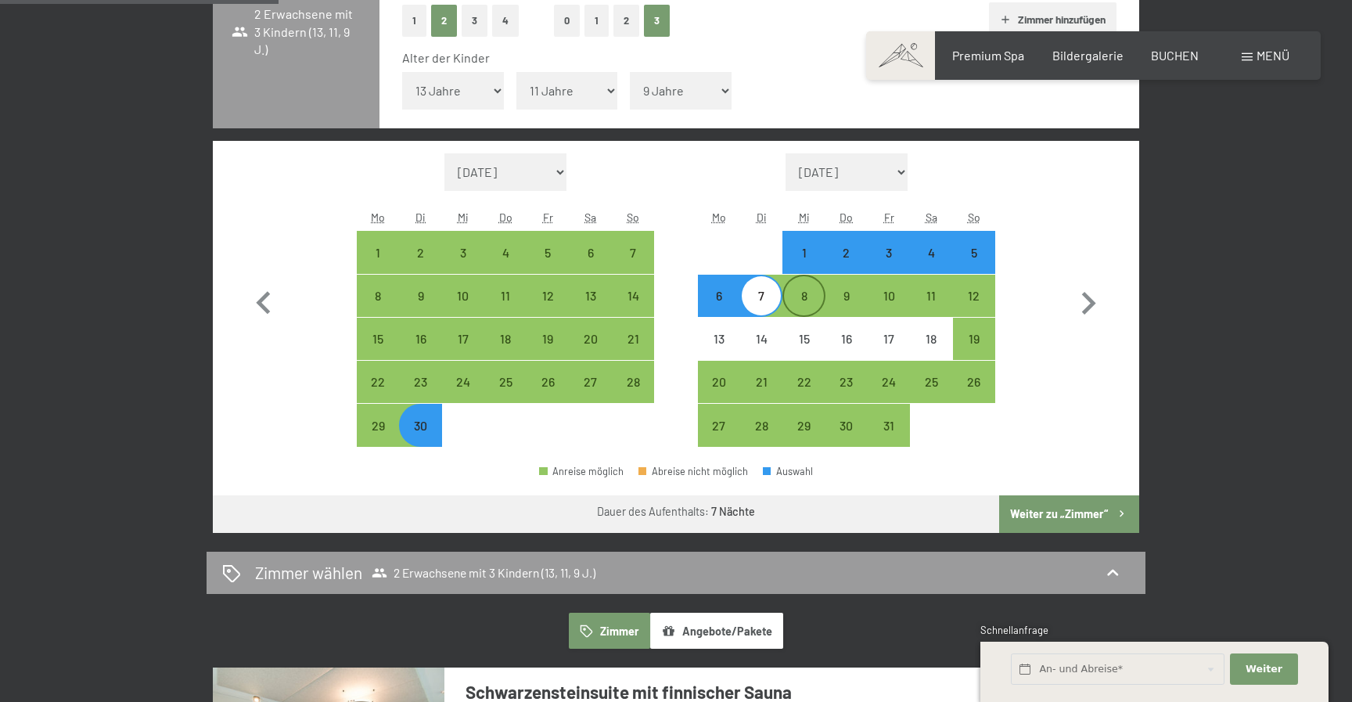
click at [793, 300] on div "8" at bounding box center [803, 308] width 39 height 39
select select "[DATE]"
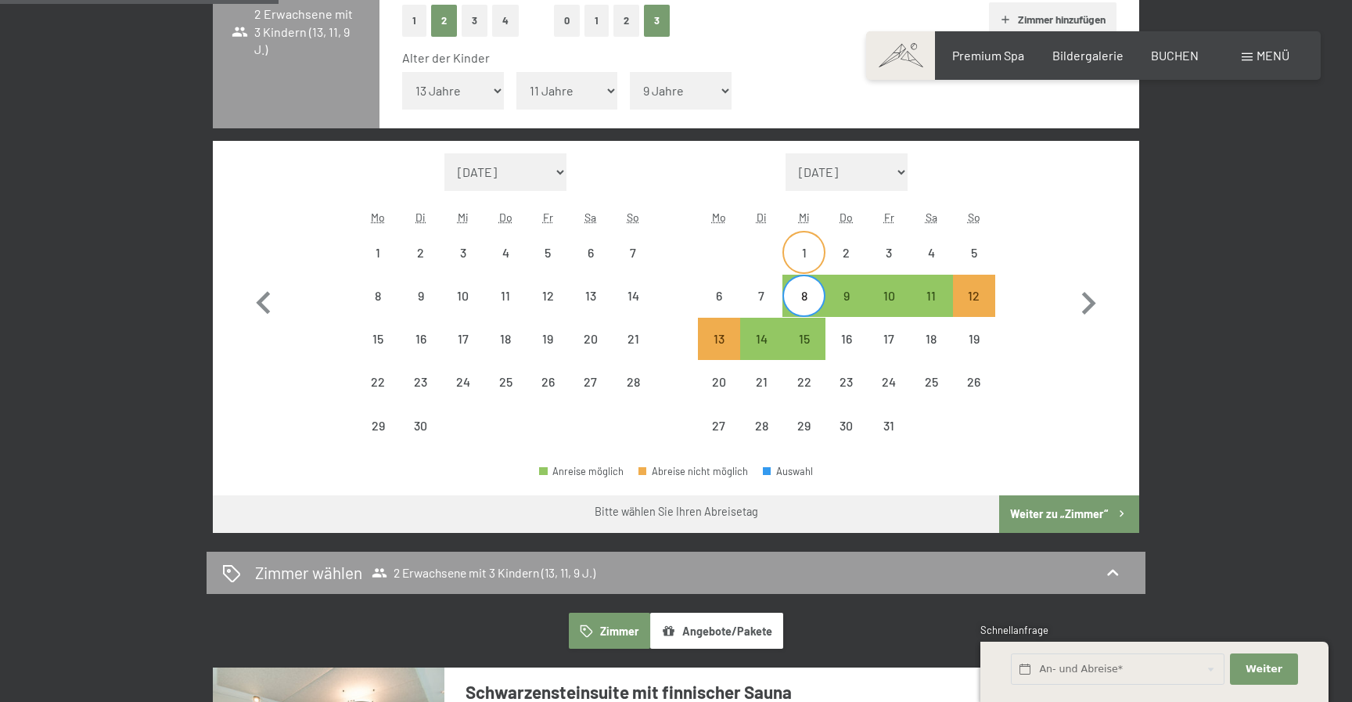
click at [810, 257] on div "1" at bounding box center [803, 265] width 39 height 39
select select "[DATE]"
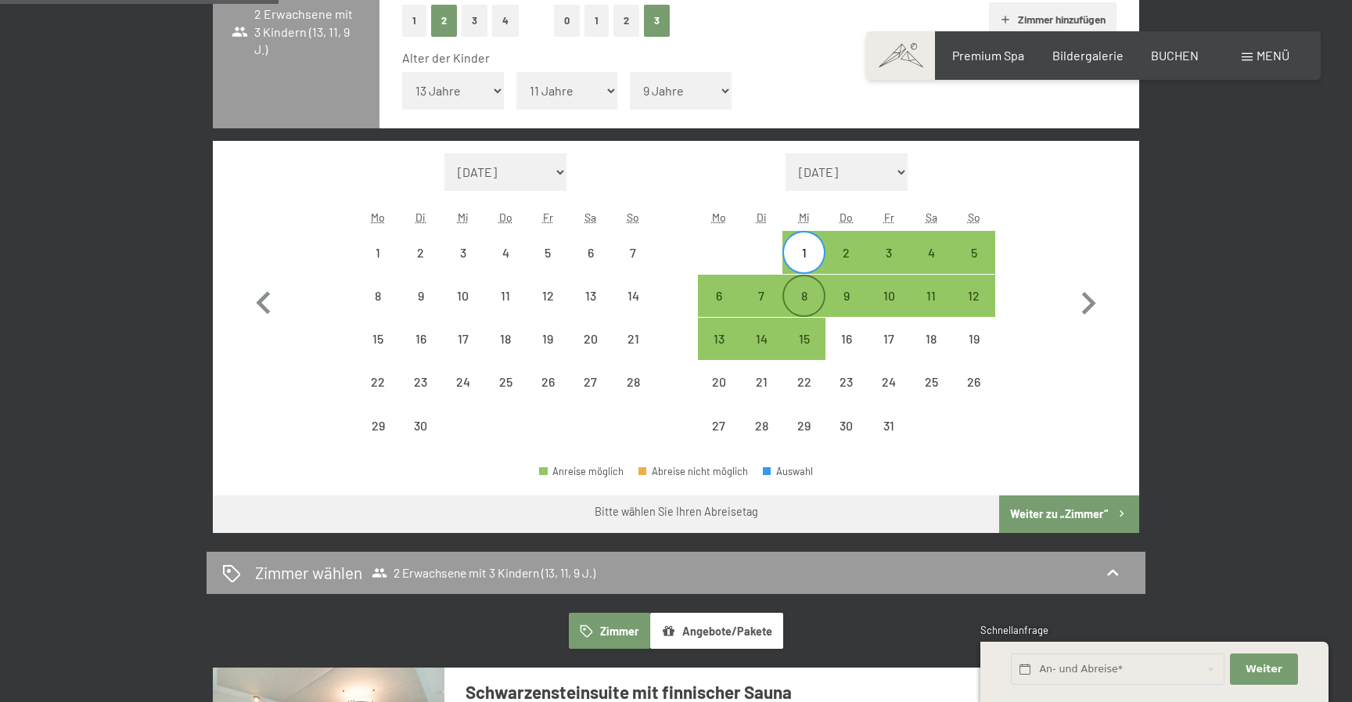
click at [809, 304] on div "8" at bounding box center [803, 308] width 39 height 39
select select "[DATE]"
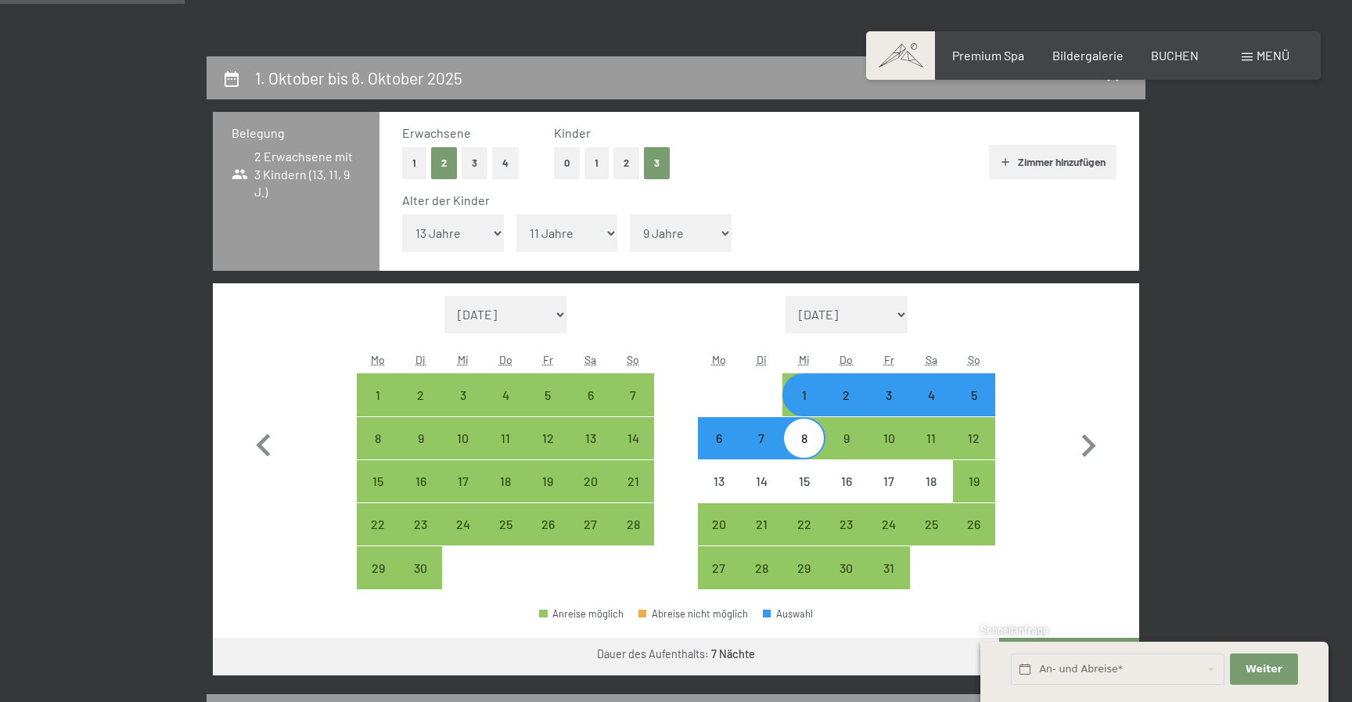
scroll to position [304, 0]
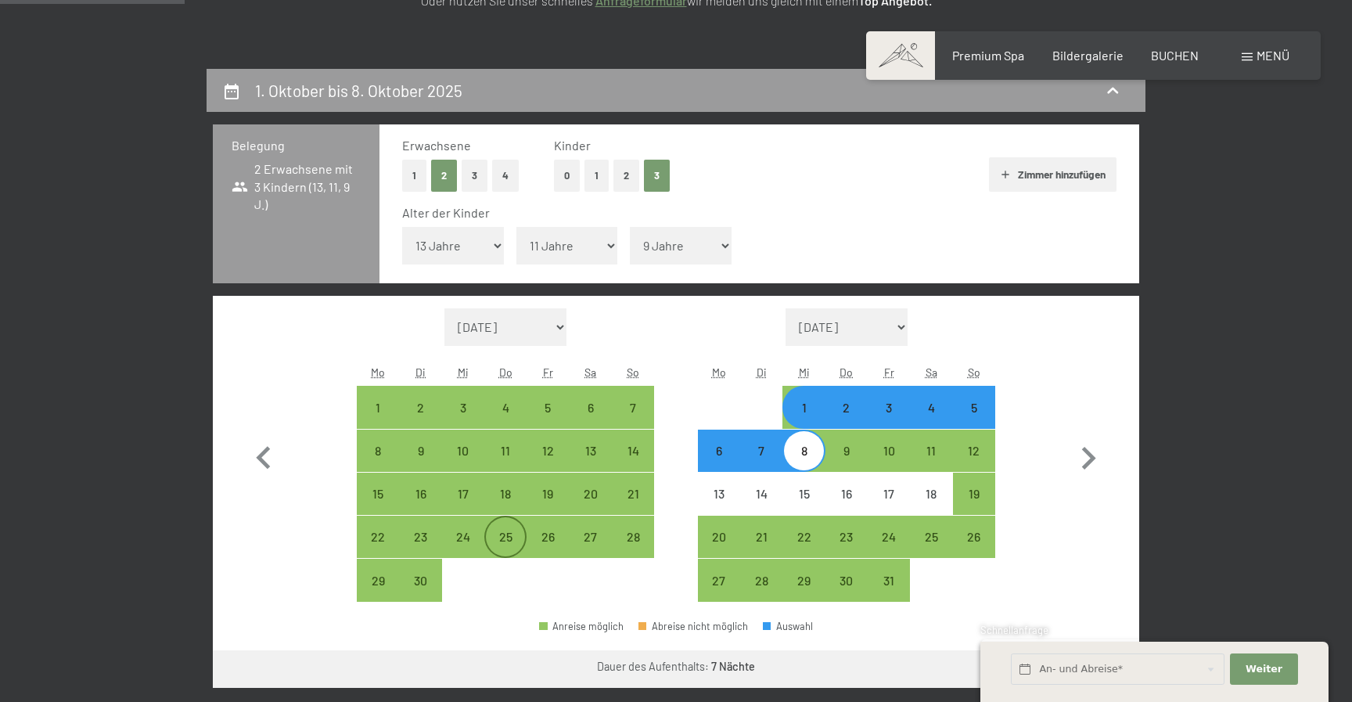
click at [510, 537] on div "25" at bounding box center [505, 549] width 39 height 39
select select "[DATE]"
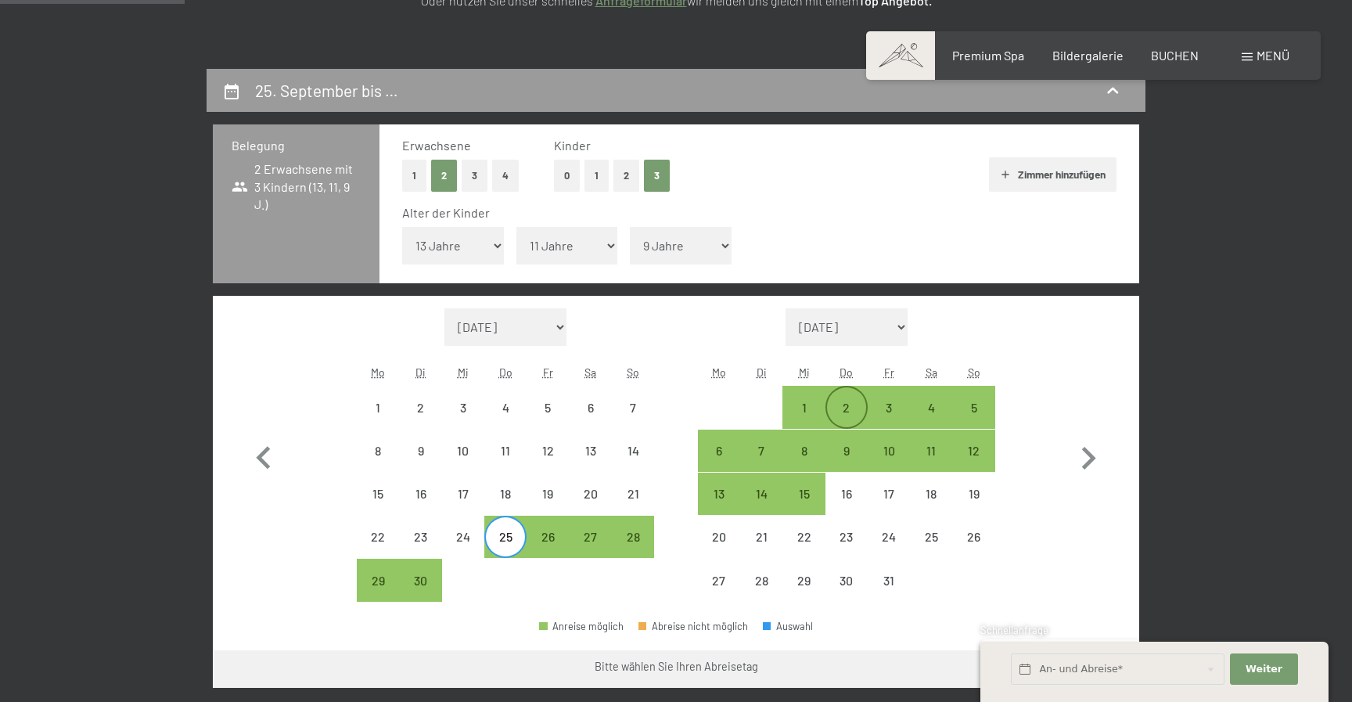
click at [852, 406] on div "2" at bounding box center [846, 420] width 39 height 39
select select "[DATE]"
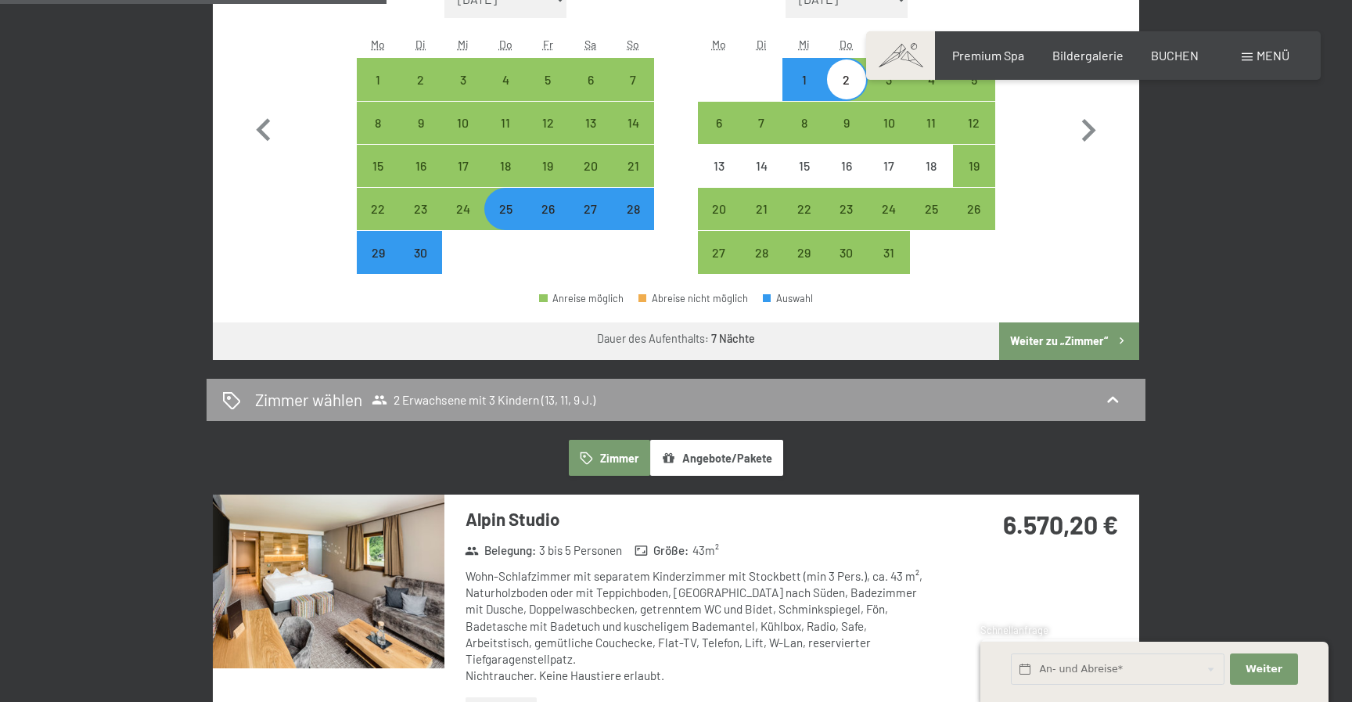
scroll to position [553, 0]
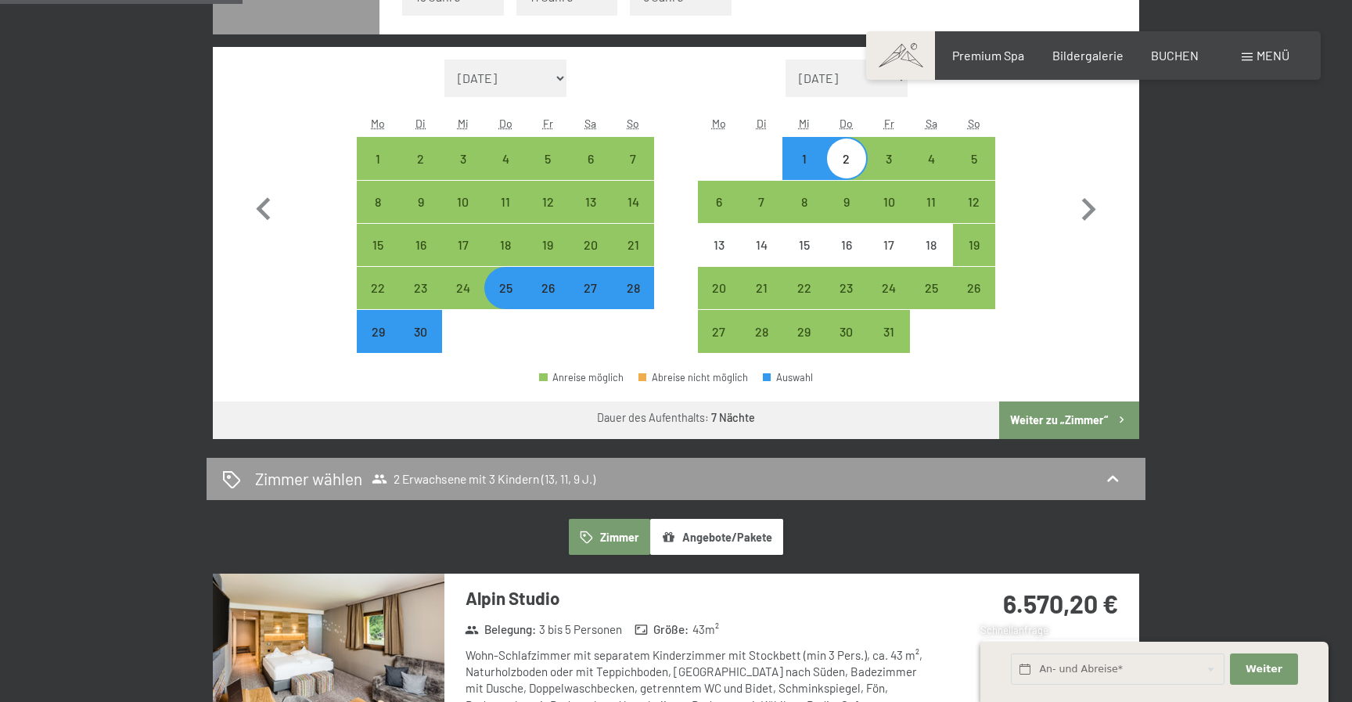
click at [580, 295] on div "27" at bounding box center [590, 301] width 39 height 39
select select "[DATE]"
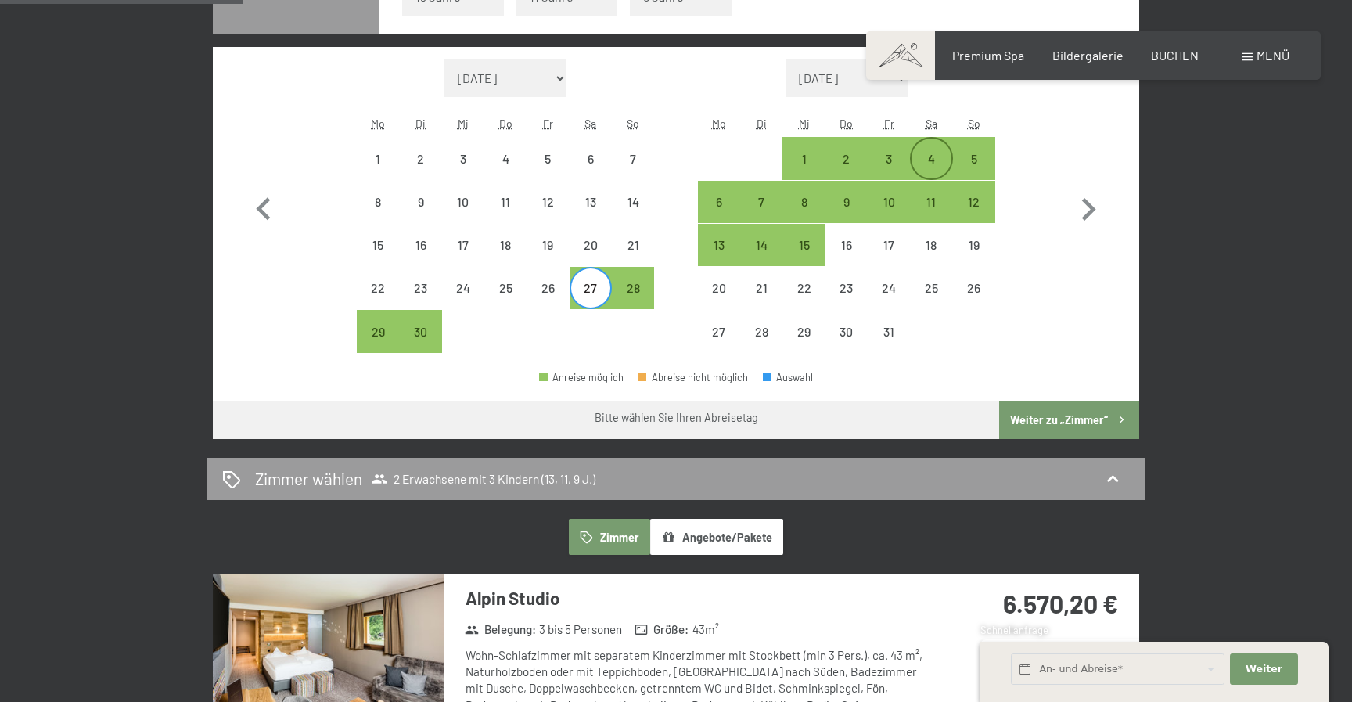
click at [930, 150] on div "4" at bounding box center [930, 157] width 39 height 39
select select "[DATE]"
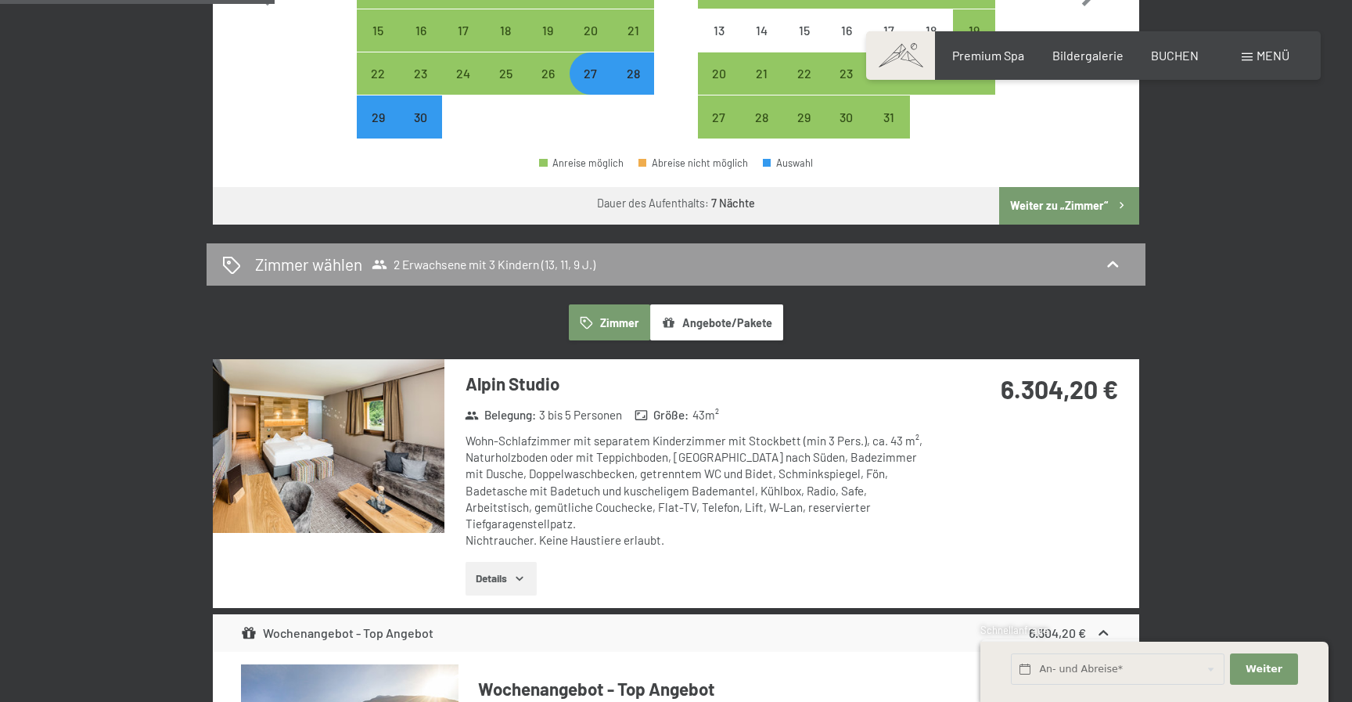
scroll to position [791, 0]
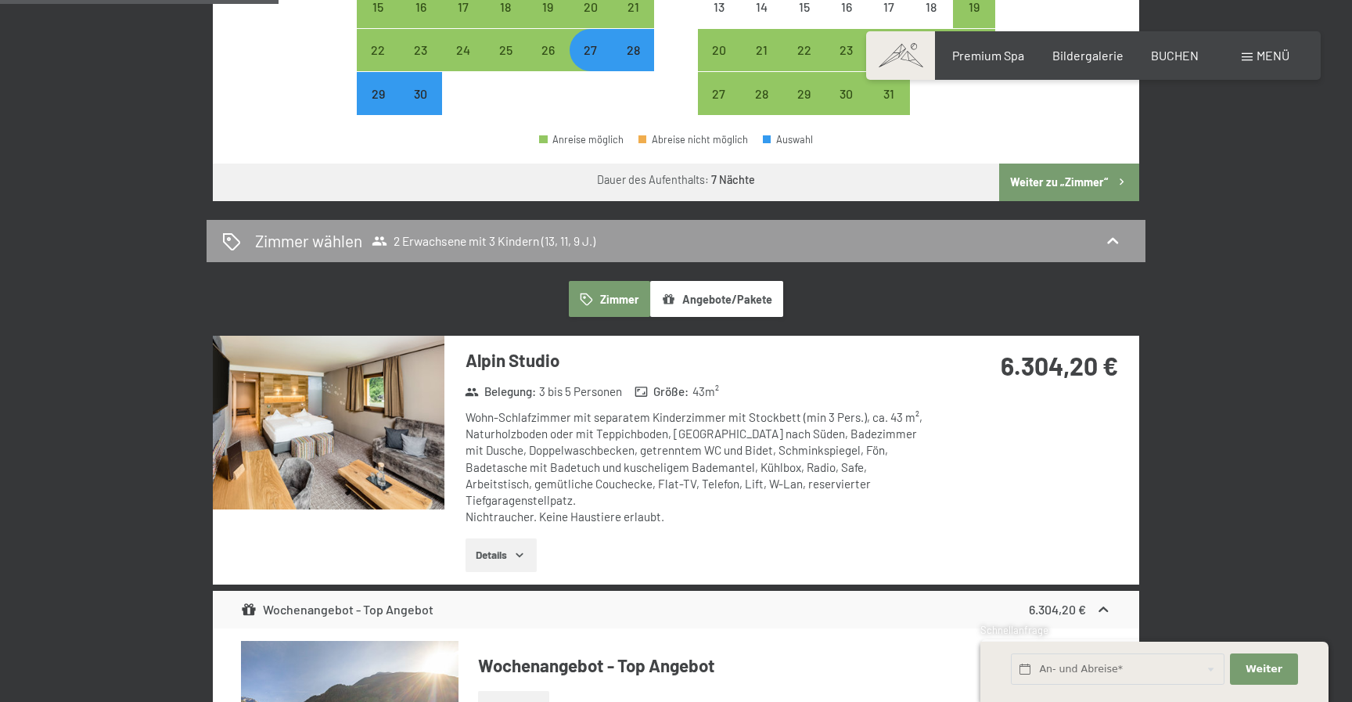
click at [727, 301] on button "Angebote/Pakete" at bounding box center [716, 299] width 133 height 36
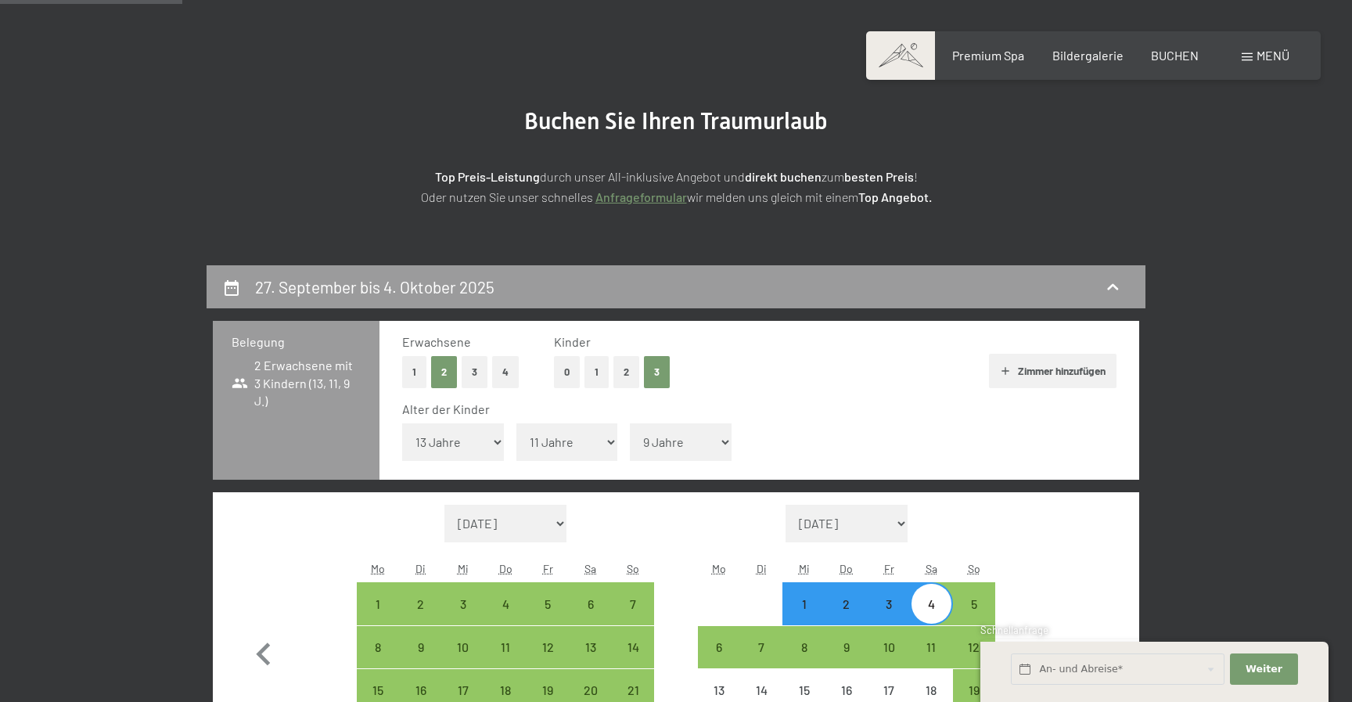
scroll to position [0, 0]
